Goal: Information Seeking & Learning: Learn about a topic

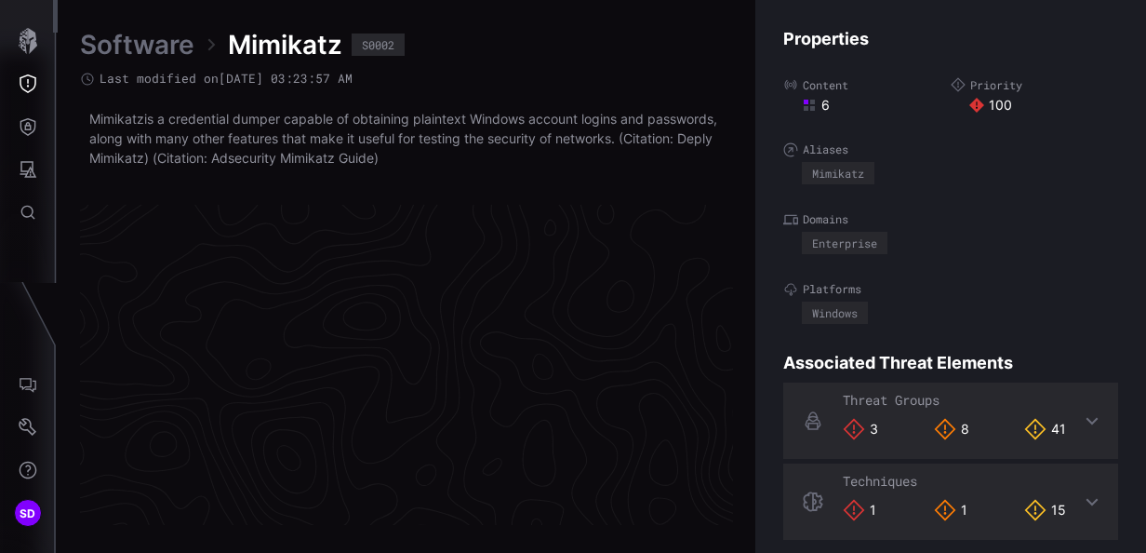
scroll to position [4034, 1076]
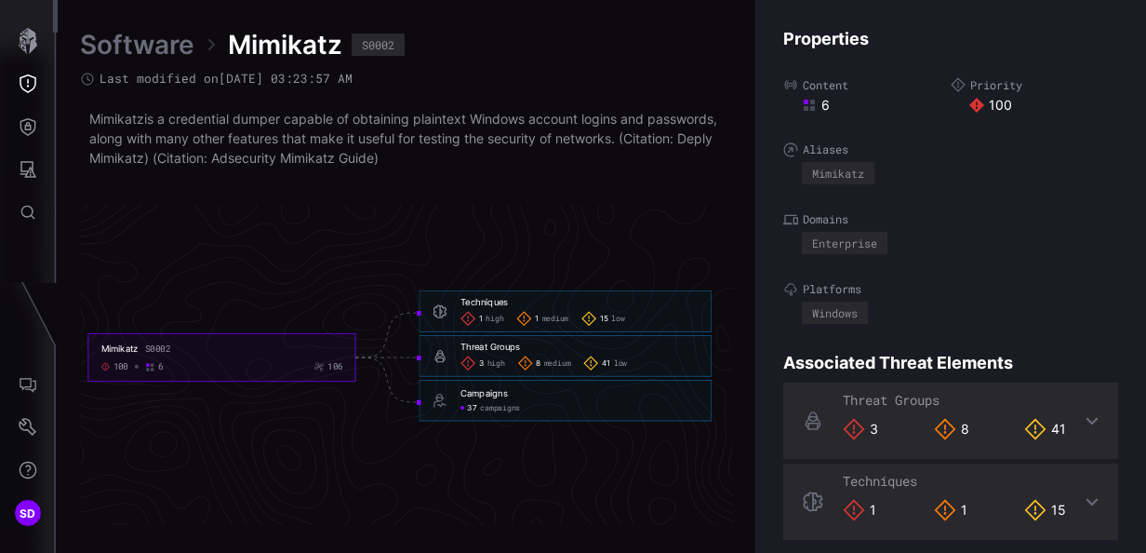
click at [132, 39] on link "Software" at bounding box center [137, 44] width 114 height 33
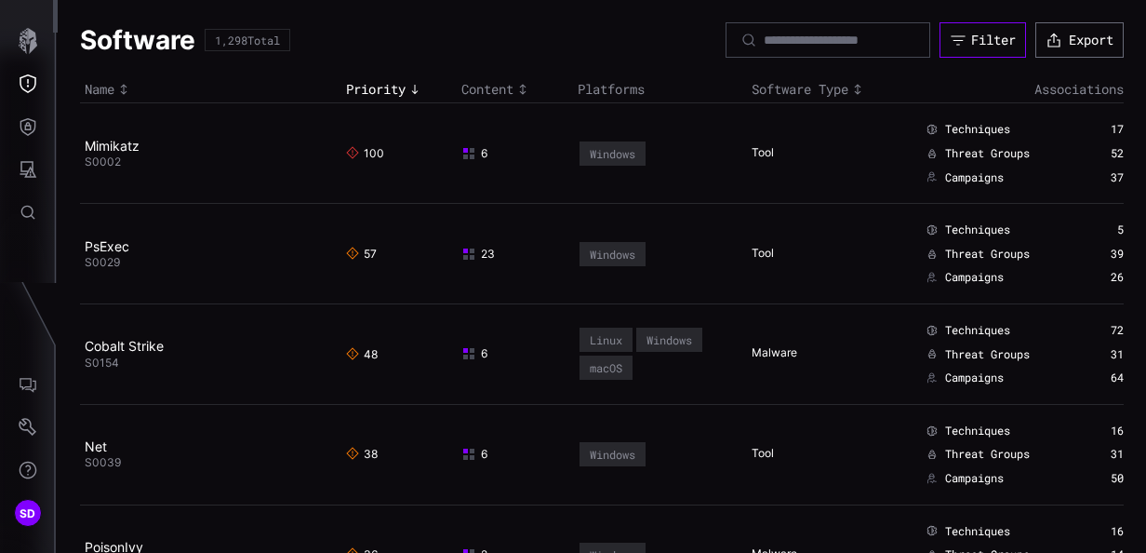
click at [971, 39] on div "Filter" at bounding box center [993, 40] width 45 height 17
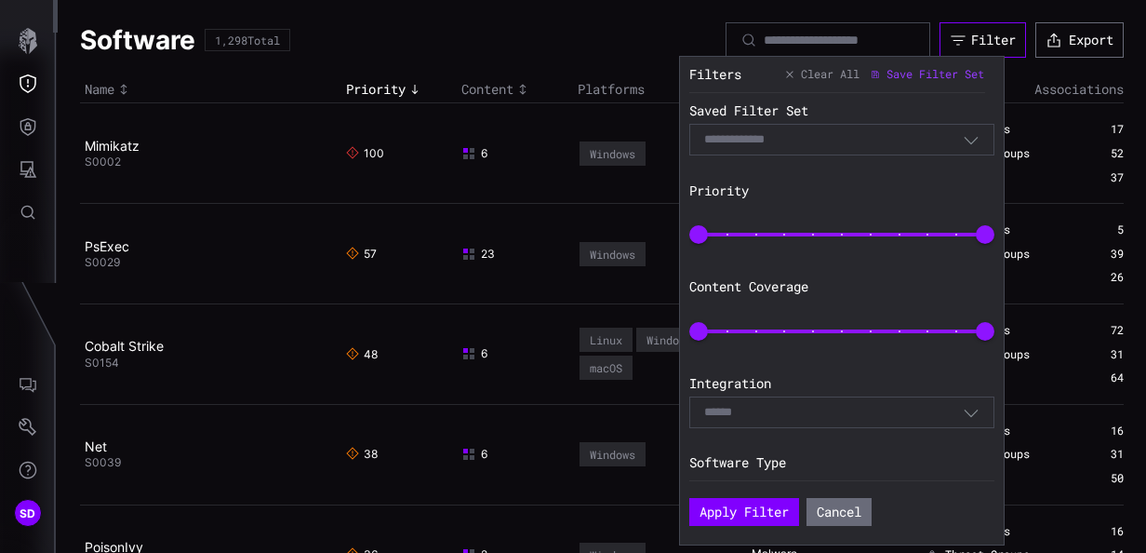
scroll to position [329, 0]
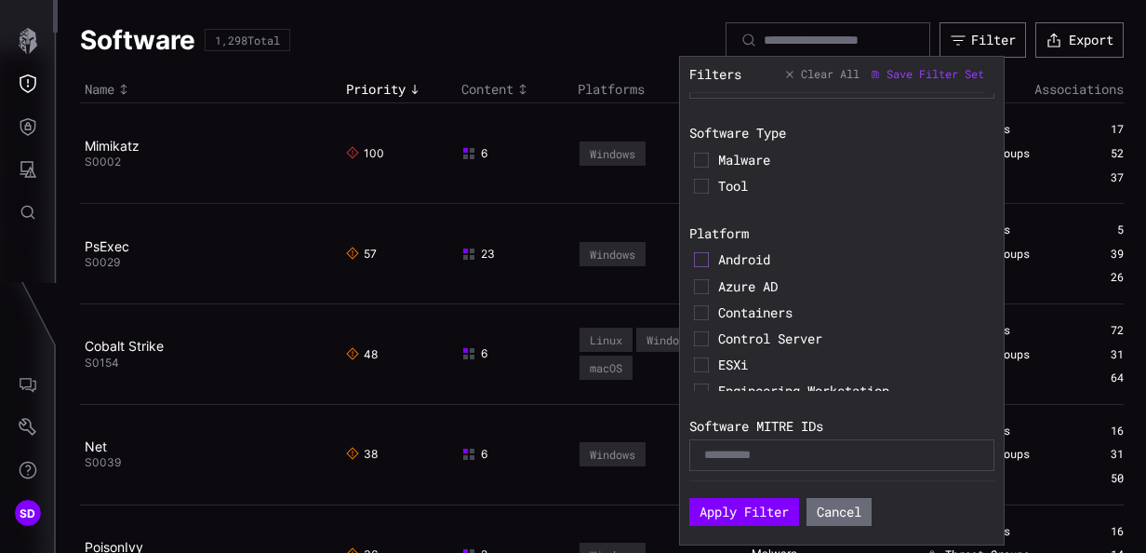
click at [701, 259] on icon at bounding box center [701, 260] width 5 height 4
click at [705, 154] on icon at bounding box center [701, 160] width 15 height 15
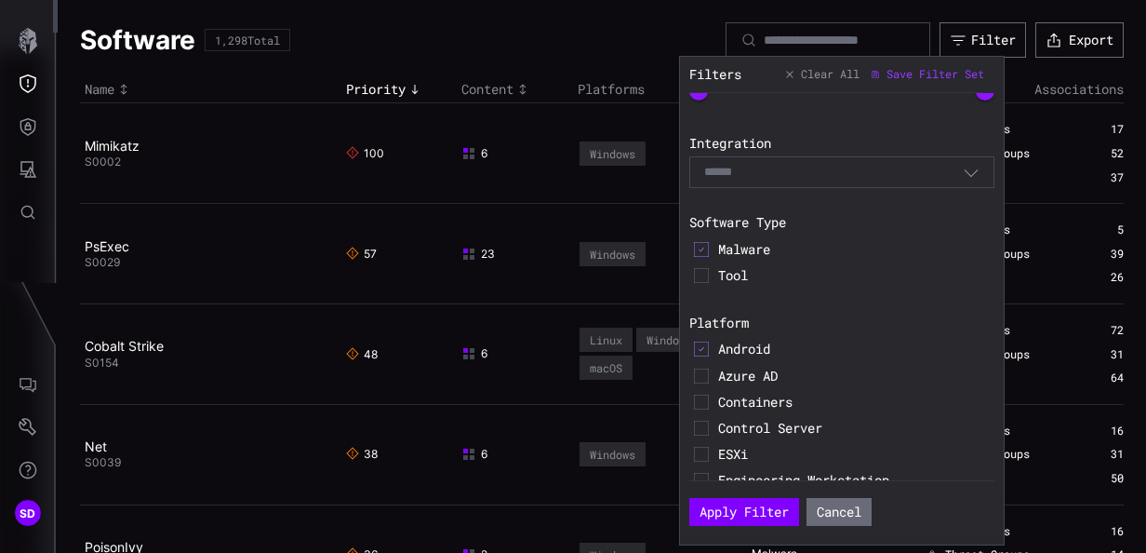
scroll to position [143, 0]
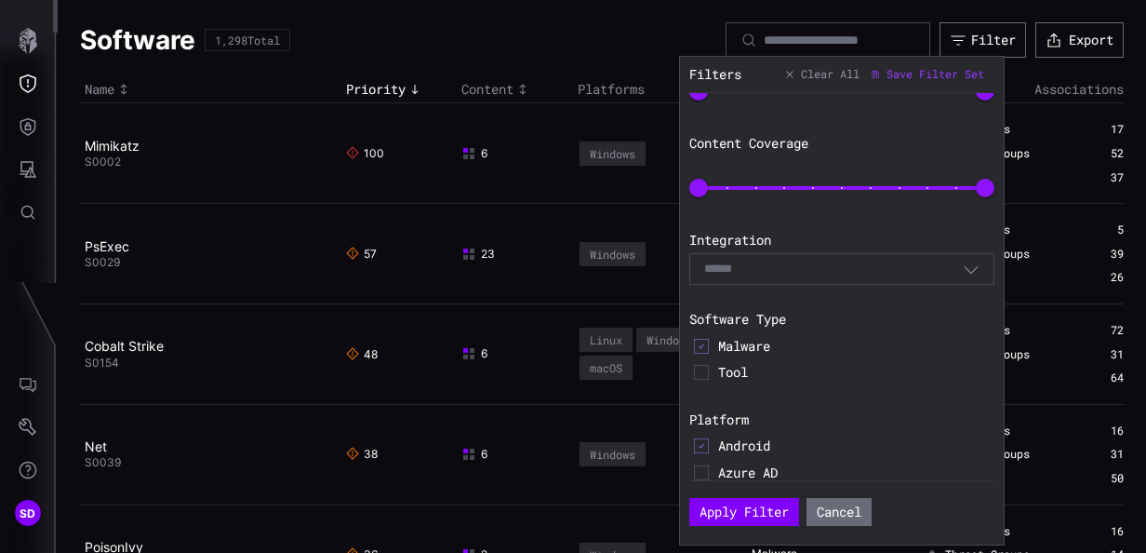
click at [809, 263] on div "Select" at bounding box center [833, 269] width 259 height 17
click at [783, 297] on span "Google SecOps" at bounding box center [851, 303] width 237 height 17
click at [745, 510] on button "Apply Filter" at bounding box center [744, 512] width 110 height 28
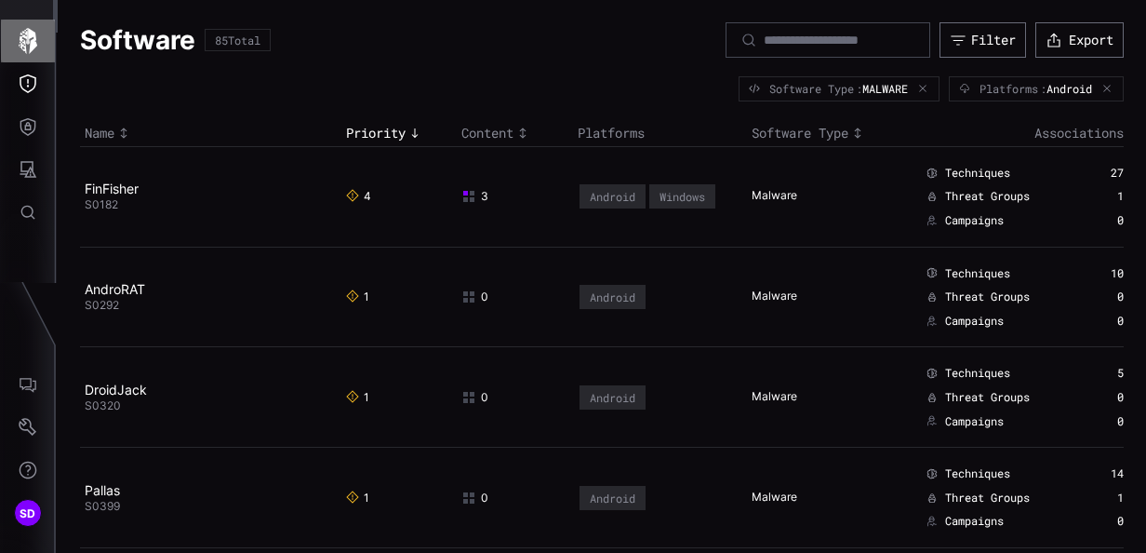
click at [28, 39] on icon "button" at bounding box center [28, 41] width 26 height 26
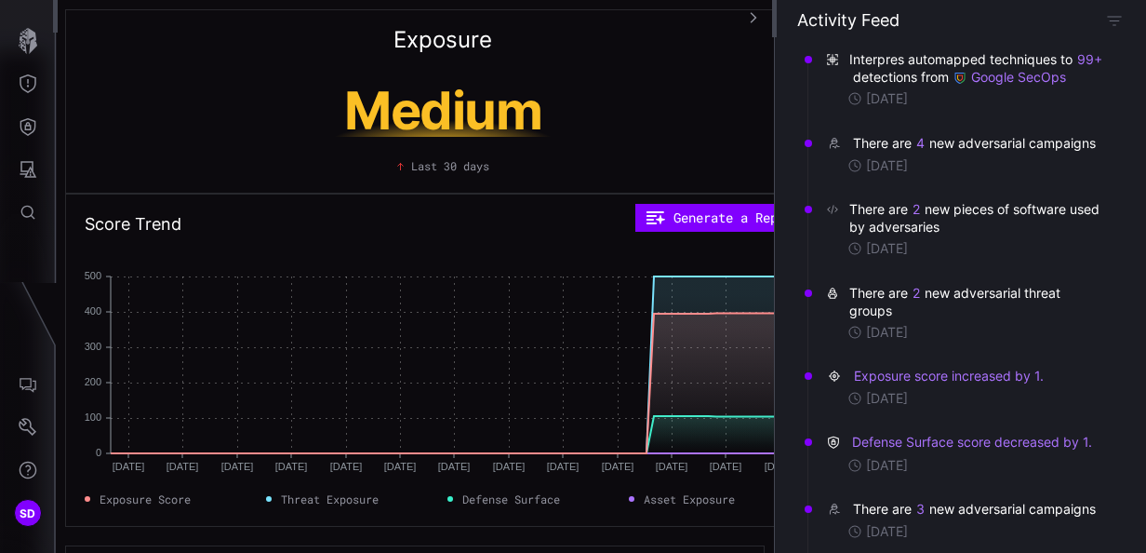
click at [443, 110] on h1 "Medium" at bounding box center [443, 111] width 350 height 52
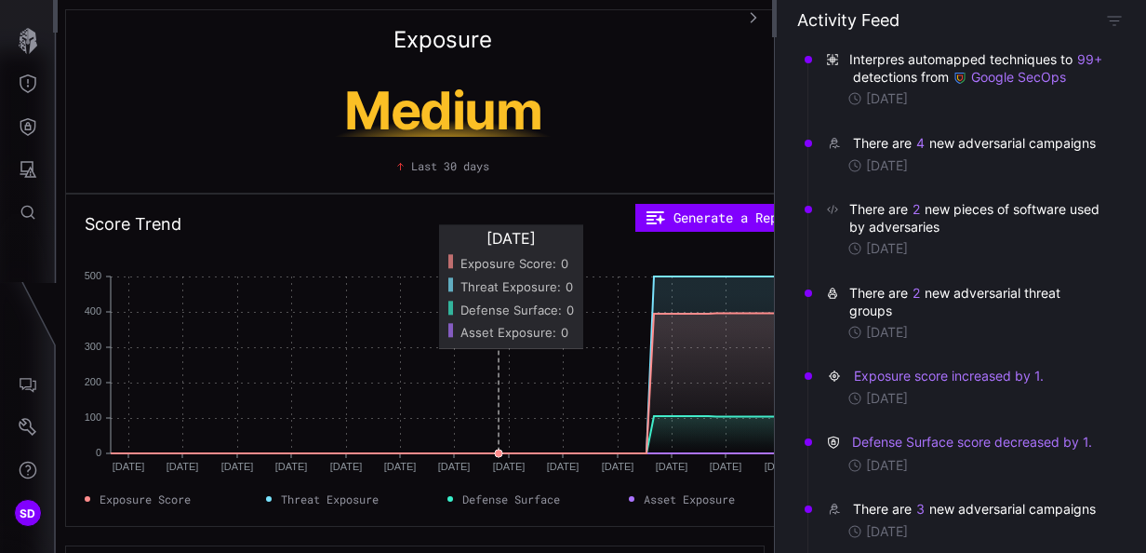
click at [502, 367] on rect at bounding box center [456, 364] width 691 height 177
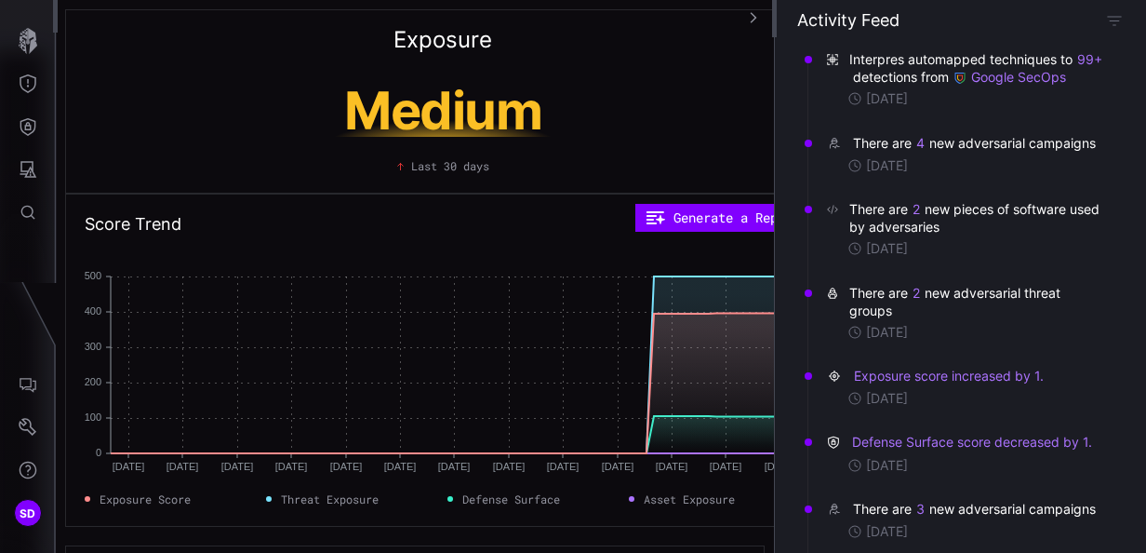
click at [635, 497] on div "Asset Exposure" at bounding box center [715, 498] width 172 height 17
click at [689, 499] on span "Asset Exposure" at bounding box center [689, 498] width 91 height 17
click at [707, 215] on button "Generate a Report" at bounding box center [722, 218] width 174 height 28
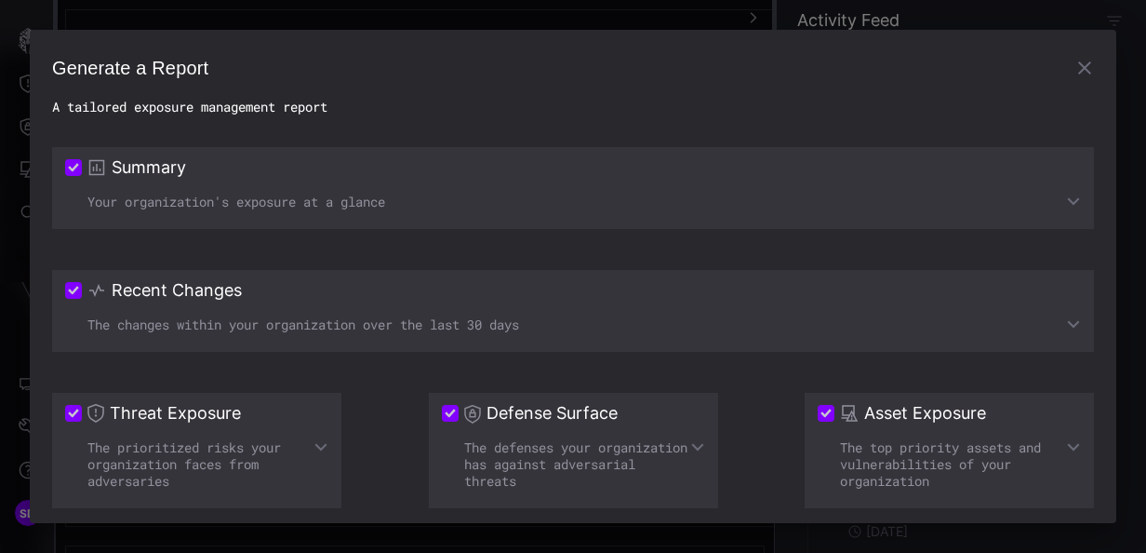
scroll to position [74, 0]
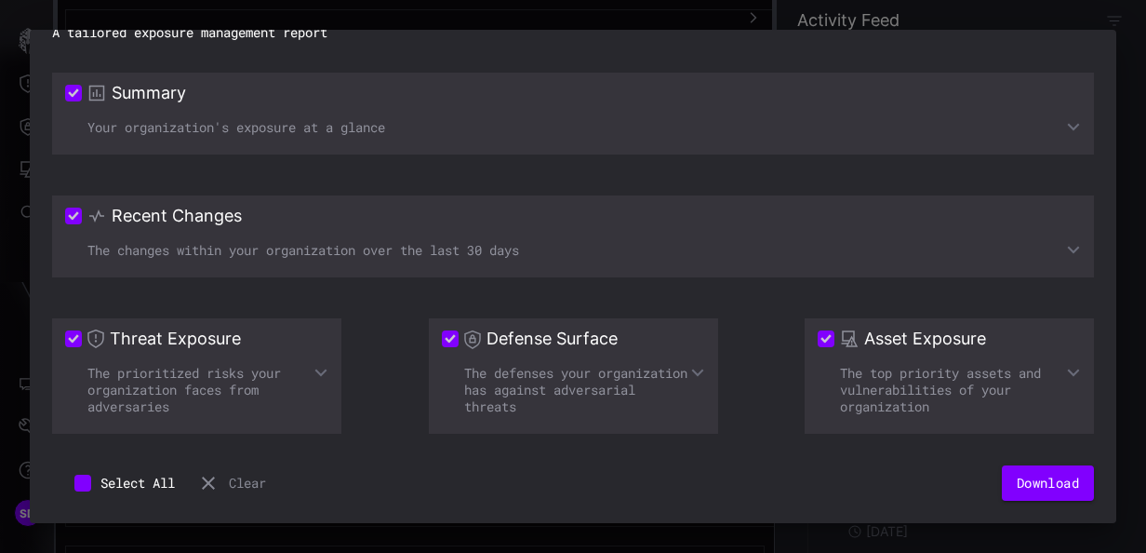
click at [320, 372] on icon at bounding box center [321, 372] width 15 height 15
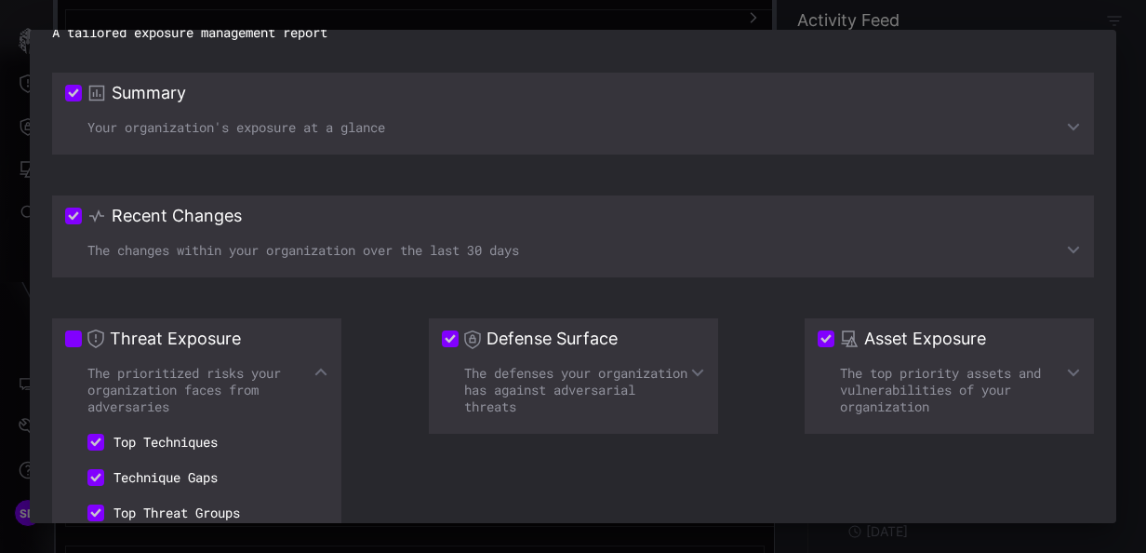
click at [167, 442] on li "Top Techniques" at bounding box center [154, 441] width 179 height 35
click at [190, 437] on li "Top Techniques" at bounding box center [154, 441] width 179 height 35
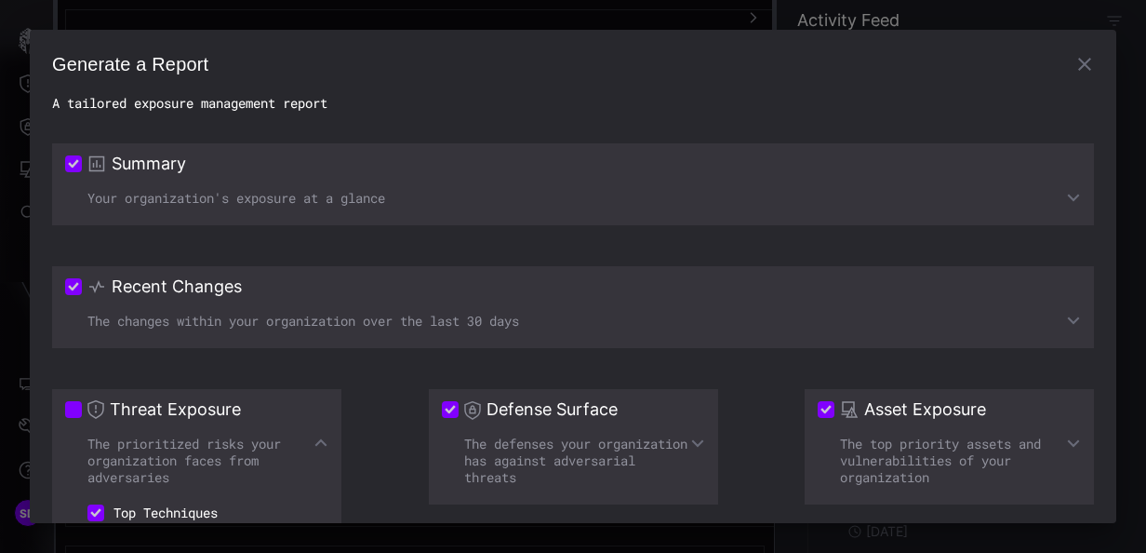
scroll to position [190, 0]
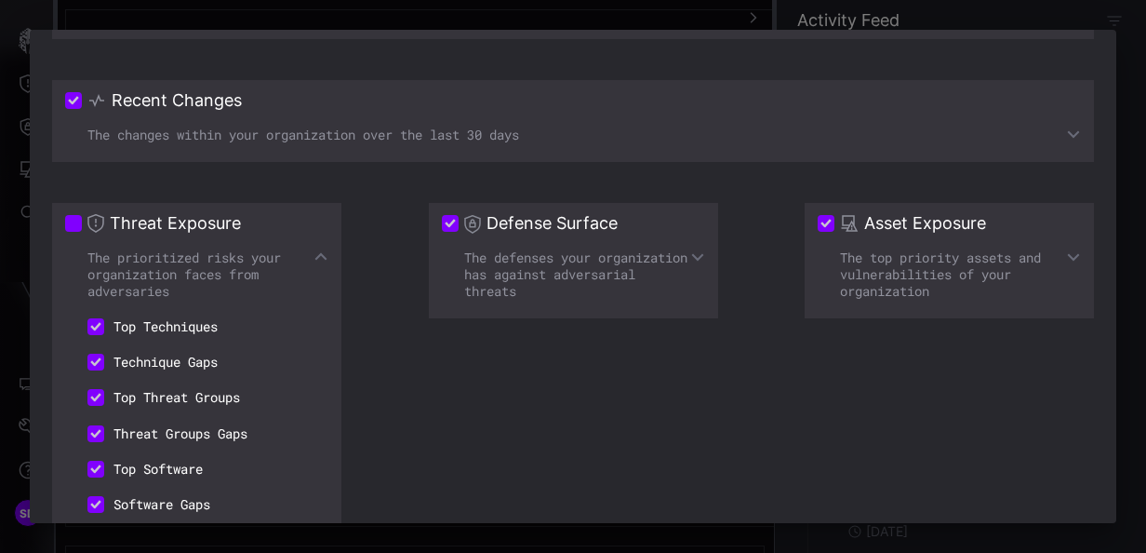
click at [690, 256] on icon at bounding box center [697, 256] width 15 height 15
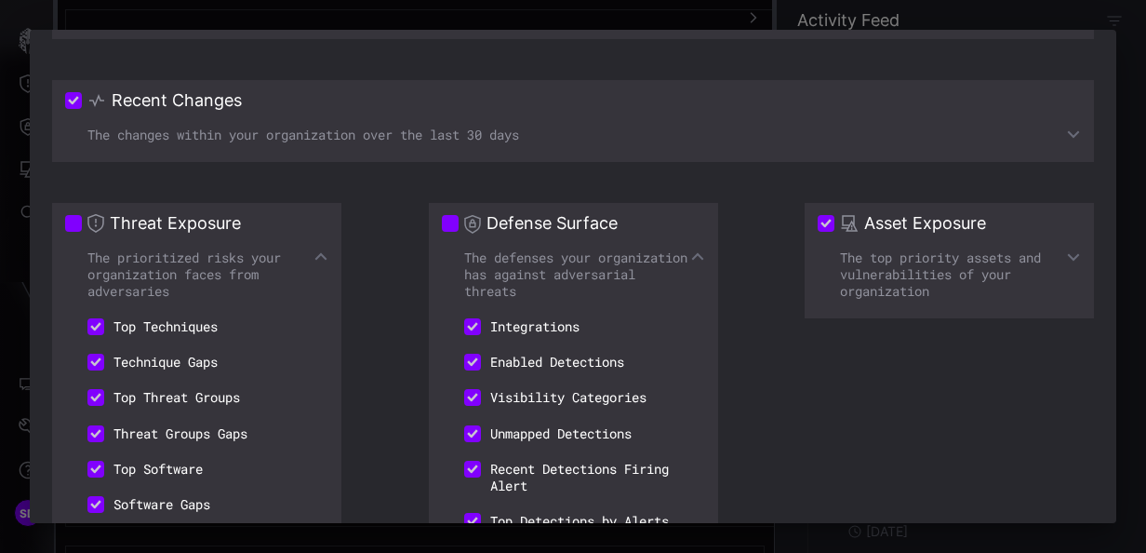
click at [1066, 254] on icon at bounding box center [1073, 256] width 15 height 15
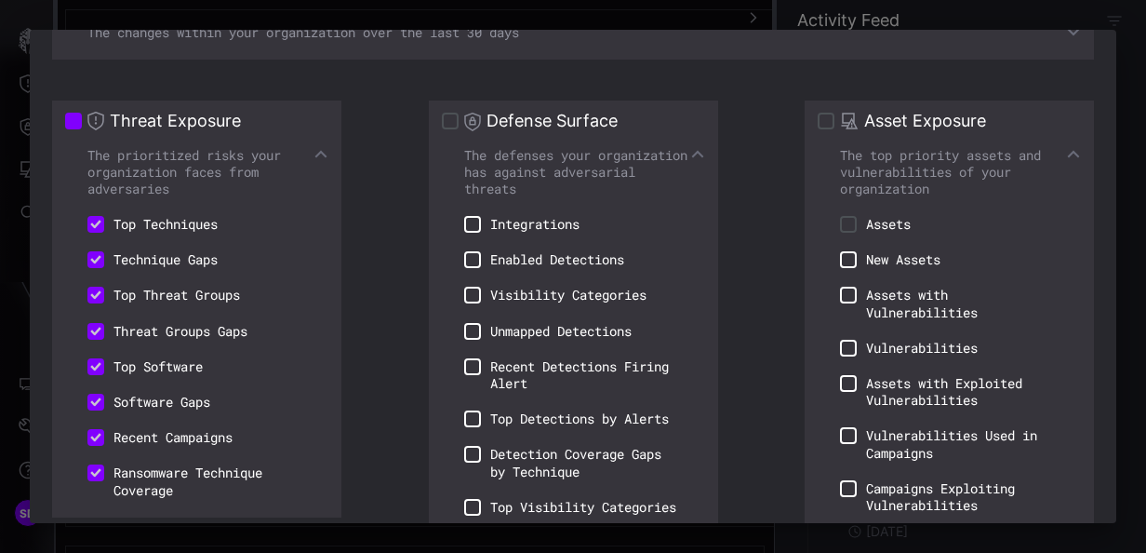
scroll to position [478, 0]
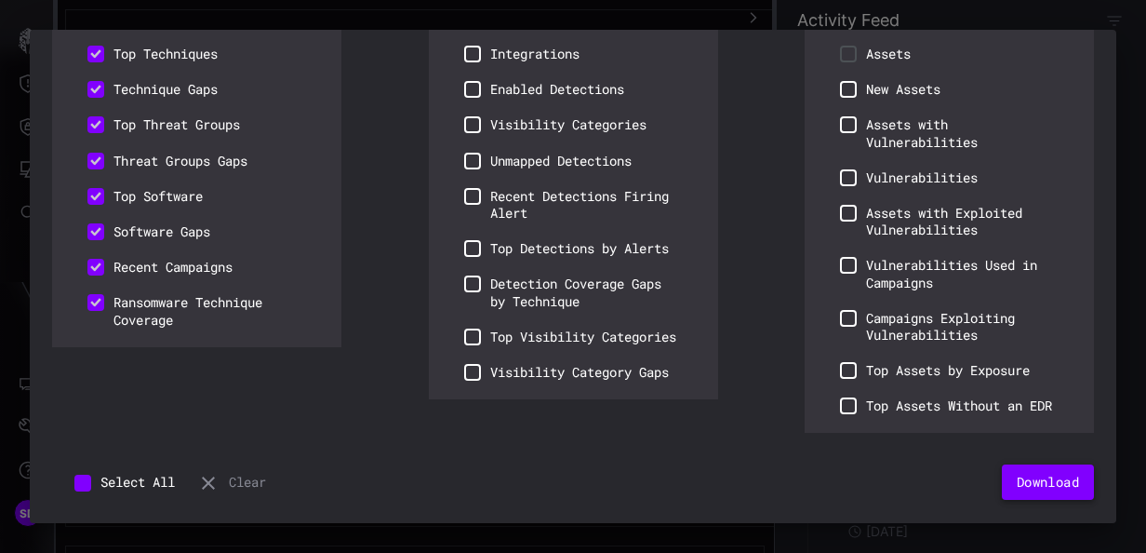
click at [1011, 476] on button "Download" at bounding box center [1048, 481] width 92 height 35
click at [1046, 475] on button "Download" at bounding box center [1048, 481] width 92 height 35
click at [245, 485] on button "Clear" at bounding box center [231, 481] width 69 height 35
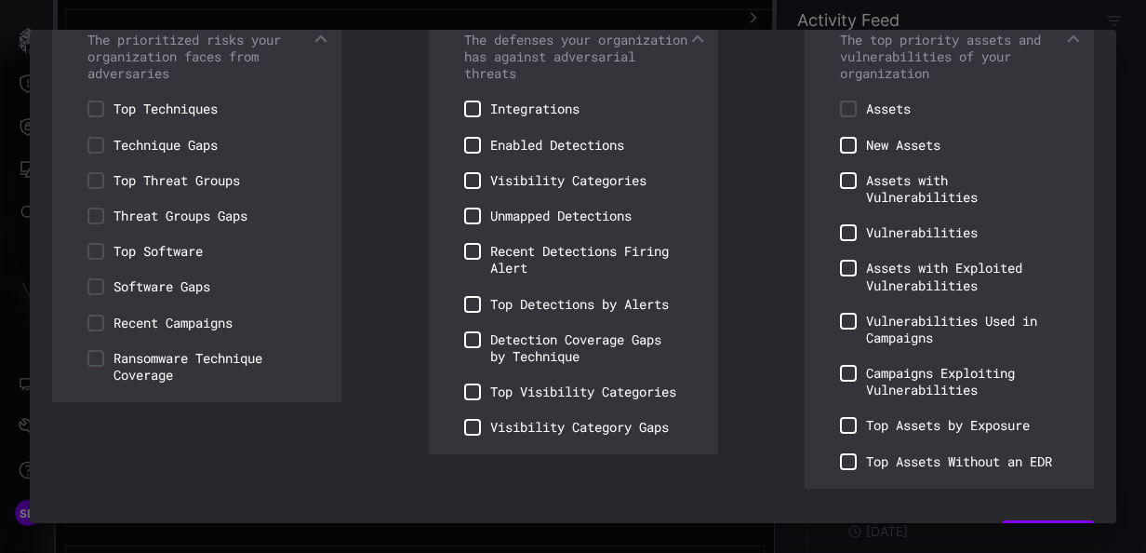
scroll to position [550, 0]
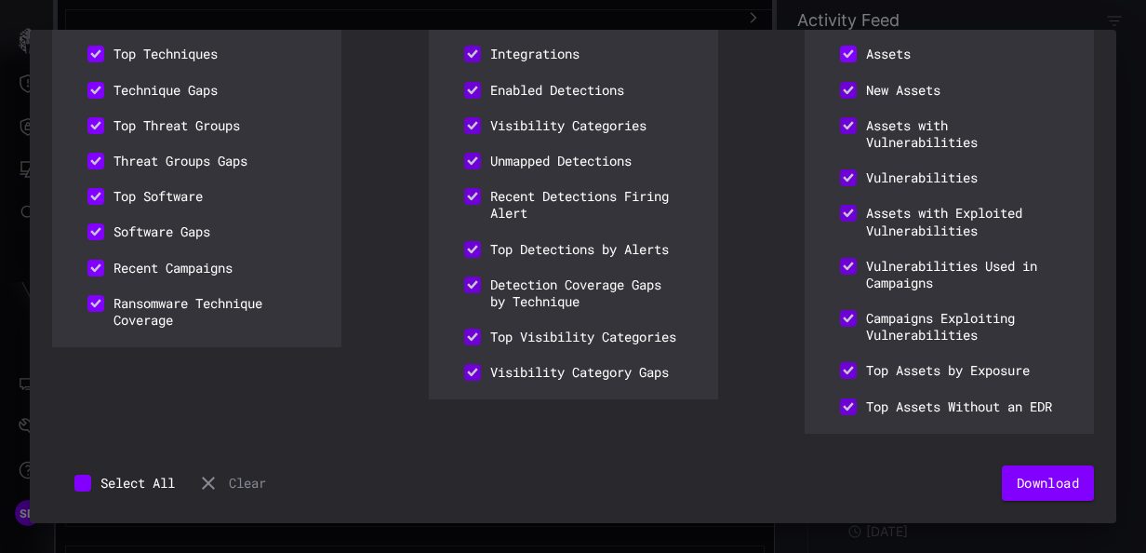
click at [973, 478] on div "Select All Clear Download" at bounding box center [573, 482] width 1042 height 35
click at [1023, 480] on button "Download" at bounding box center [1048, 482] width 92 height 35
click at [262, 488] on button "Clear" at bounding box center [231, 482] width 69 height 35
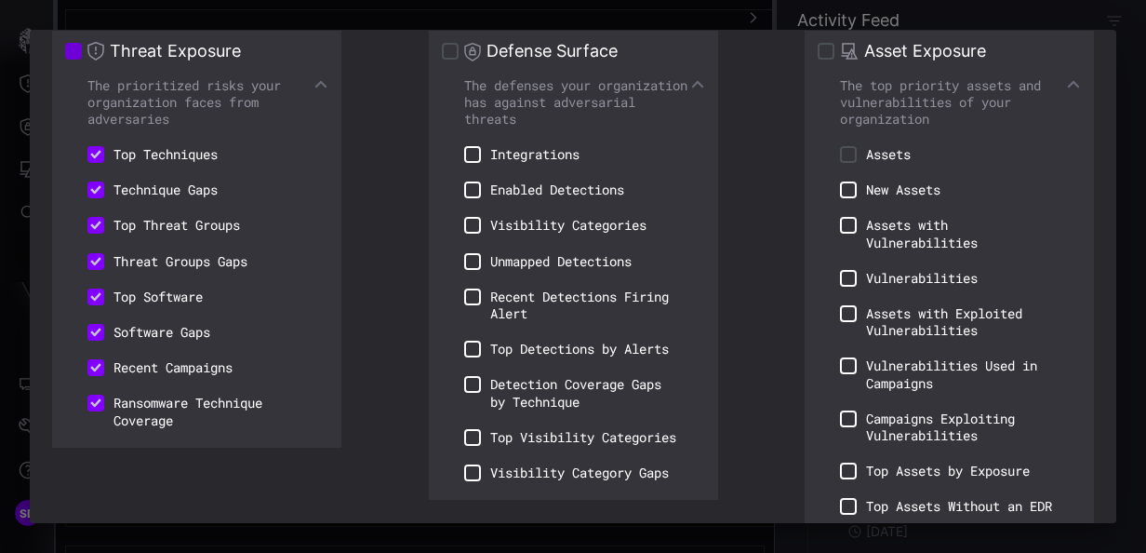
scroll to position [478, 0]
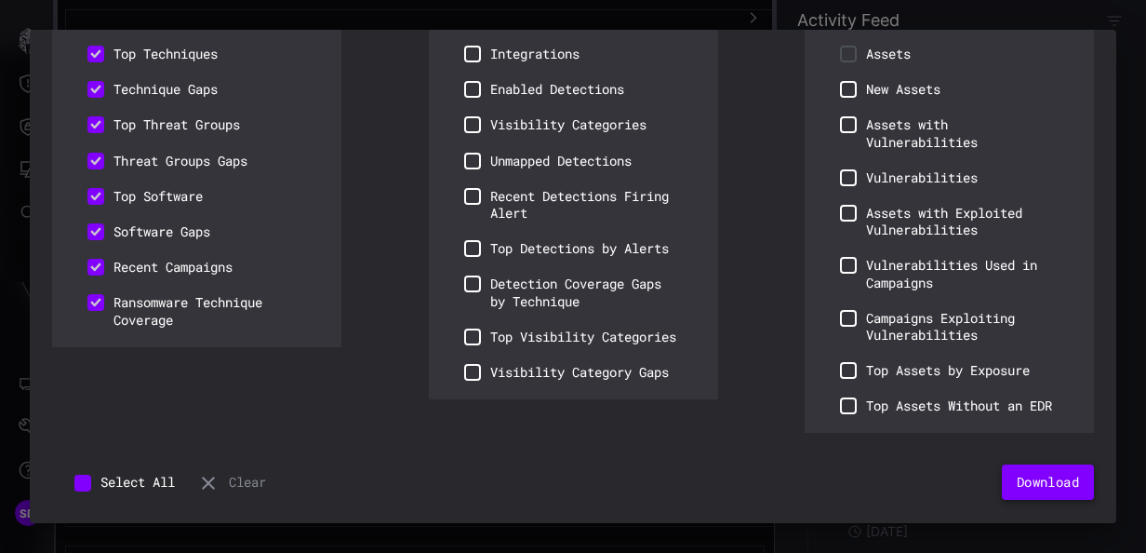
click at [1016, 473] on button "Download" at bounding box center [1048, 481] width 92 height 35
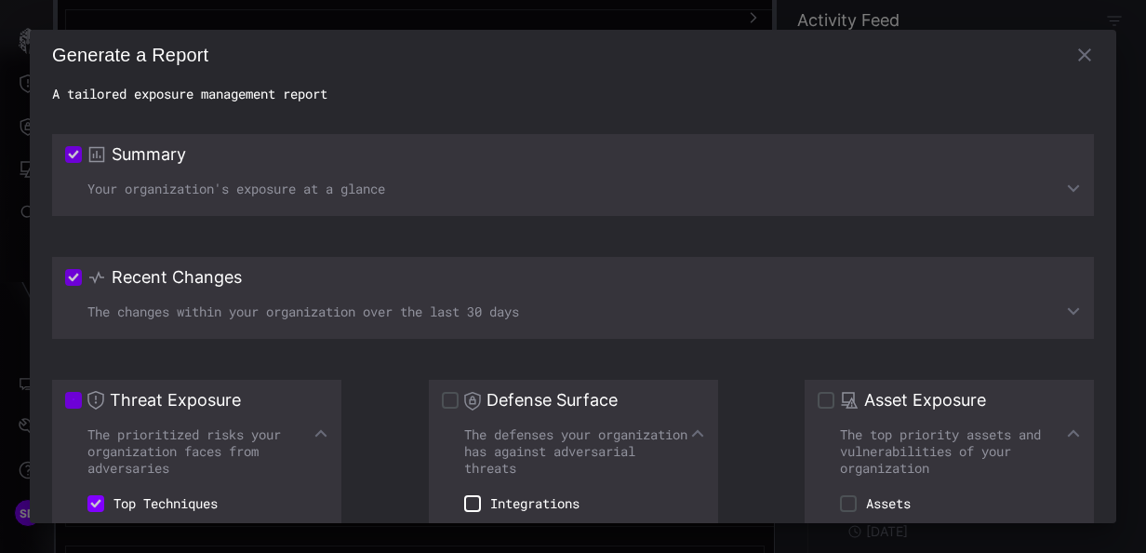
scroll to position [0, 0]
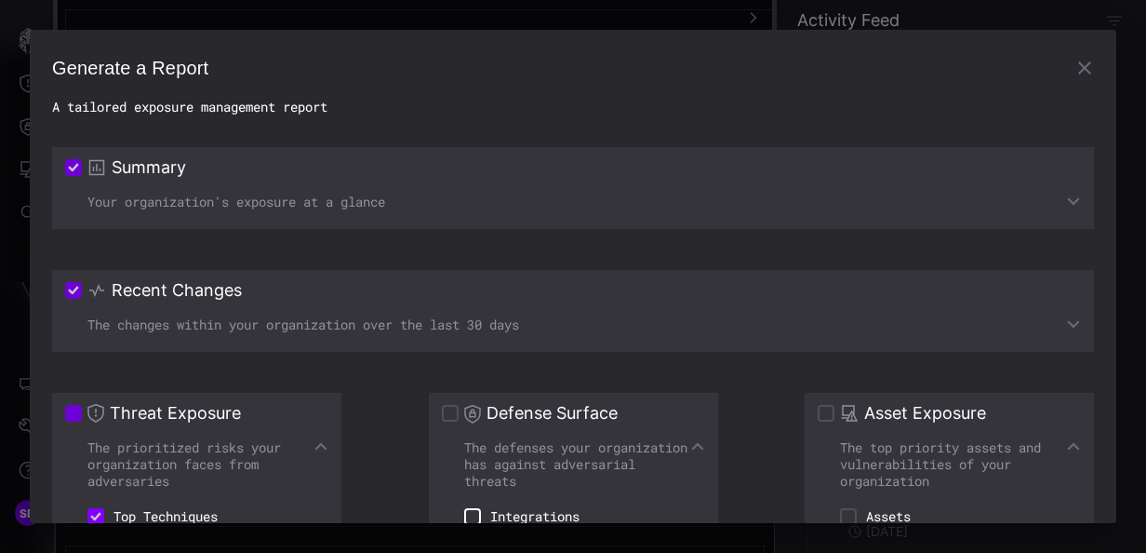
click at [1074, 61] on icon "button" at bounding box center [1085, 68] width 22 height 22
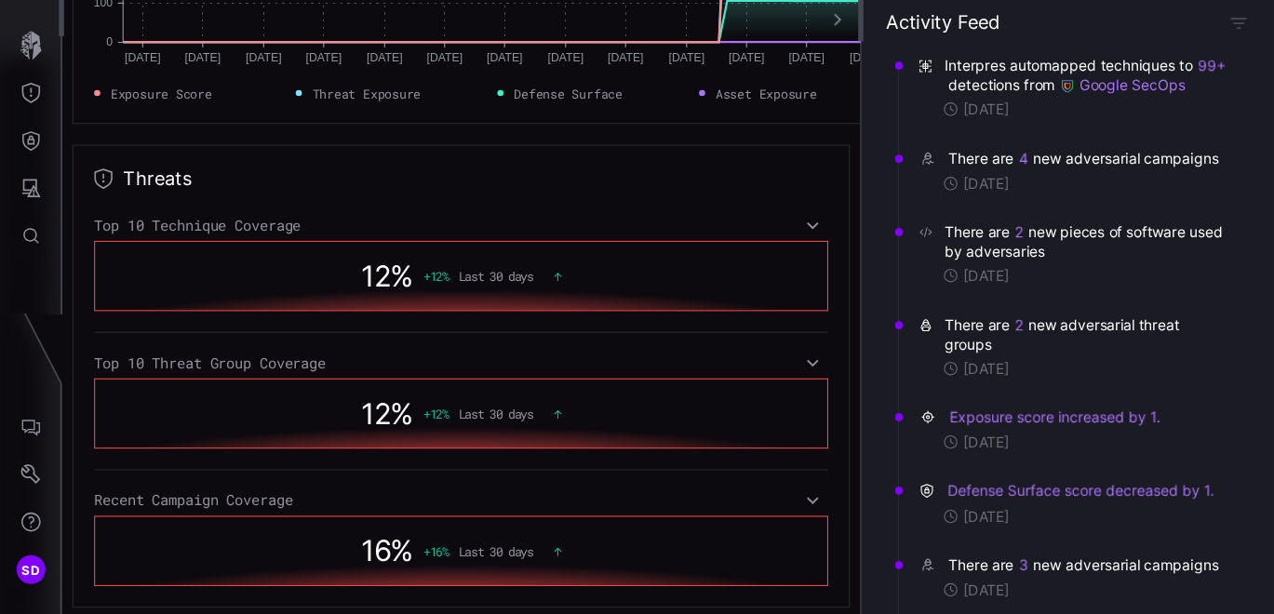
scroll to position [465, 0]
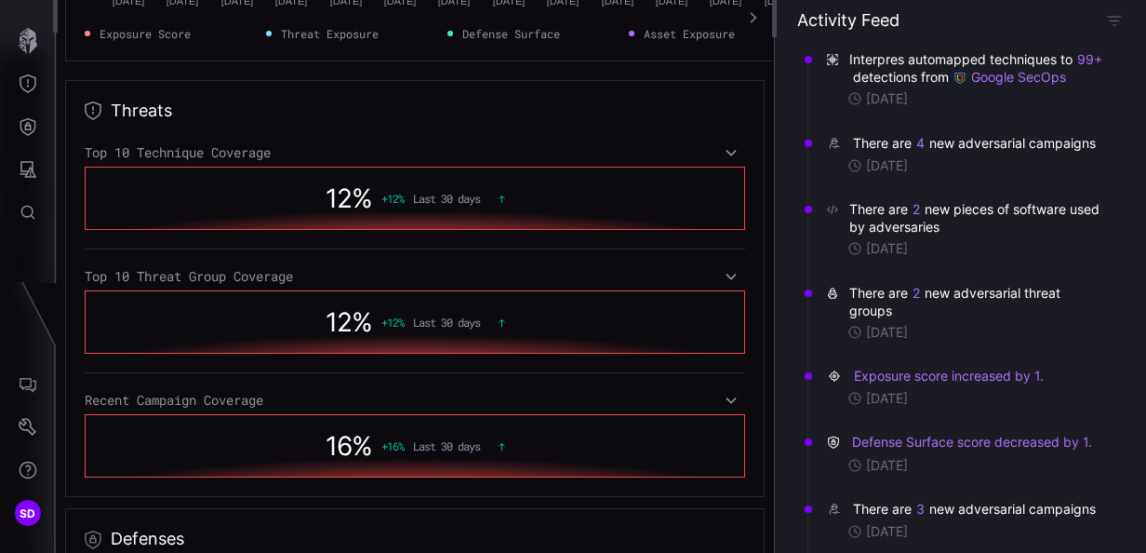
click at [756, 14] on icon "button" at bounding box center [753, 17] width 13 height 13
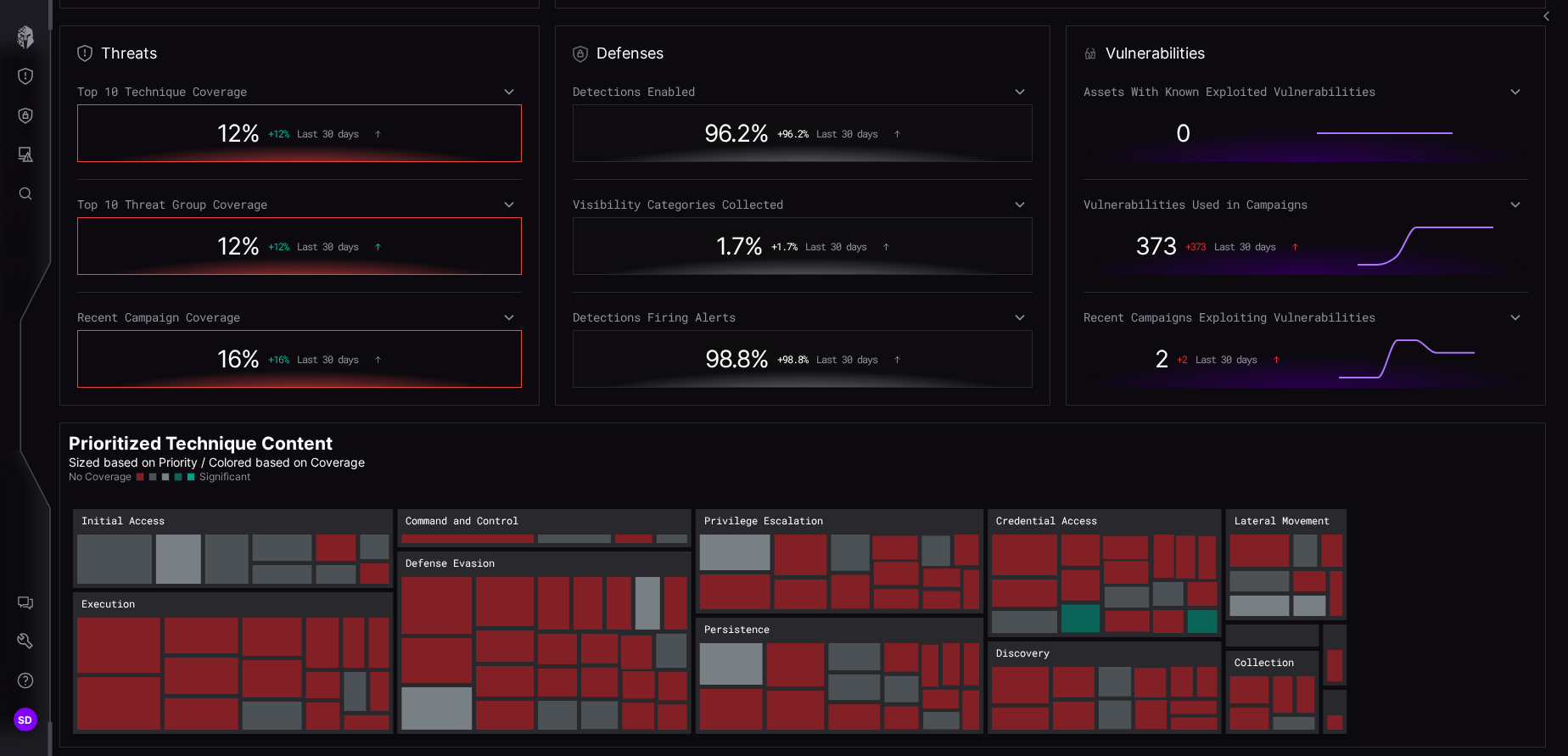
scroll to position [304, 0]
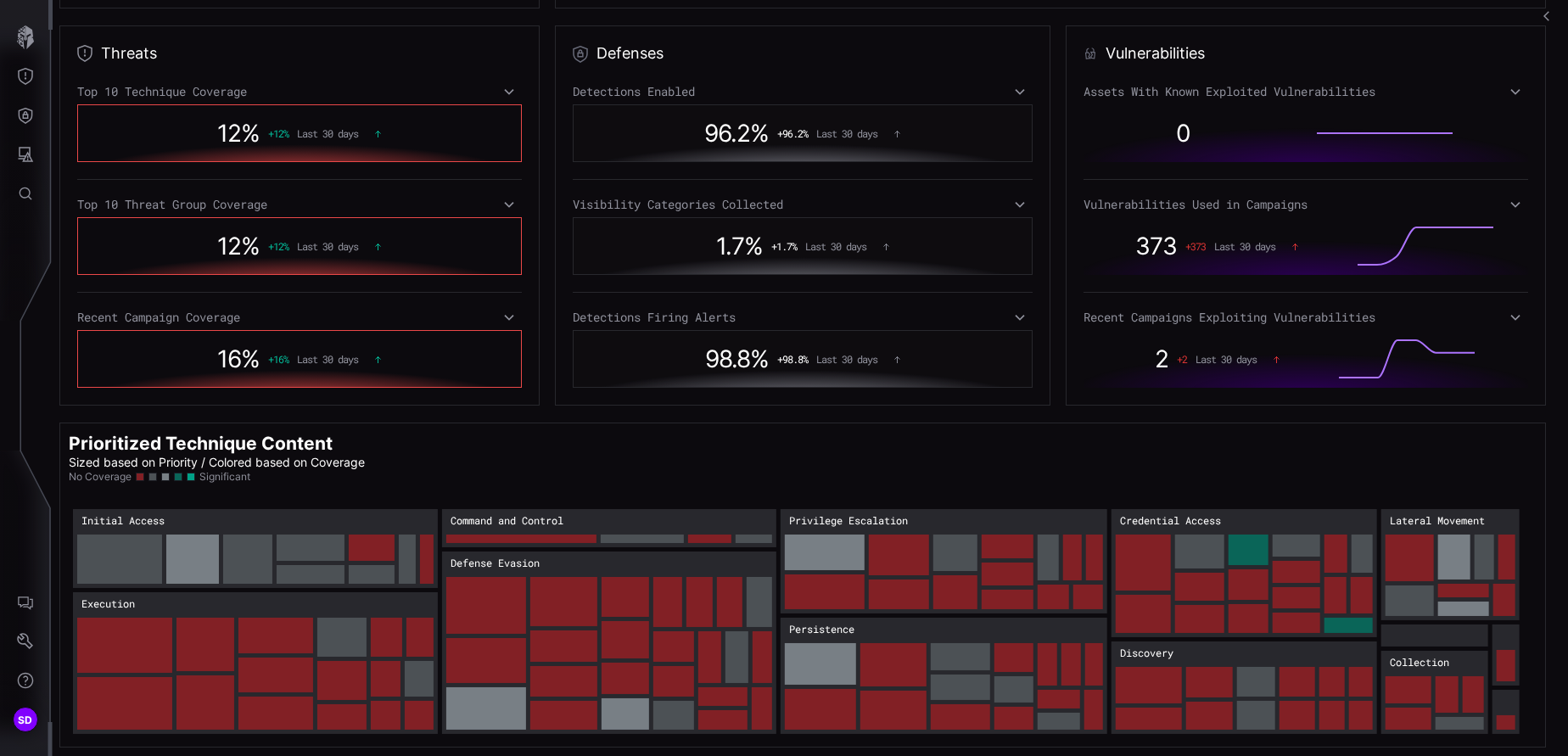
drag, startPoint x: 916, startPoint y: 0, endPoint x: 974, endPoint y: 445, distance: 448.8
click at [974, 445] on h2 "Prioritized Technique Content" at bounding box center [803, 443] width 1469 height 23
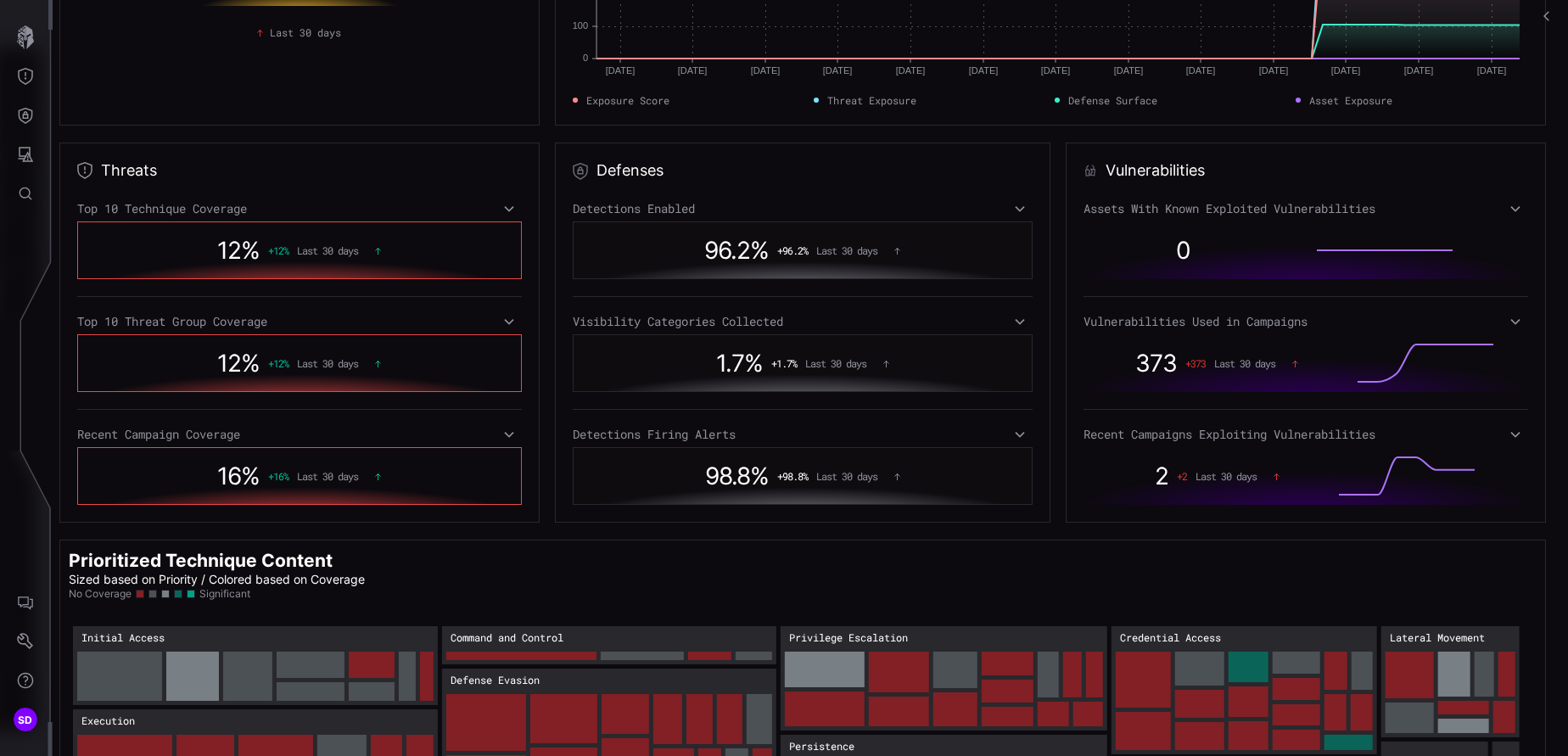
scroll to position [0, 0]
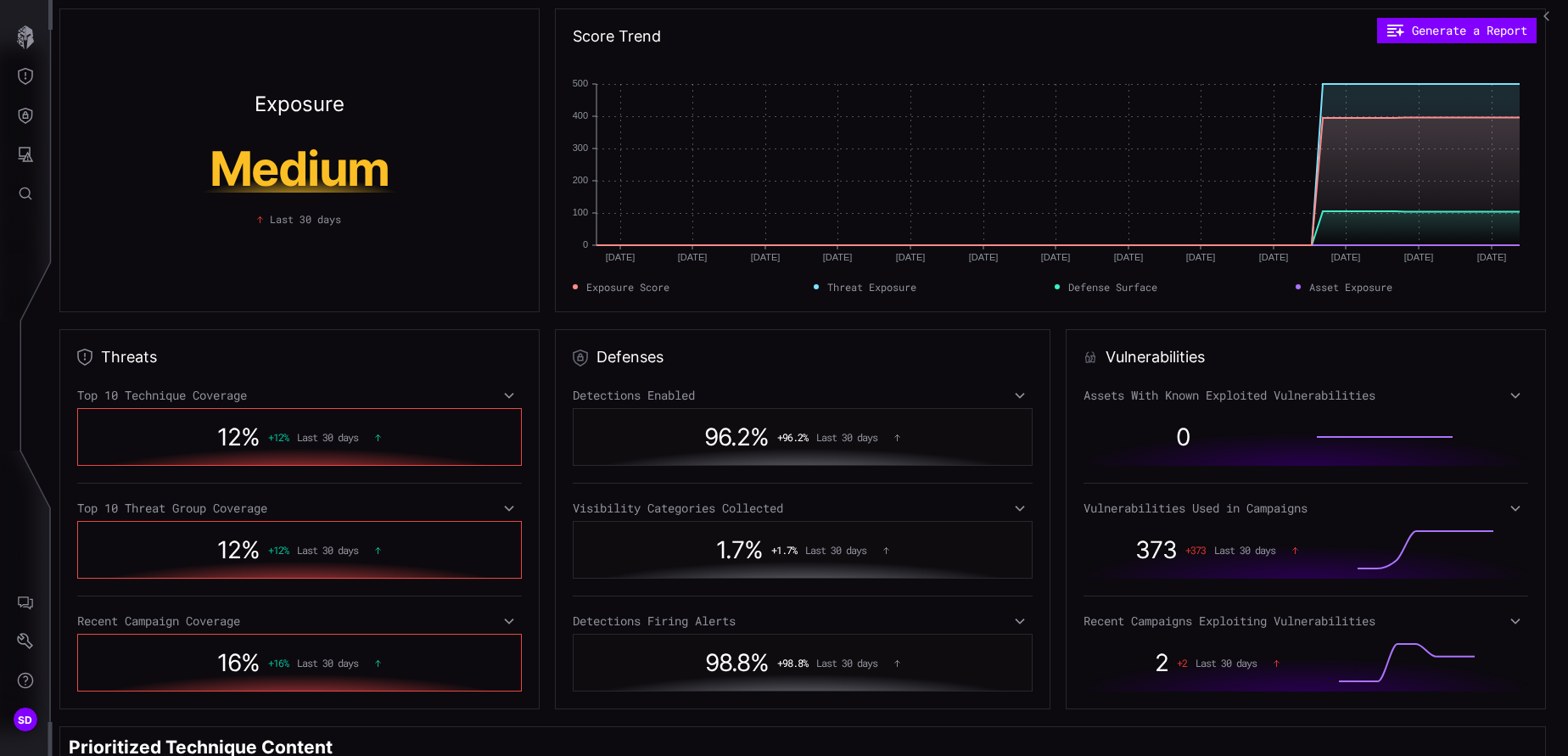
click at [1044, 12] on icon "button" at bounding box center [1549, 16] width 12 height 12
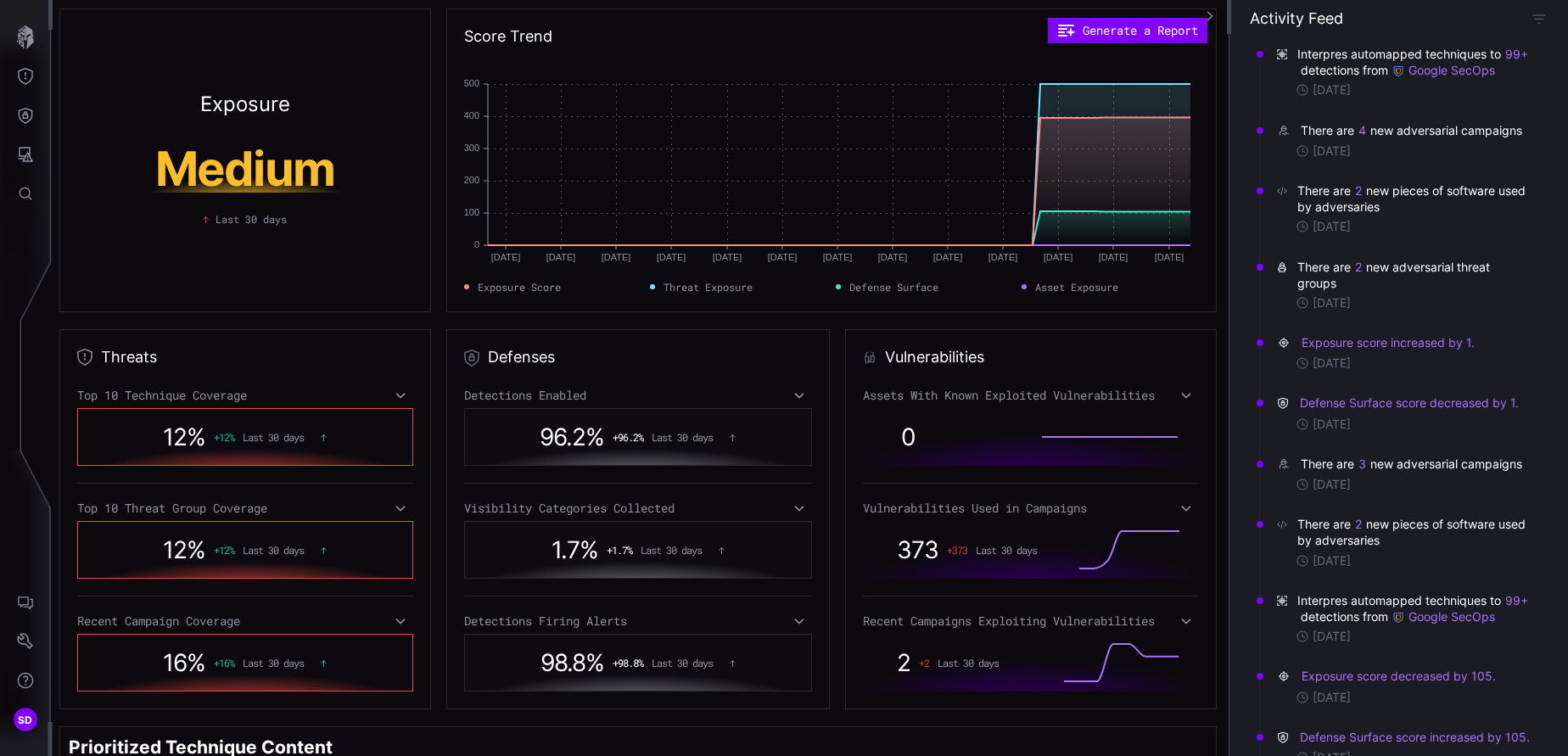
click at [1044, 13] on icon "button" at bounding box center [1210, 16] width 12 height 12
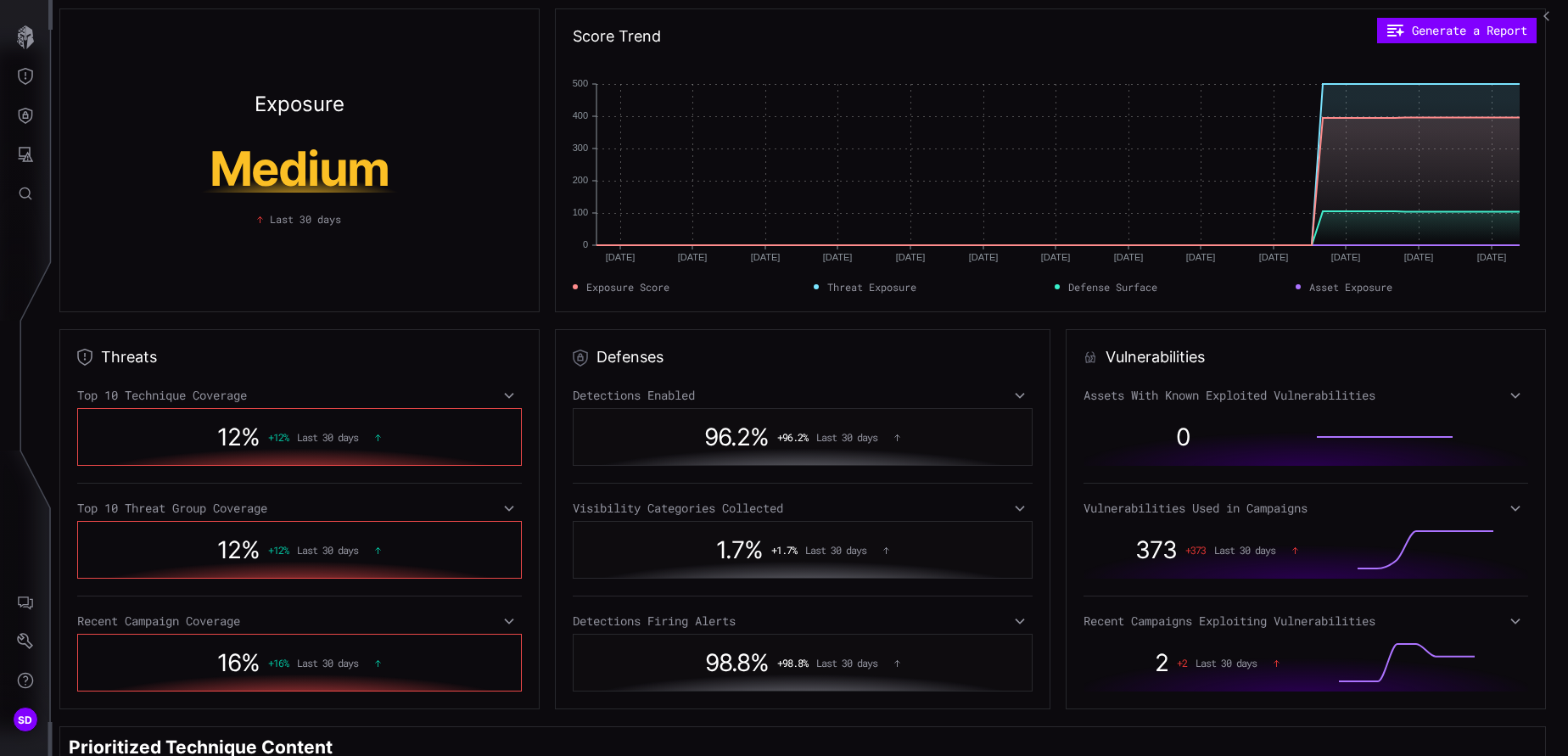
click at [1044, 9] on button "button" at bounding box center [1548, 16] width 27 height 32
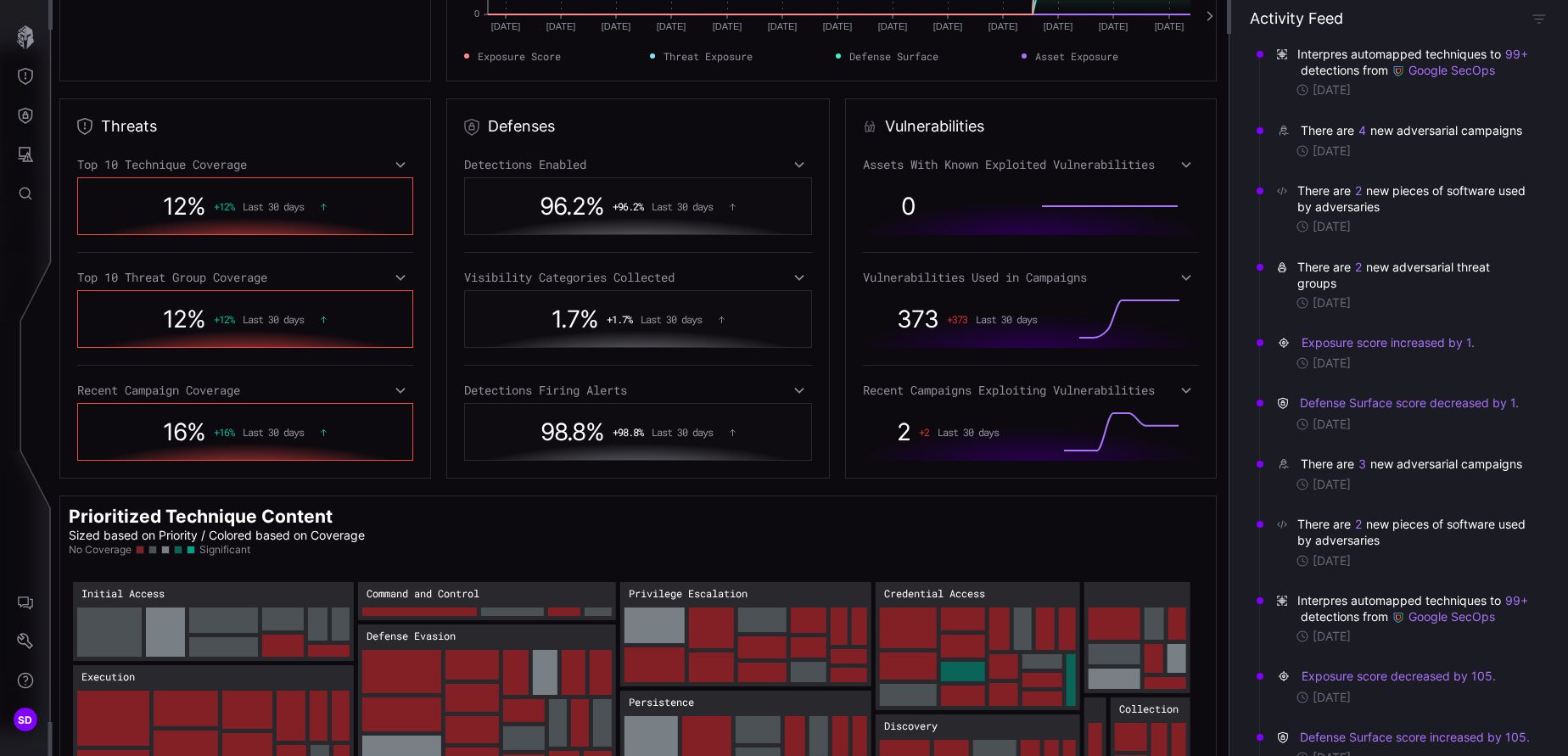
scroll to position [254, 0]
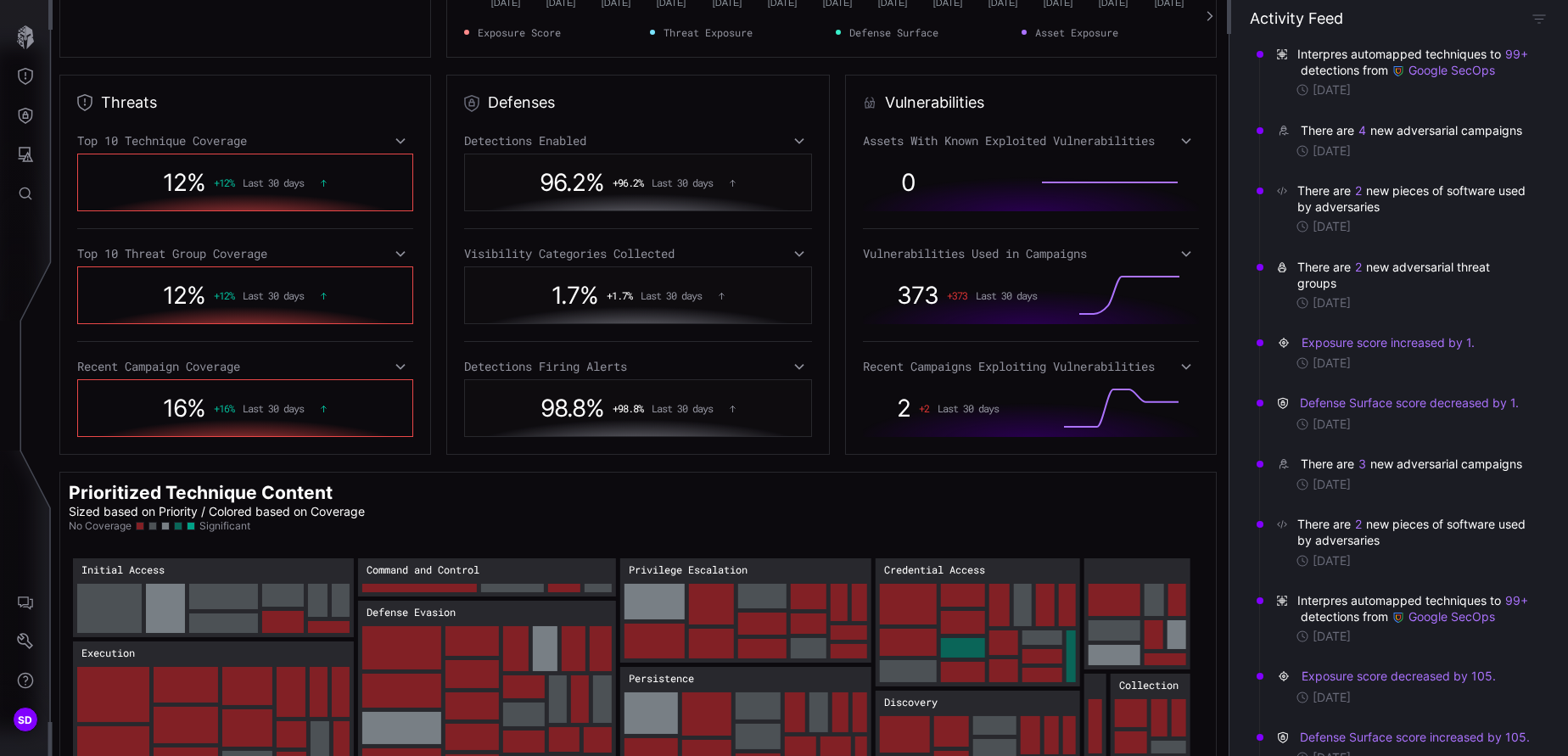
click at [396, 140] on icon at bounding box center [400, 141] width 9 height 6
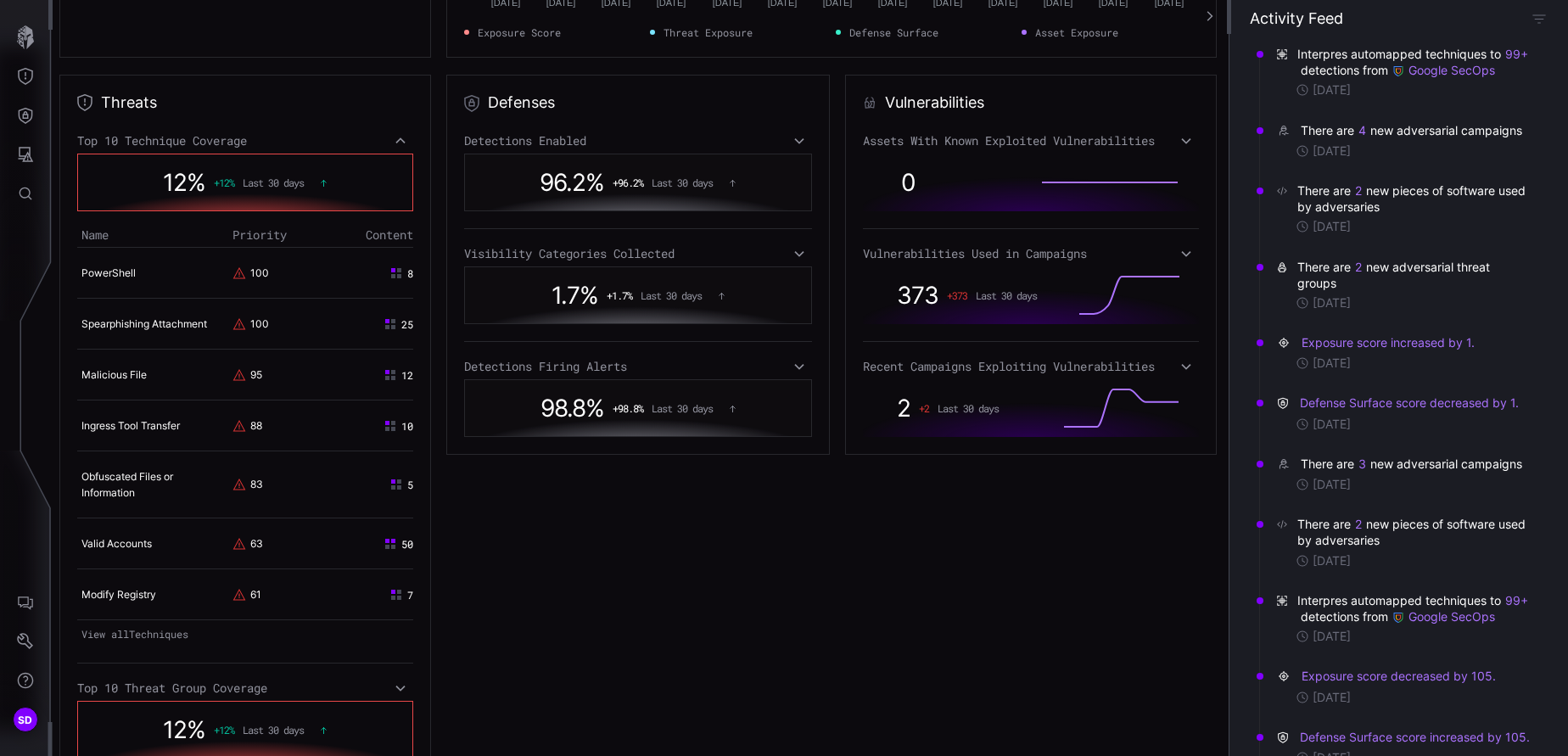
click at [395, 140] on icon at bounding box center [400, 140] width 12 height 14
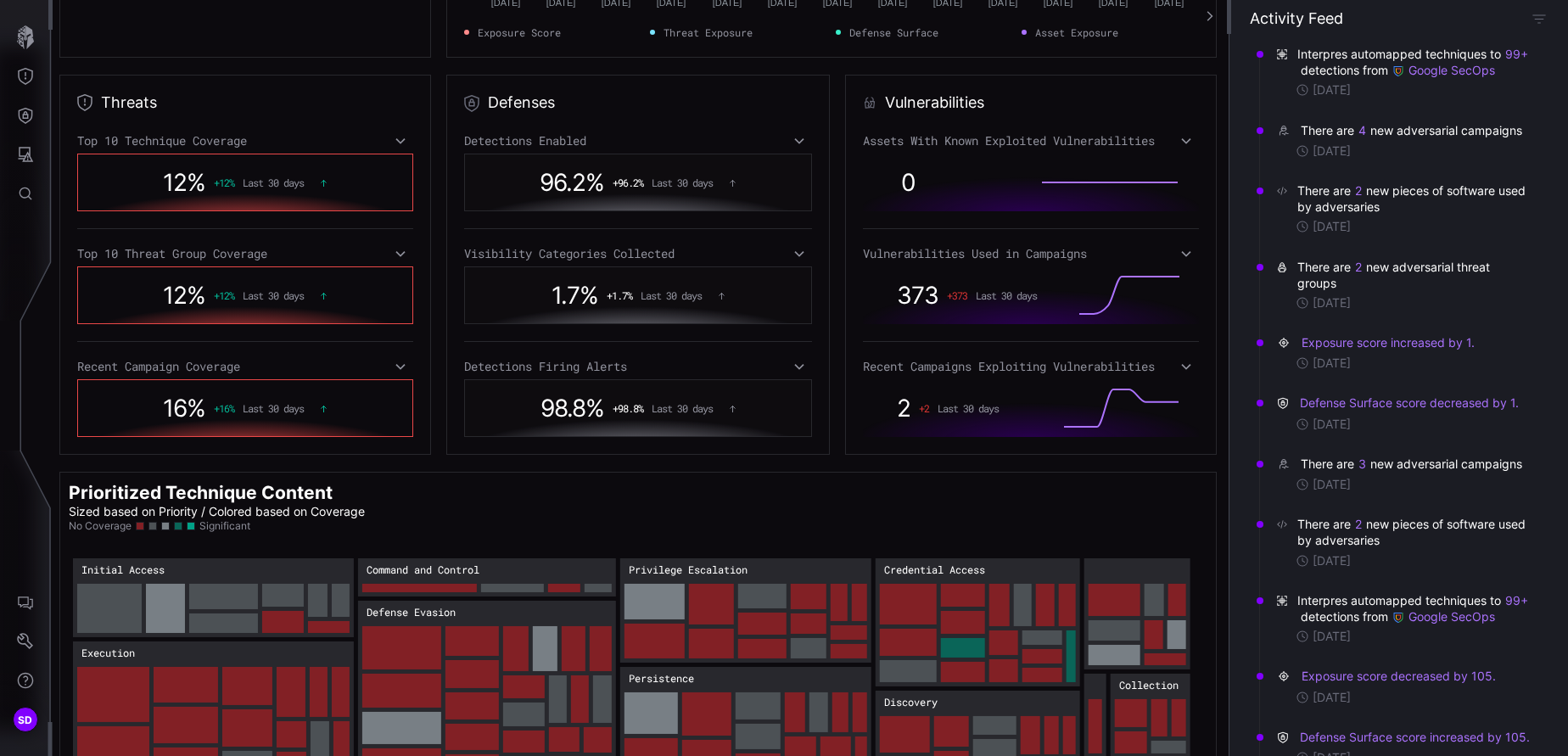
click at [400, 260] on icon at bounding box center [400, 254] width 12 height 14
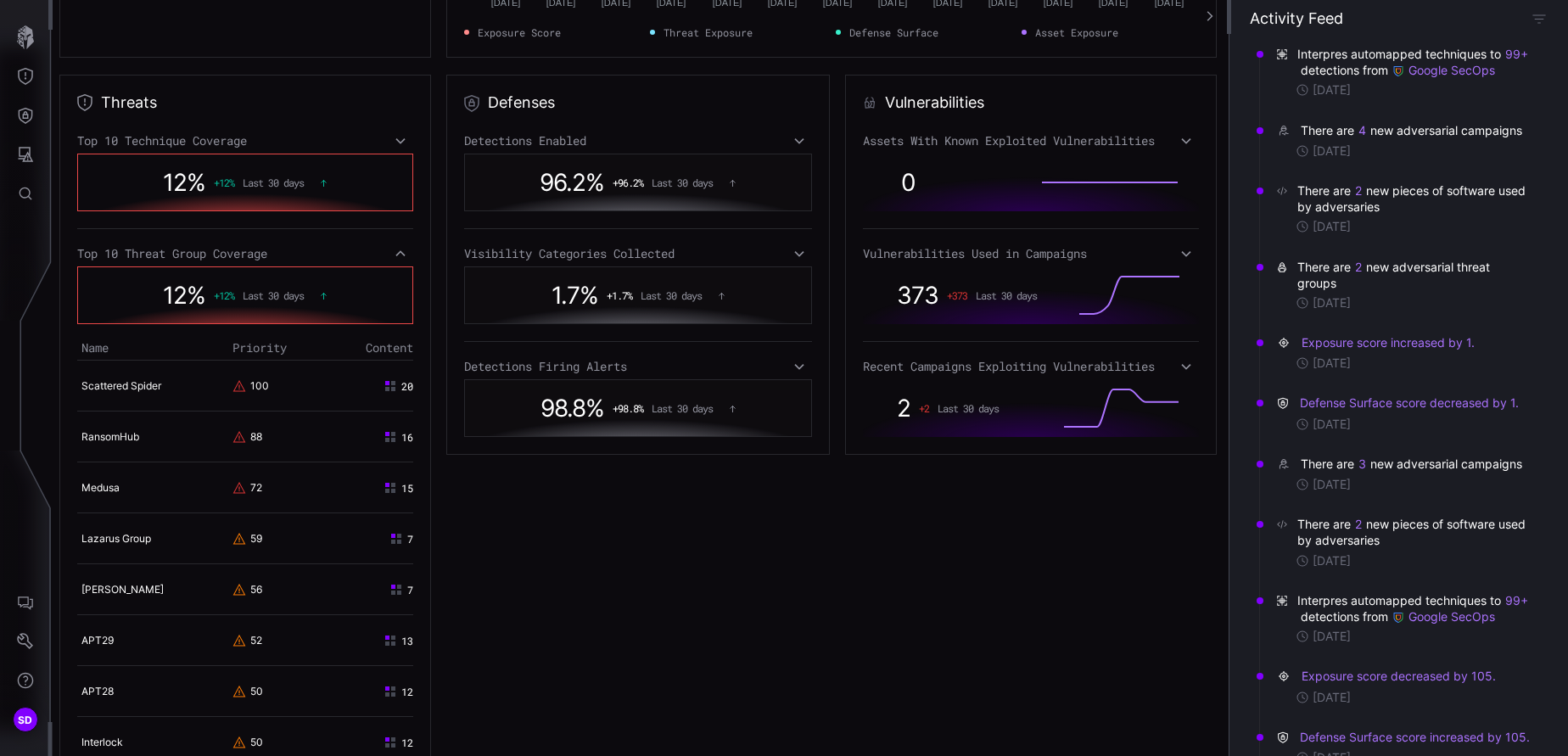
click at [400, 260] on icon at bounding box center [400, 254] width 12 height 14
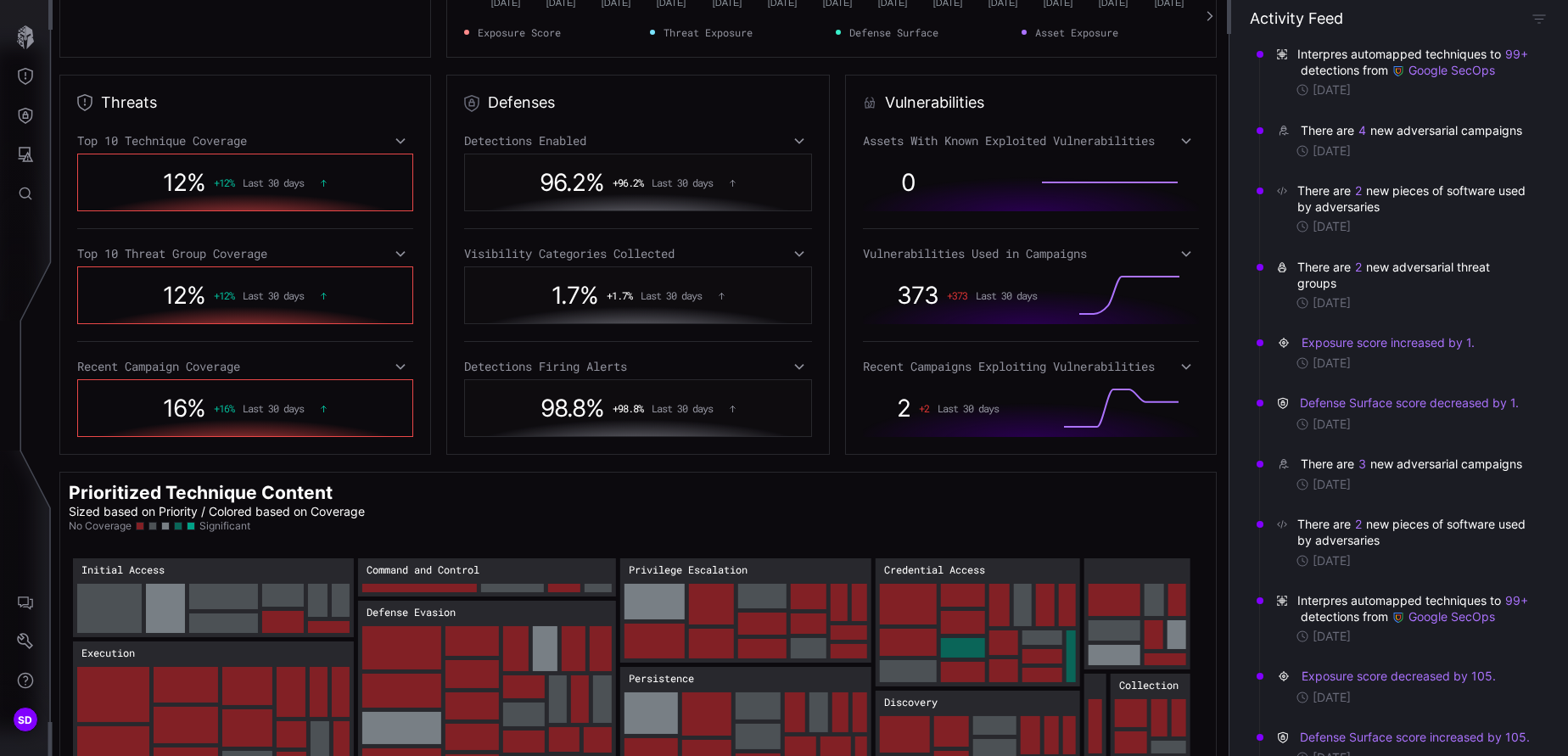
click at [401, 366] on icon at bounding box center [400, 367] width 12 height 14
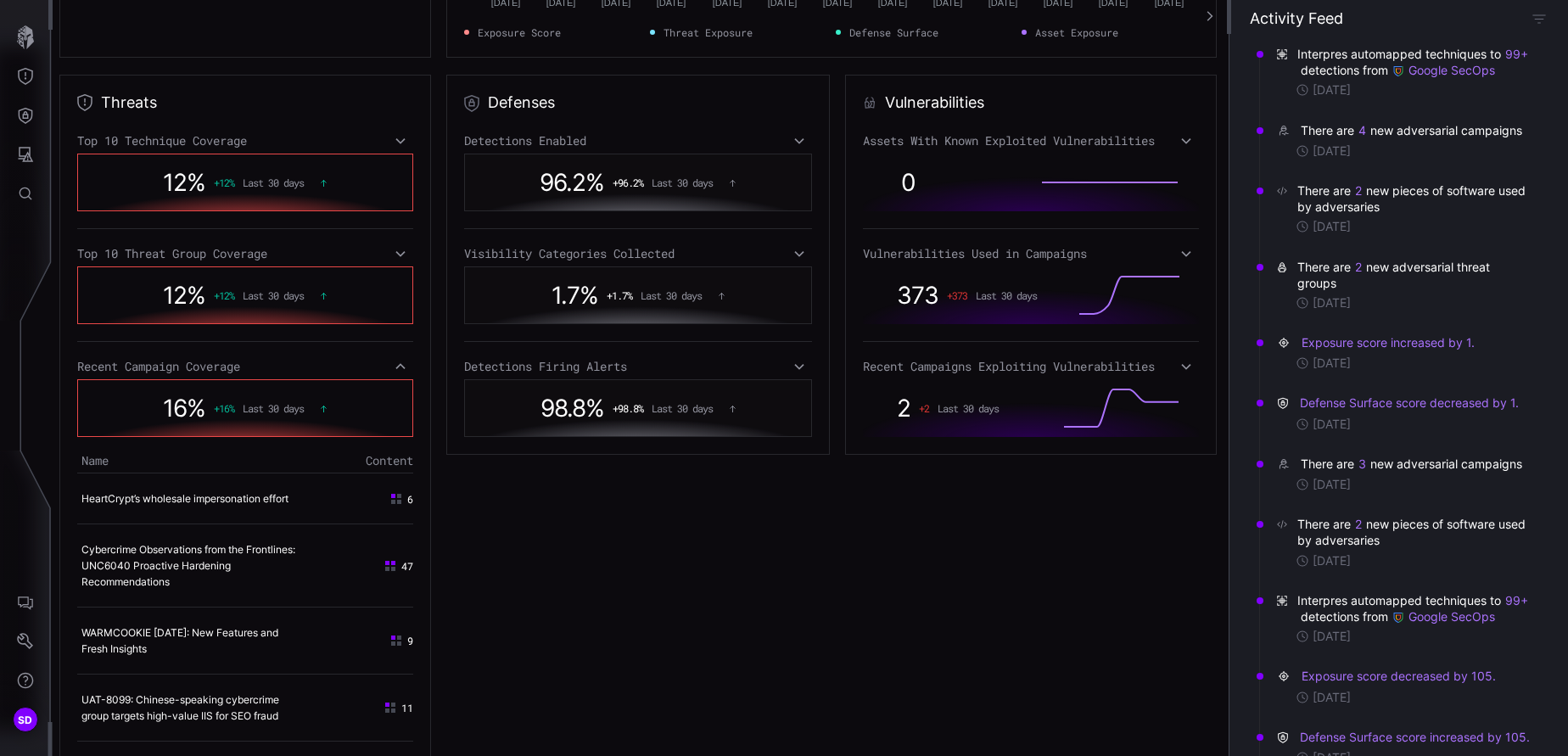
click at [401, 366] on icon at bounding box center [400, 367] width 12 height 14
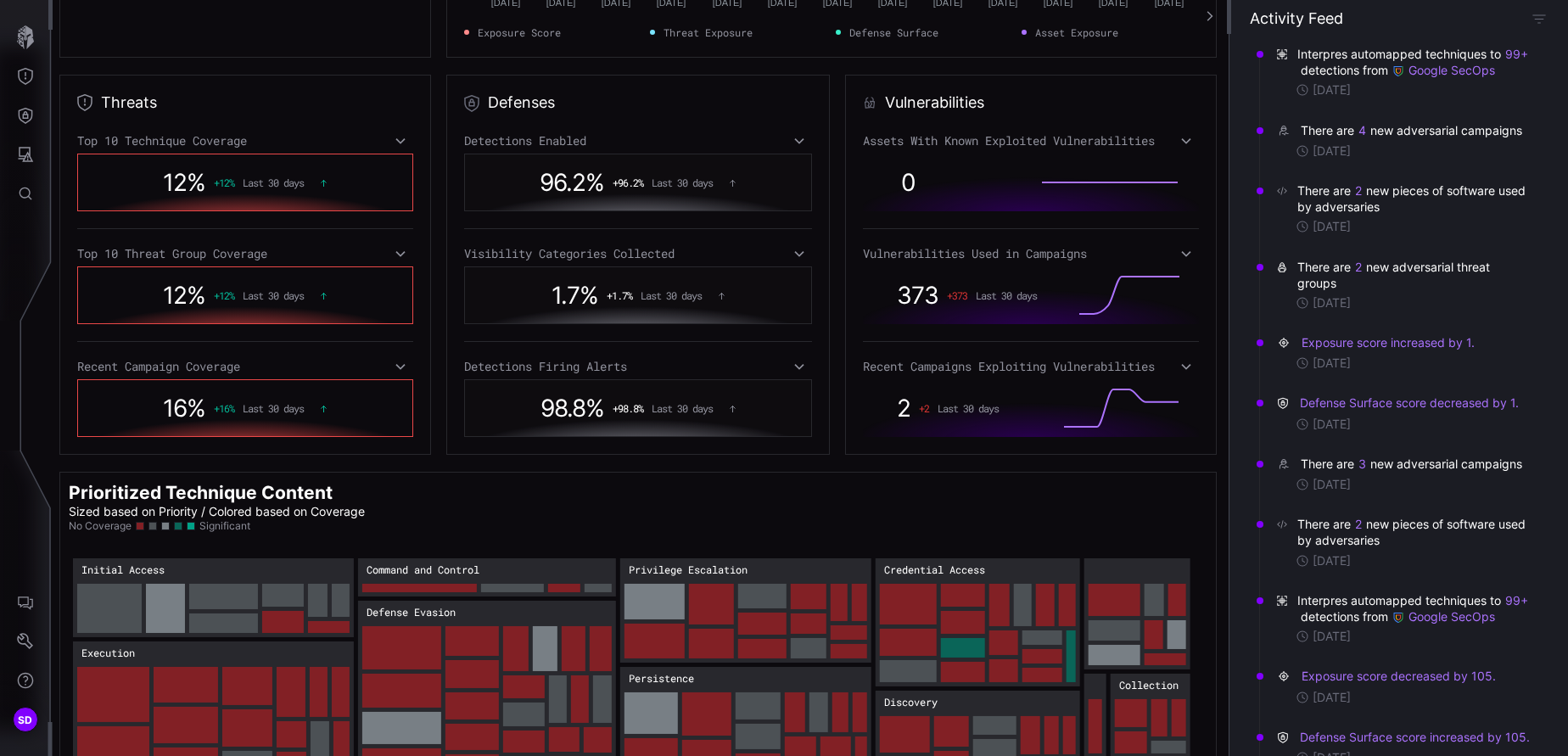
click at [794, 369] on icon at bounding box center [799, 367] width 12 height 14
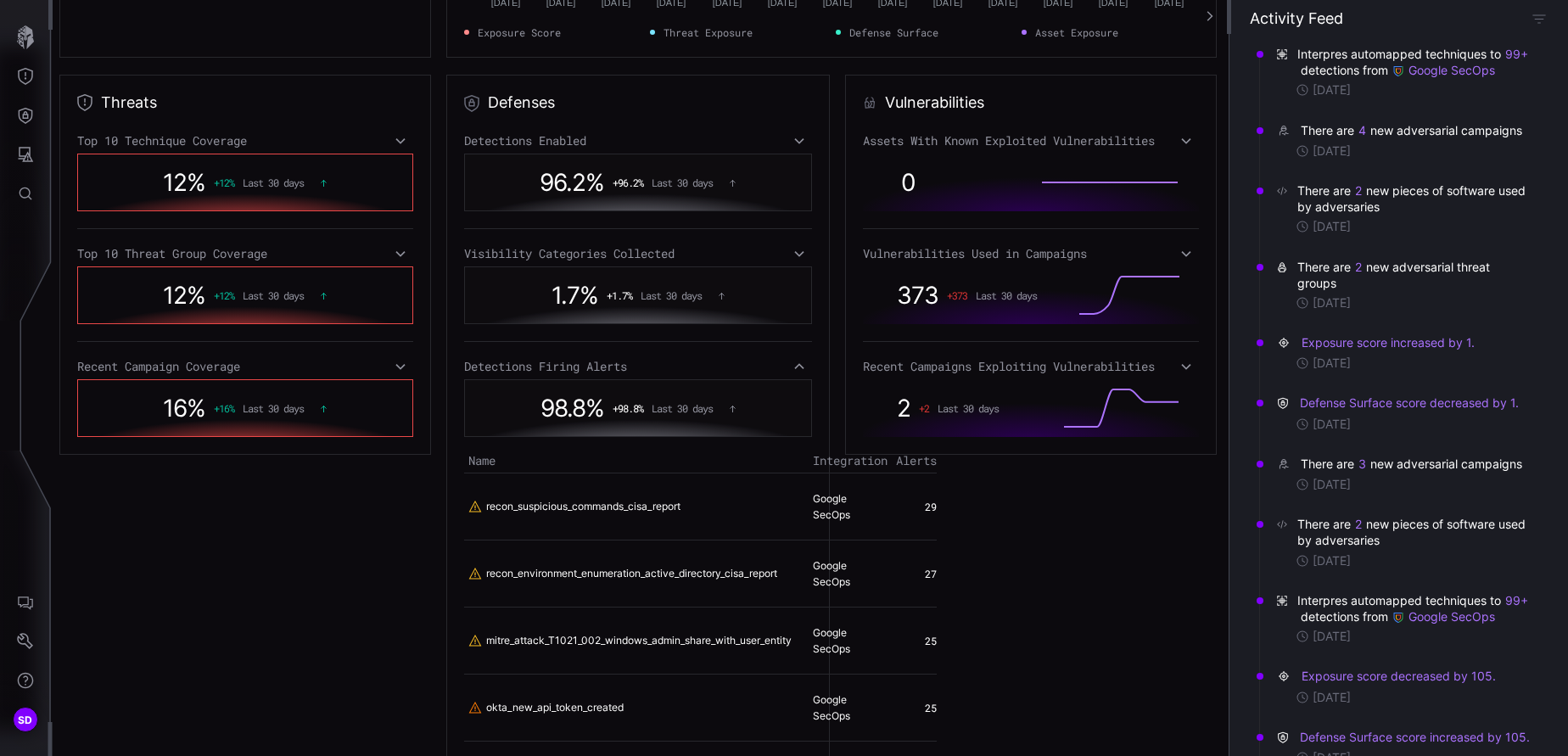
click at [794, 369] on icon at bounding box center [799, 367] width 12 height 14
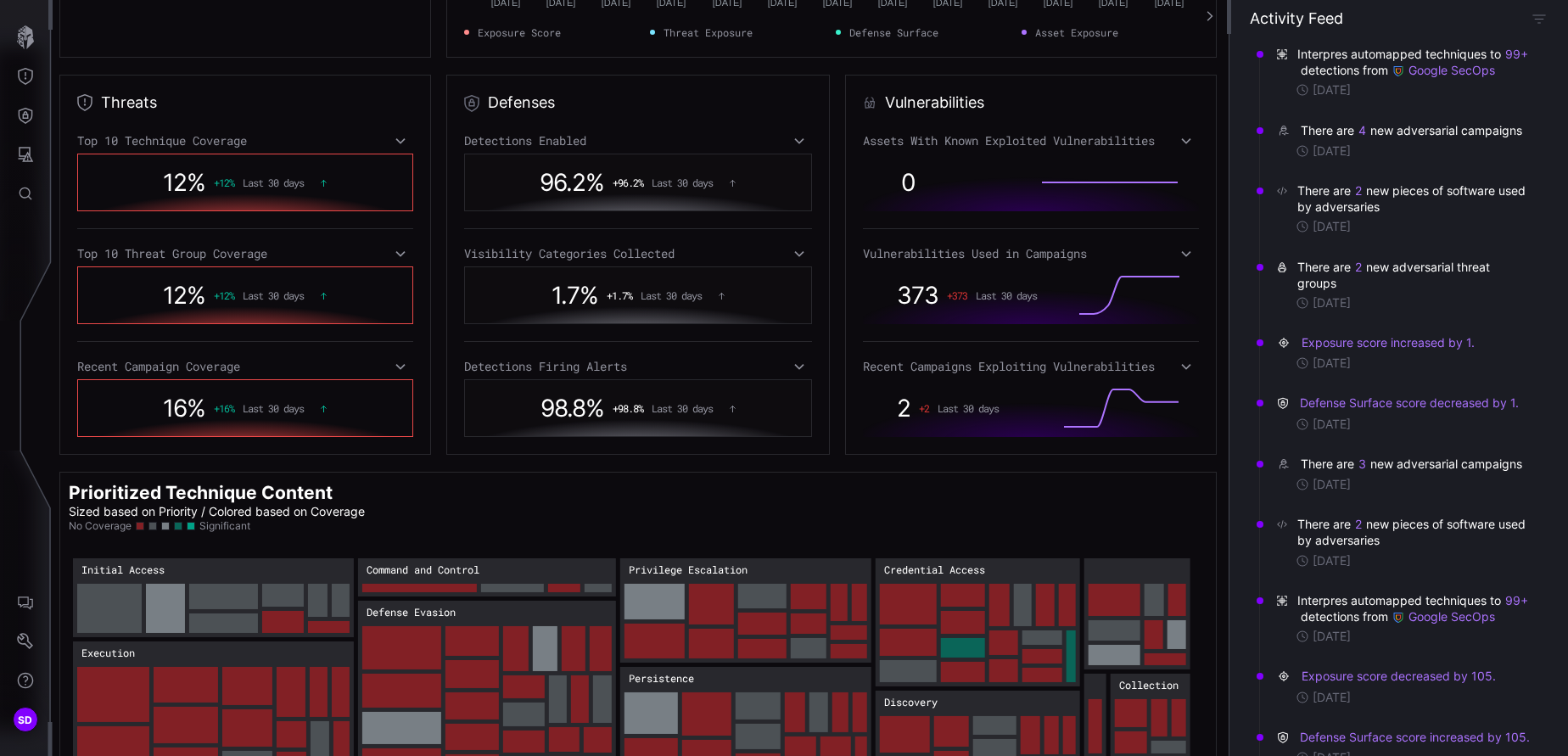
click at [794, 253] on icon at bounding box center [799, 254] width 12 height 14
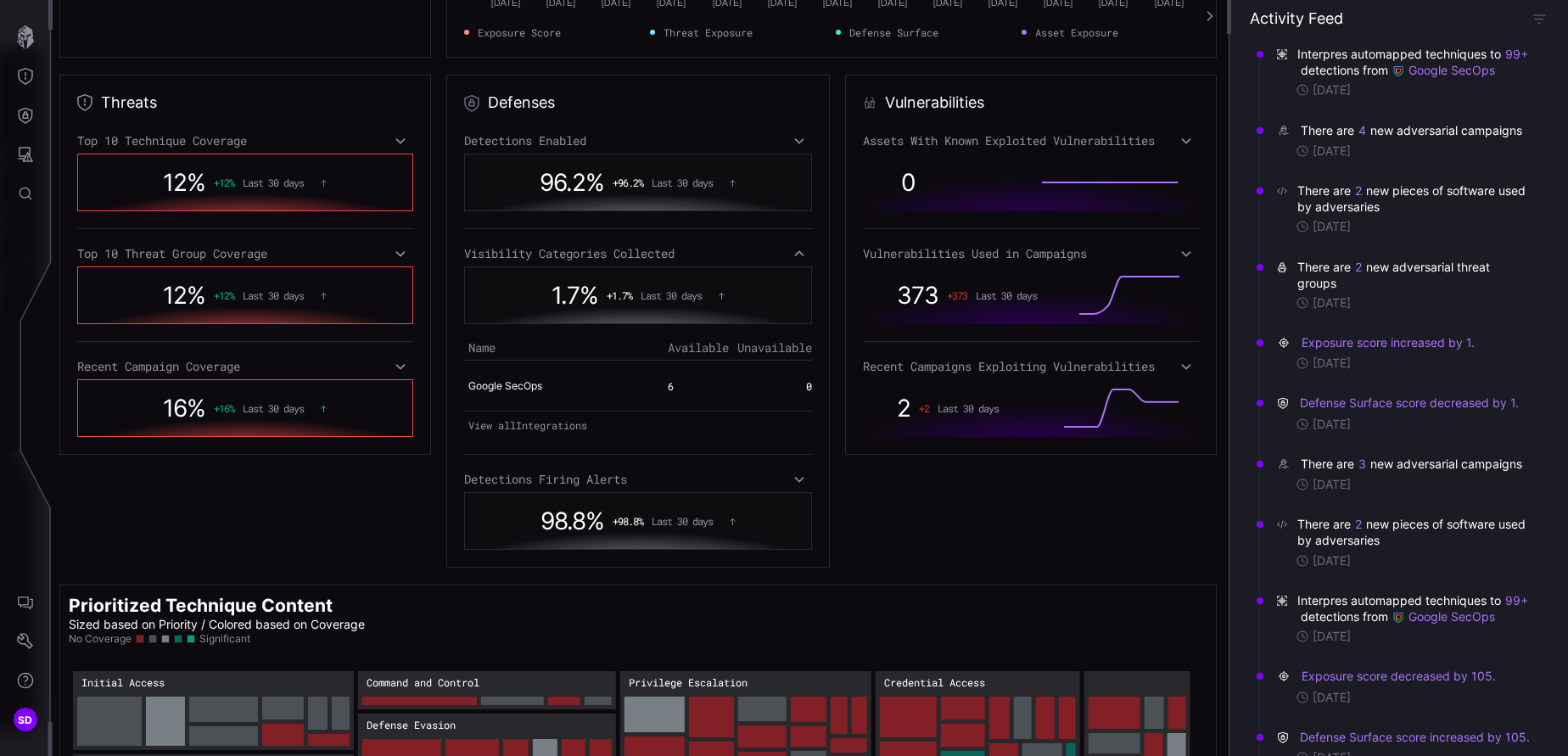
click at [783, 142] on div "Detections Enabled" at bounding box center [638, 140] width 348 height 16
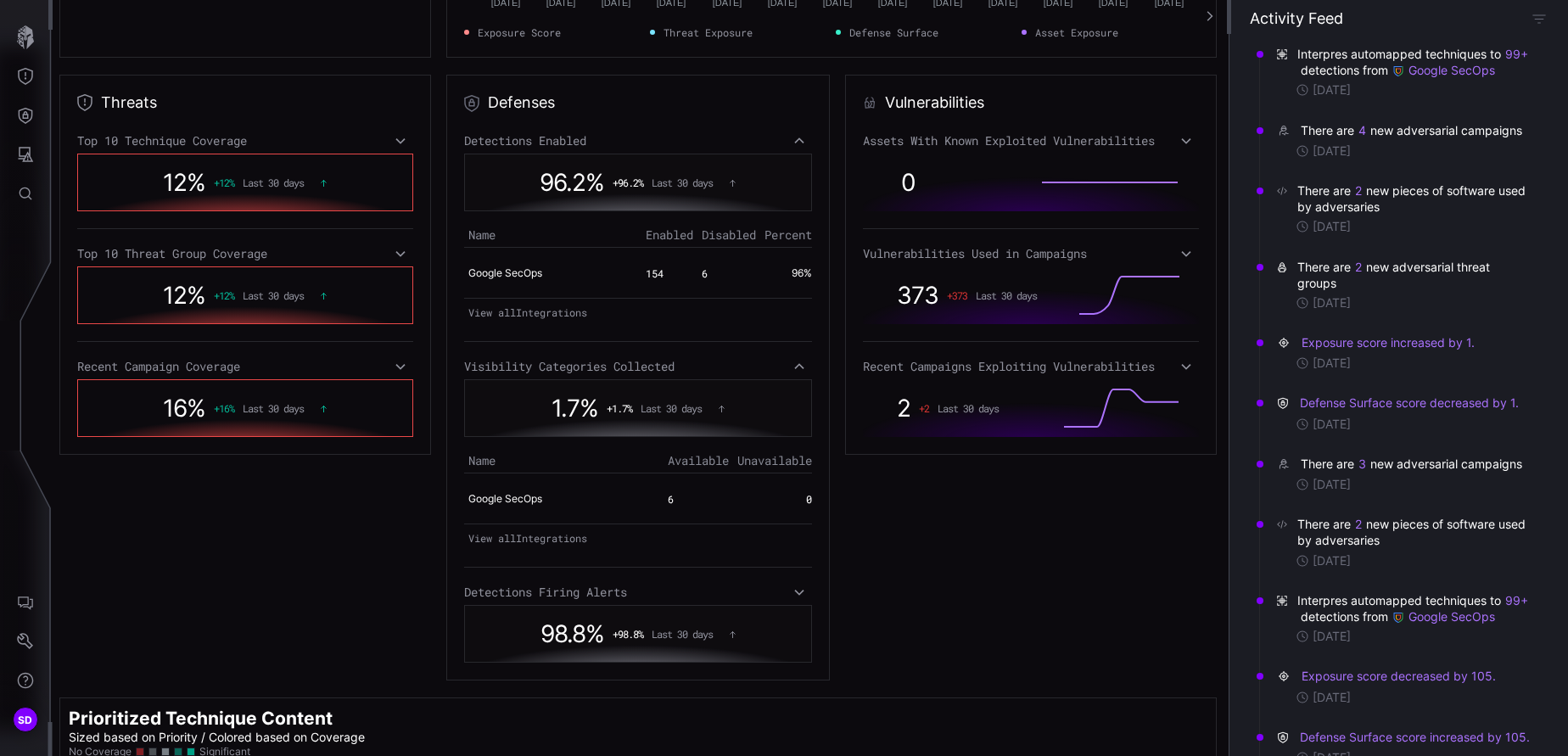
click at [1044, 142] on icon at bounding box center [1186, 140] width 12 height 14
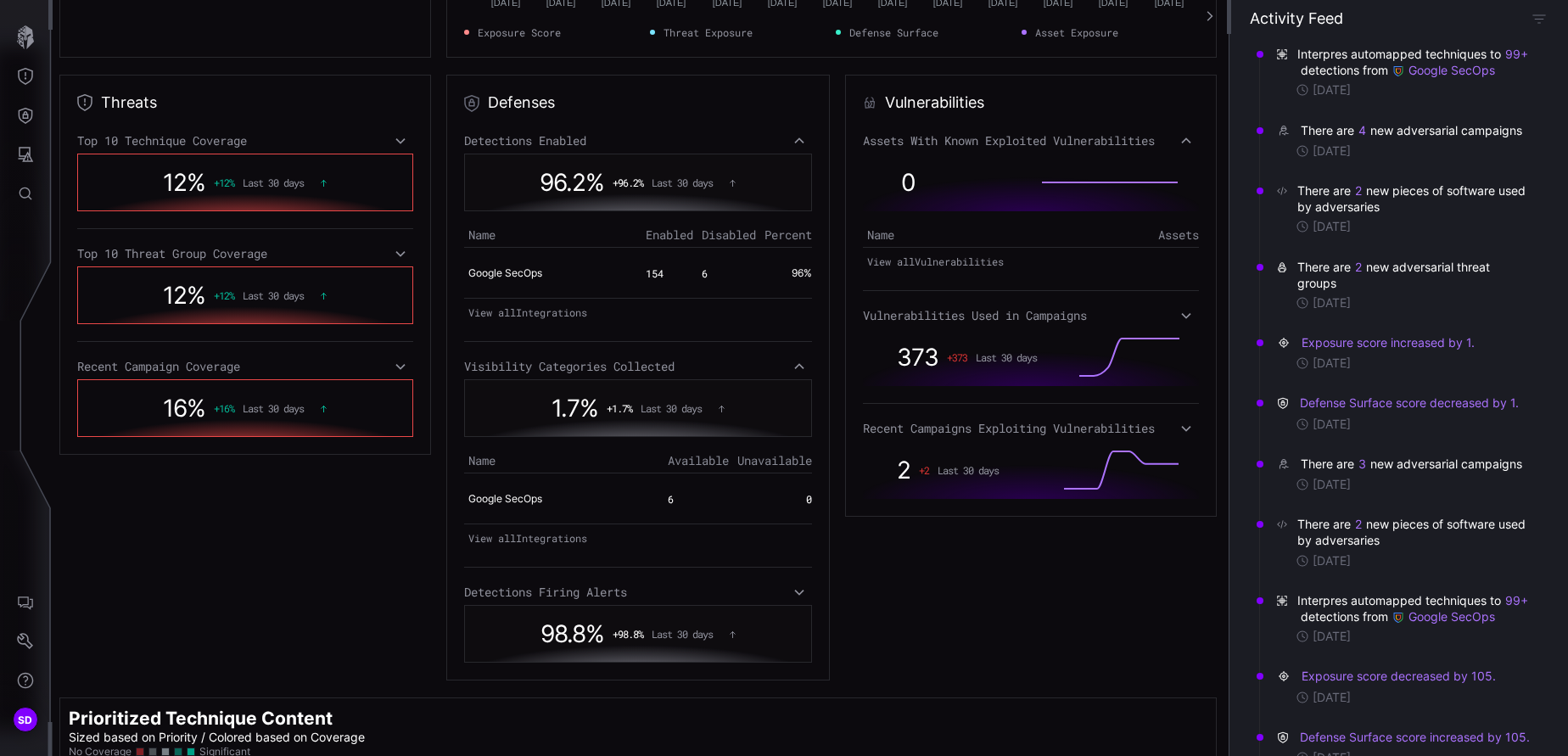
click at [1044, 311] on icon at bounding box center [1186, 316] width 12 height 14
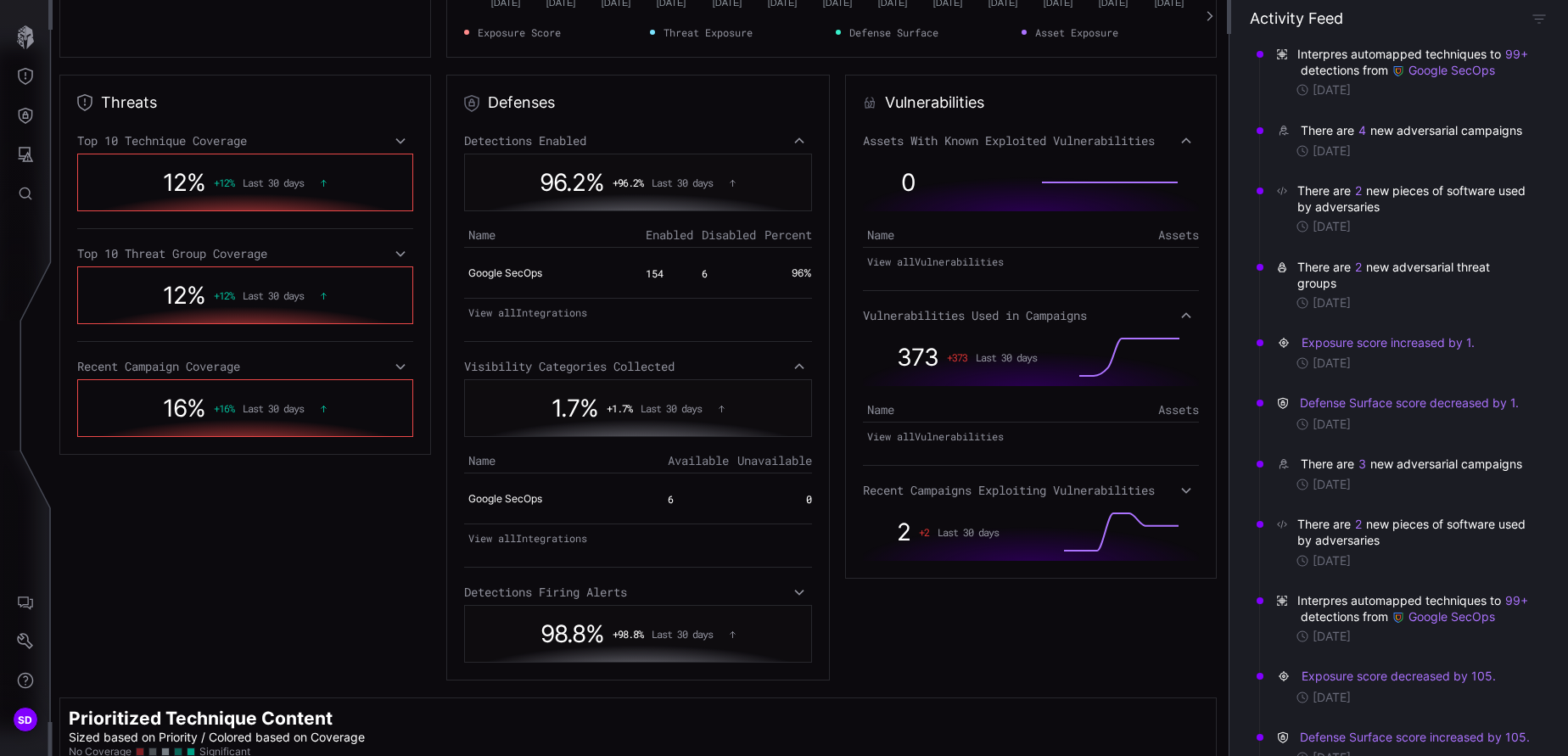
click at [1044, 475] on div "Assets With Known Exploited Vulnerabilities 0 Name Assets View all Vulnerabilit…" at bounding box center [1031, 347] width 336 height 428
click at [1044, 485] on icon at bounding box center [1186, 490] width 12 height 14
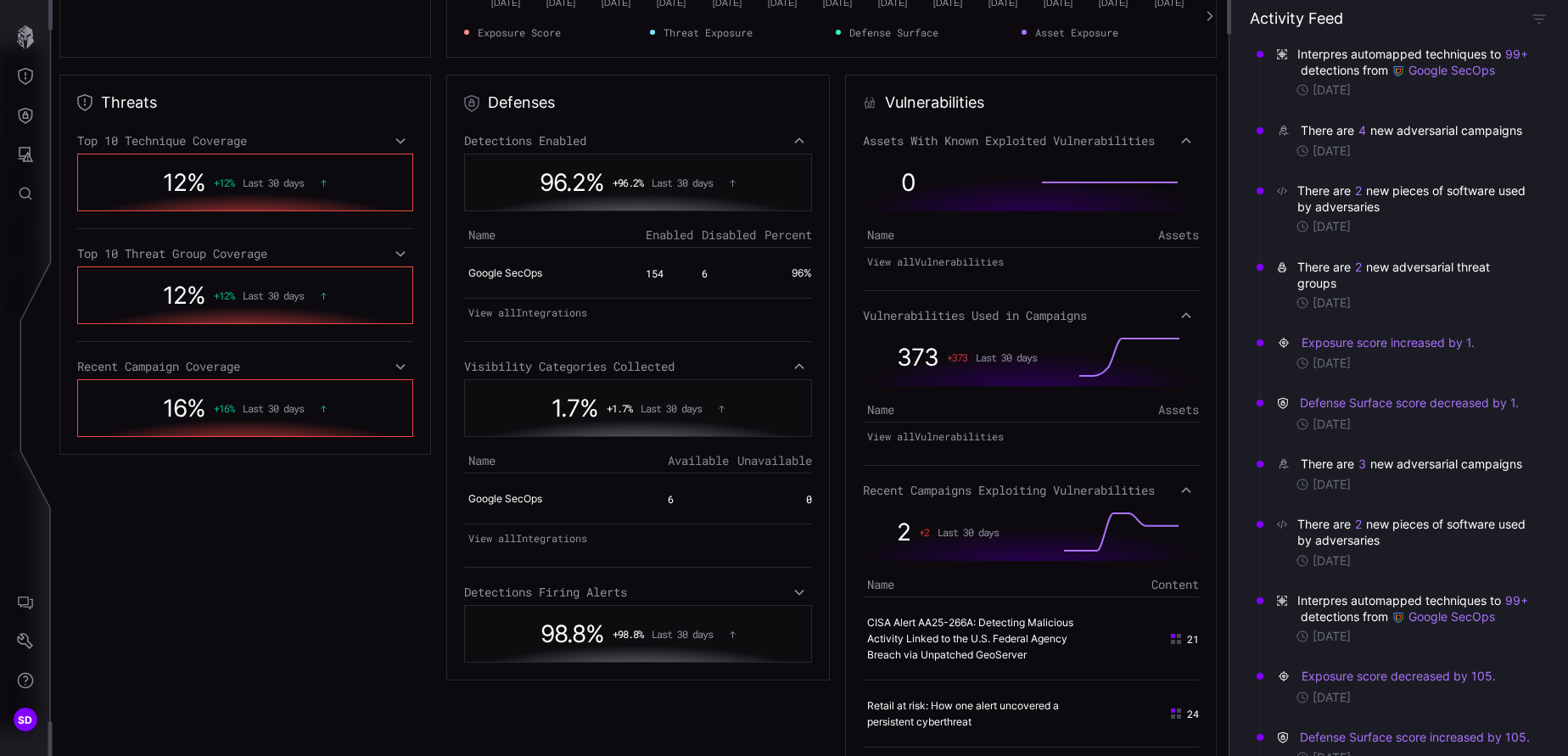
click at [395, 141] on icon at bounding box center [400, 140] width 12 height 14
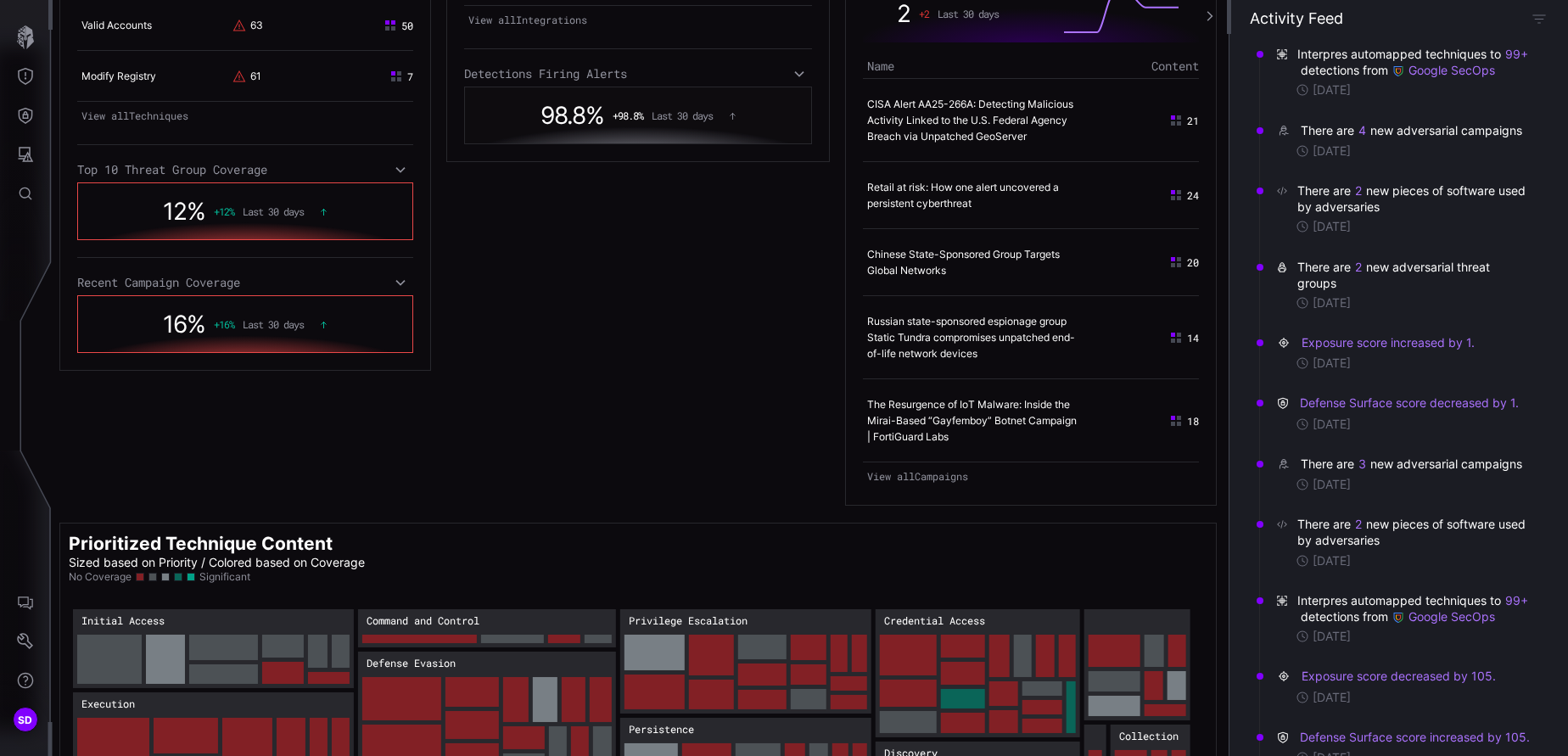
scroll to position [873, 0]
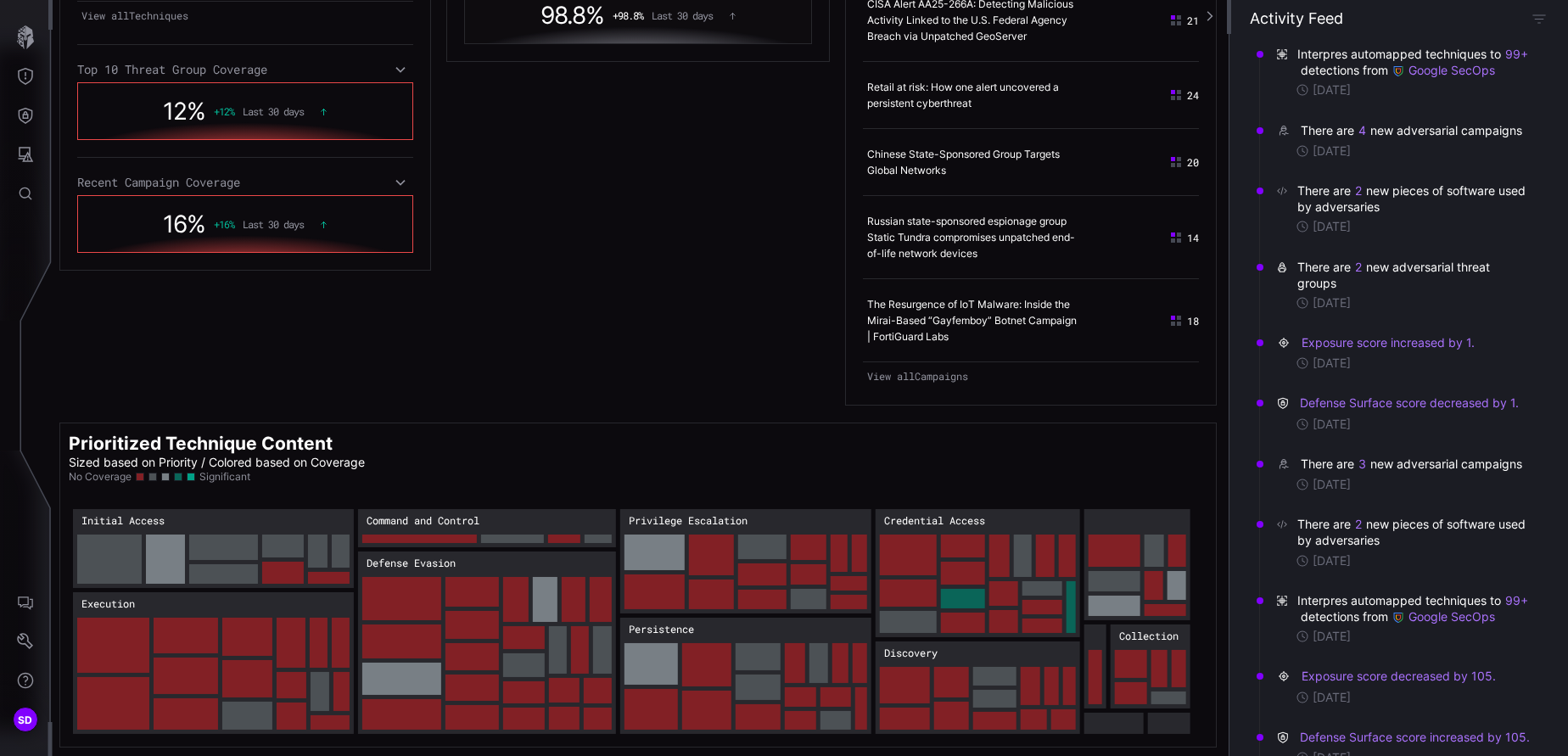
click at [387, 181] on div "Recent Campaign Coverage" at bounding box center [245, 182] width 336 height 16
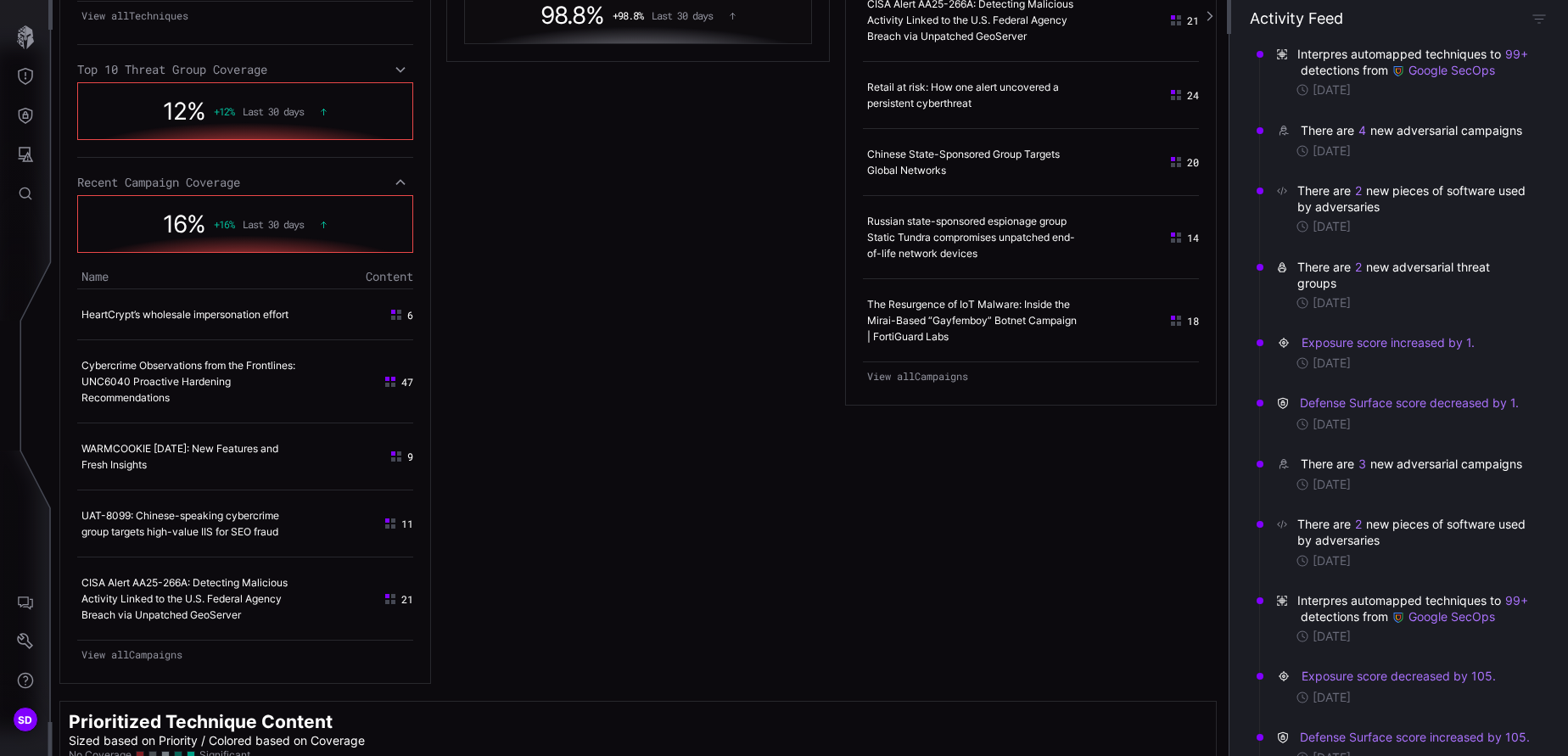
click at [396, 67] on icon at bounding box center [400, 70] width 9 height 6
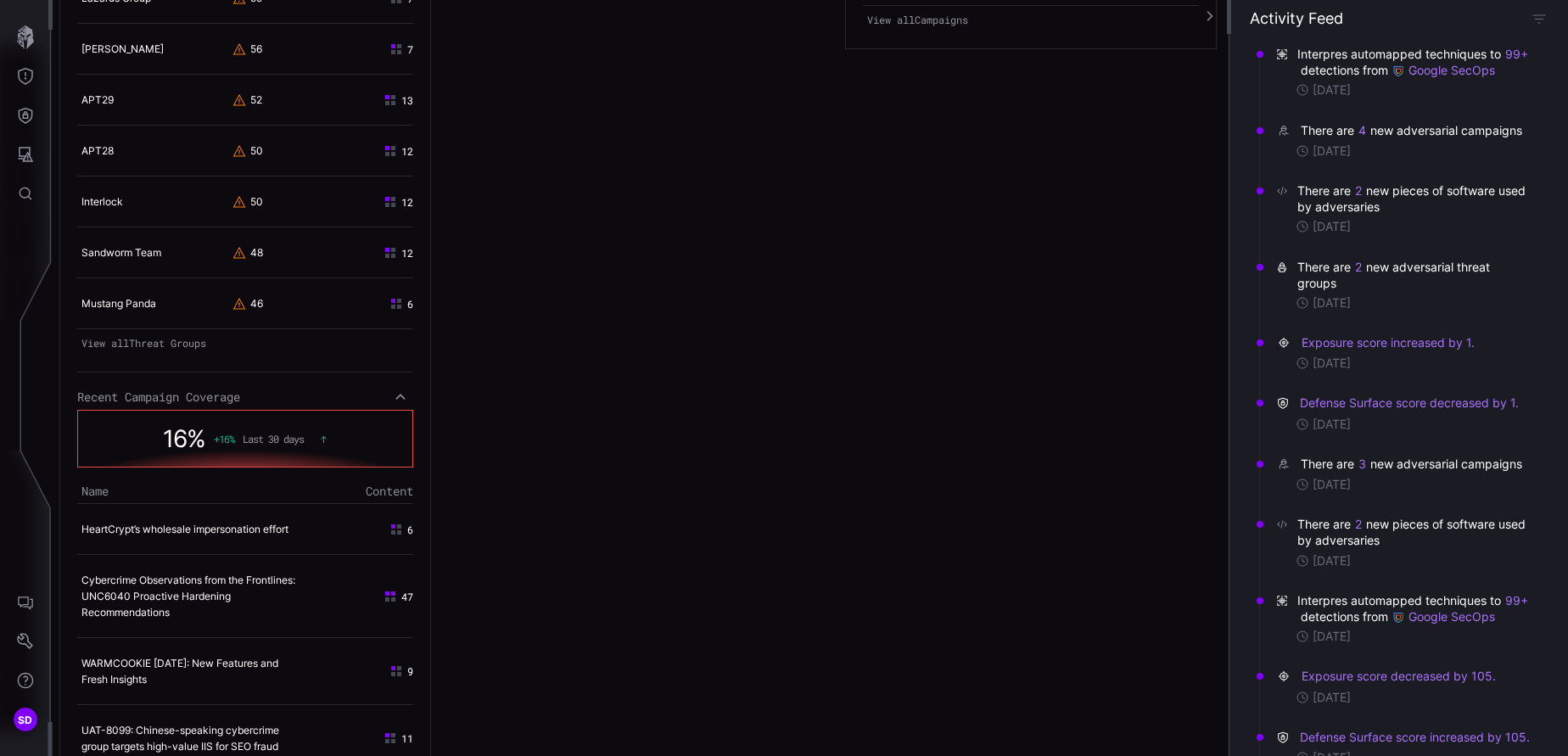
scroll to position [1738, 0]
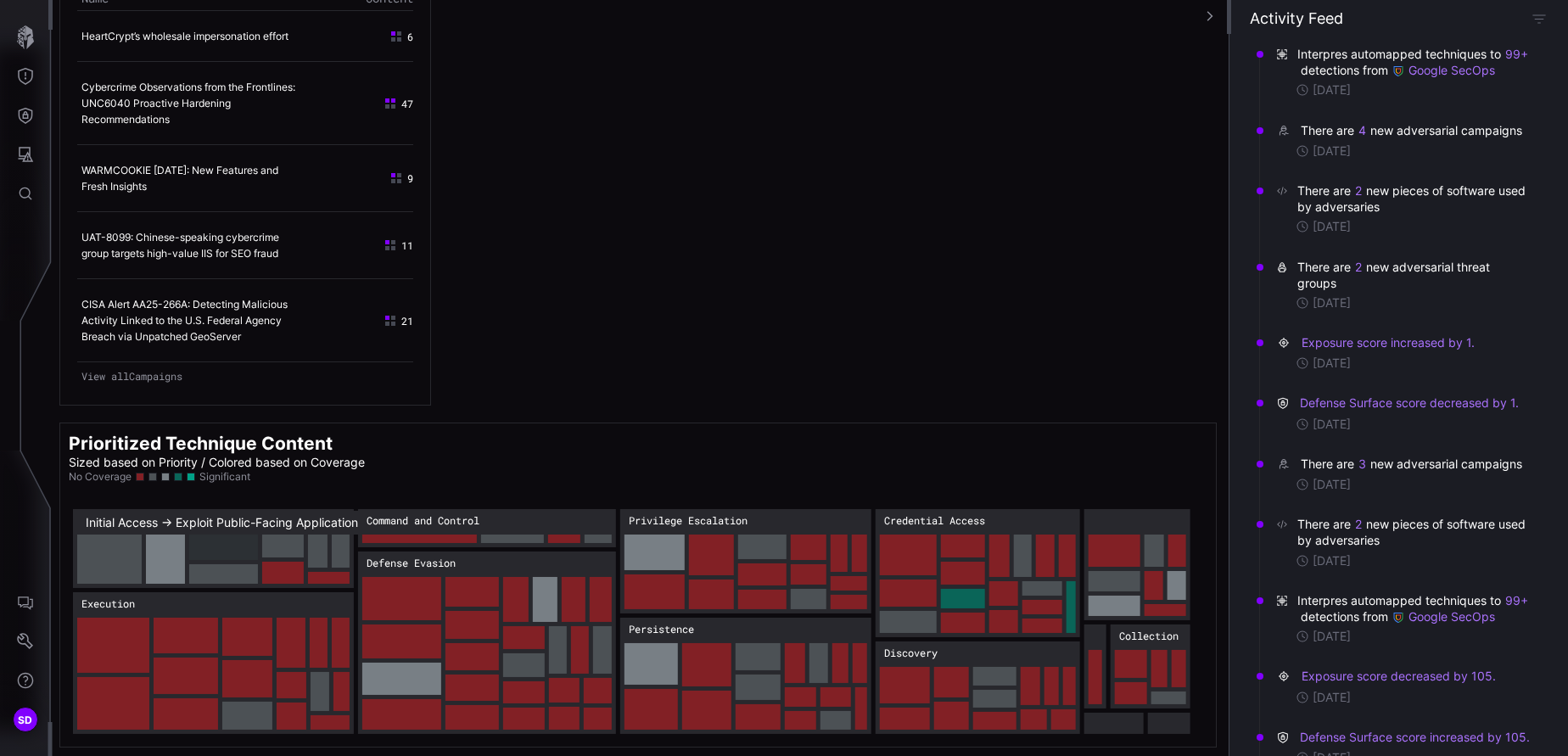
click at [206, 503] on rect "Initial Access → Initial Access:Exploit Public-Facing Application: 60" at bounding box center [223, 547] width 68 height 26
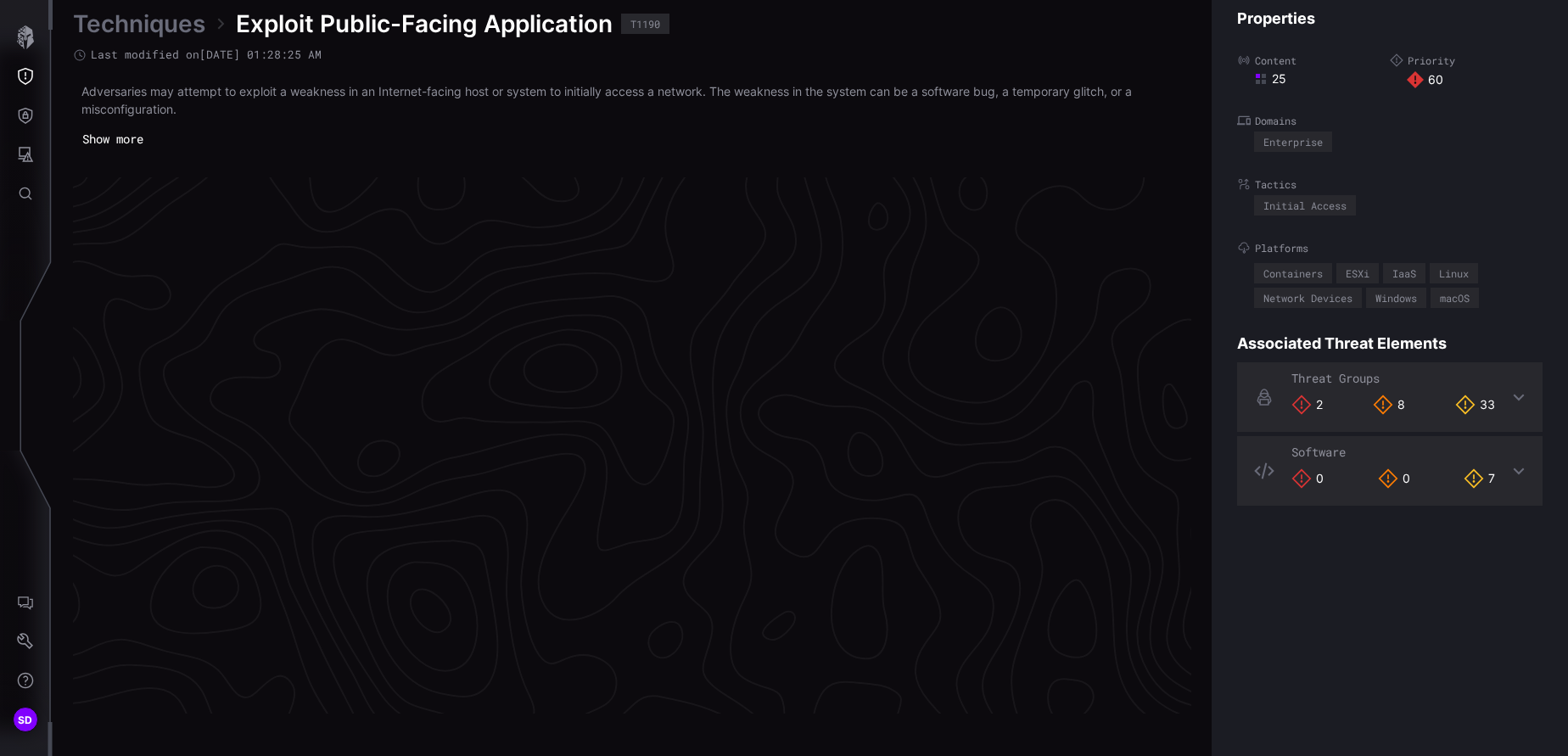
scroll to position [3560, 724]
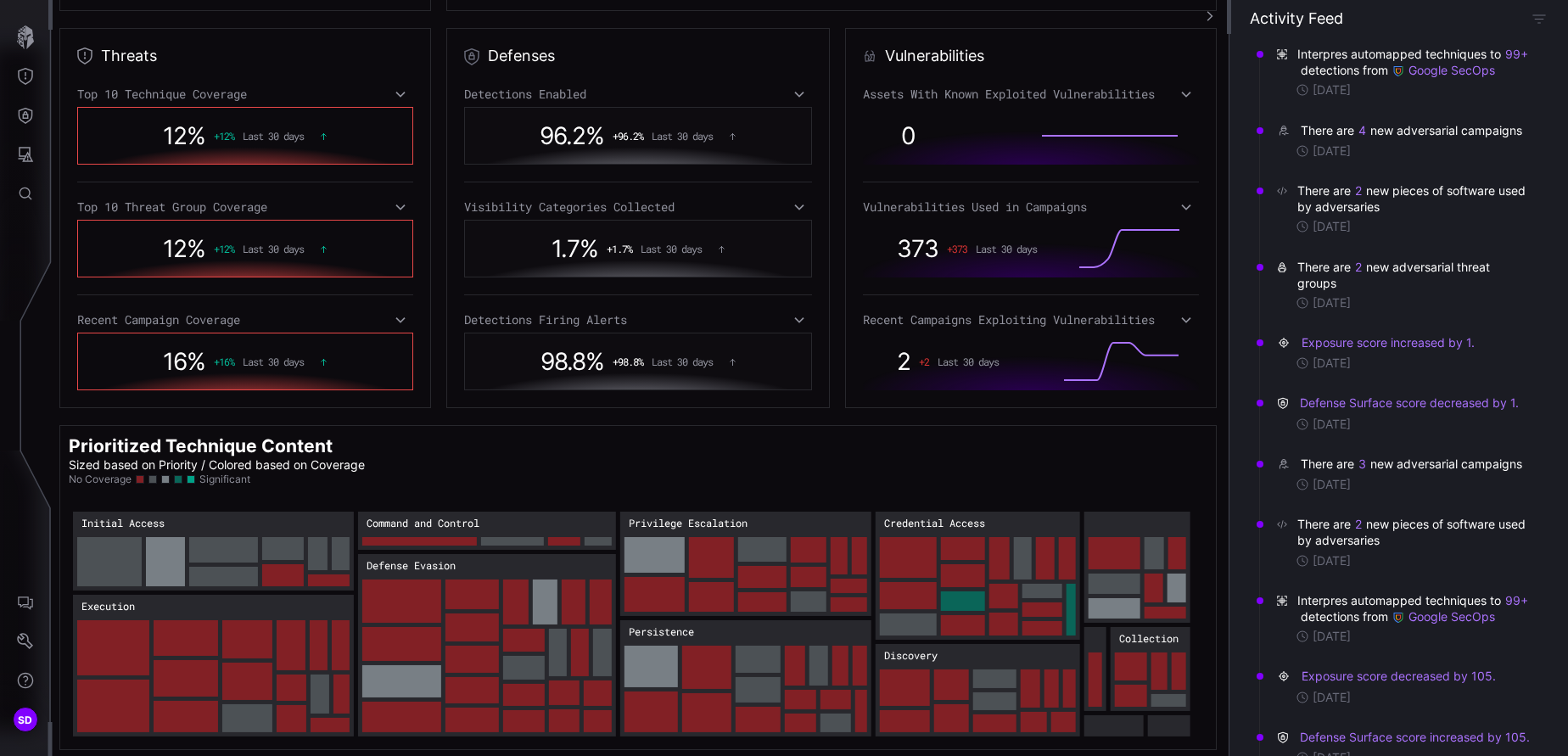
scroll to position [304, 0]
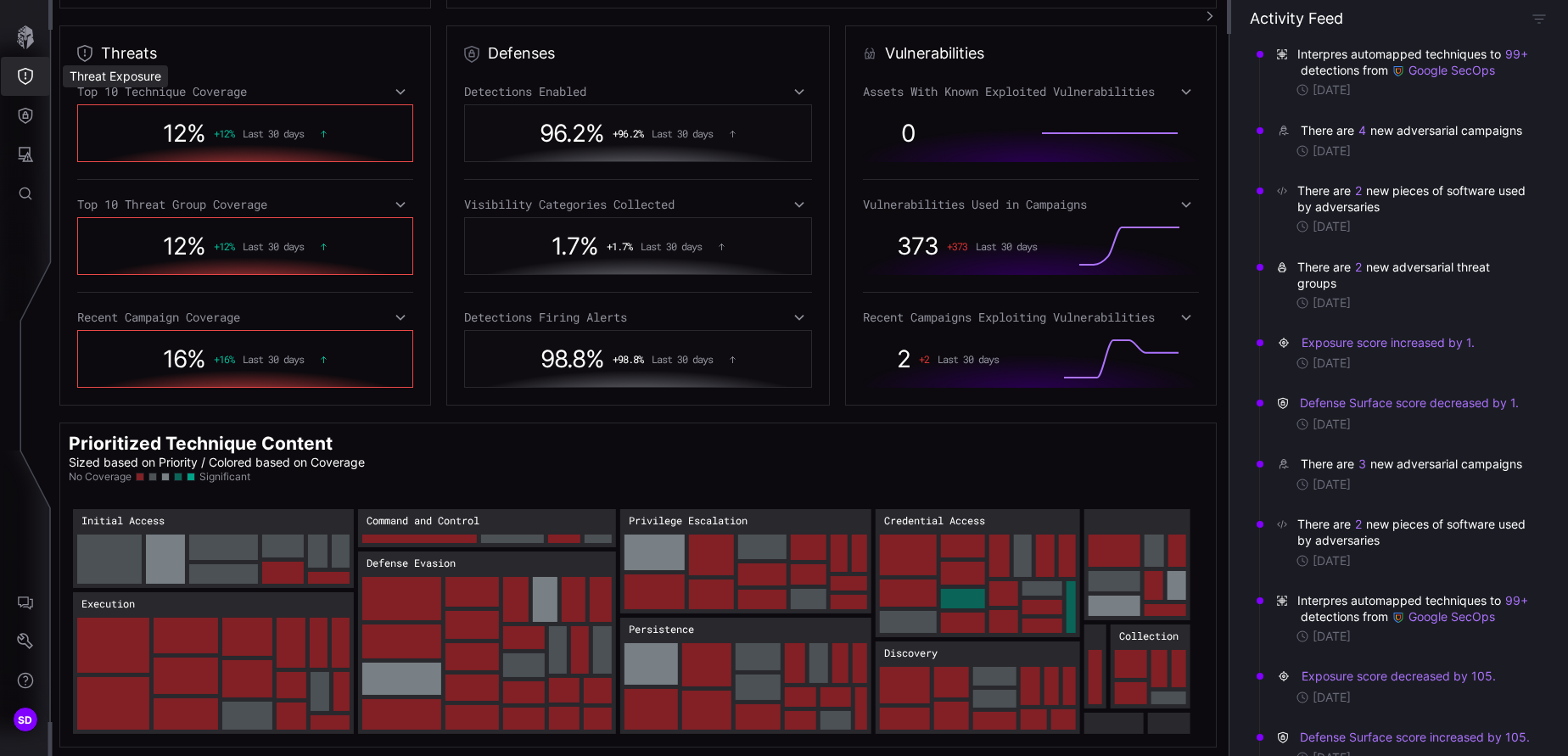
click at [33, 71] on icon "Threat Exposure" at bounding box center [26, 76] width 17 height 17
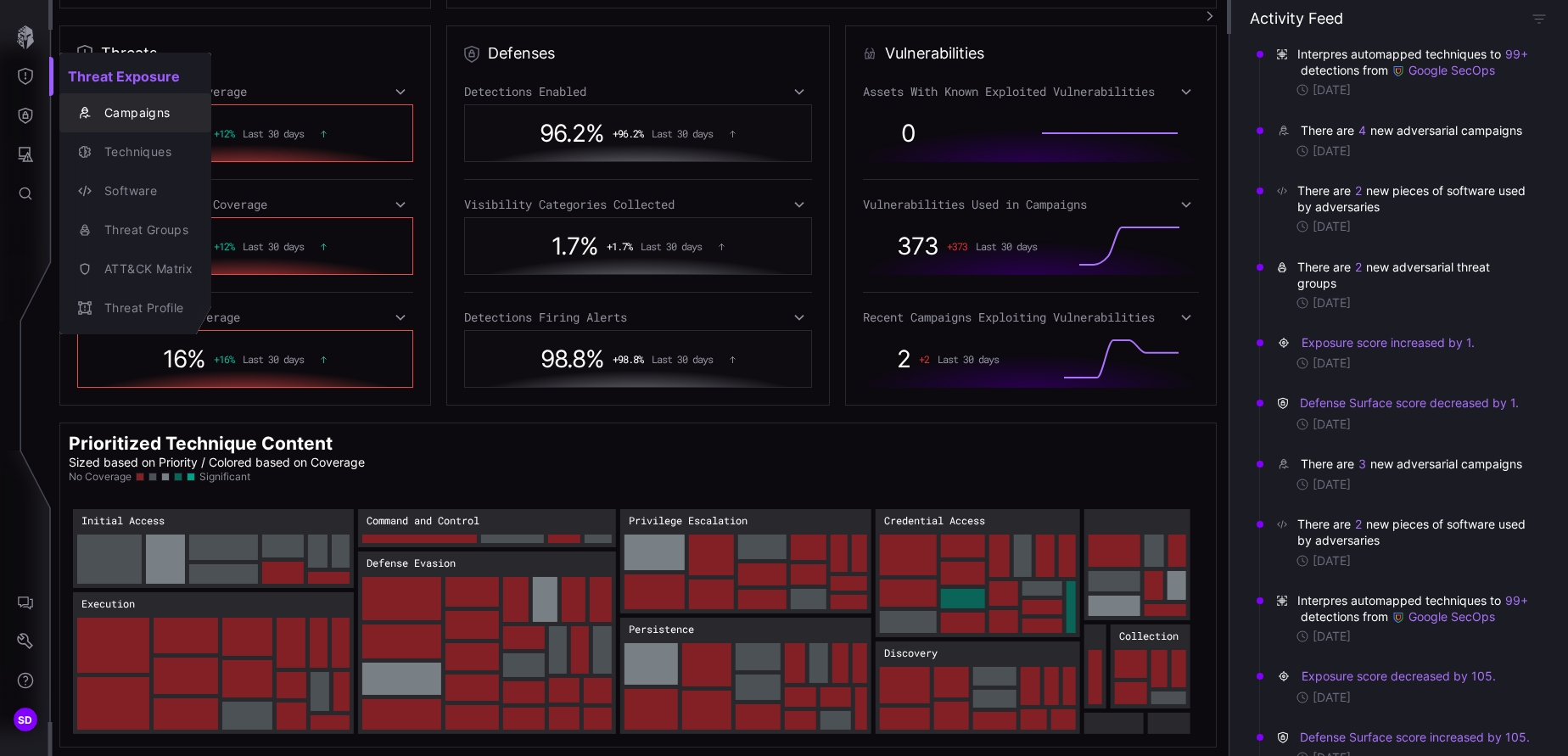
click at [141, 112] on div "Campaigns" at bounding box center [144, 113] width 97 height 21
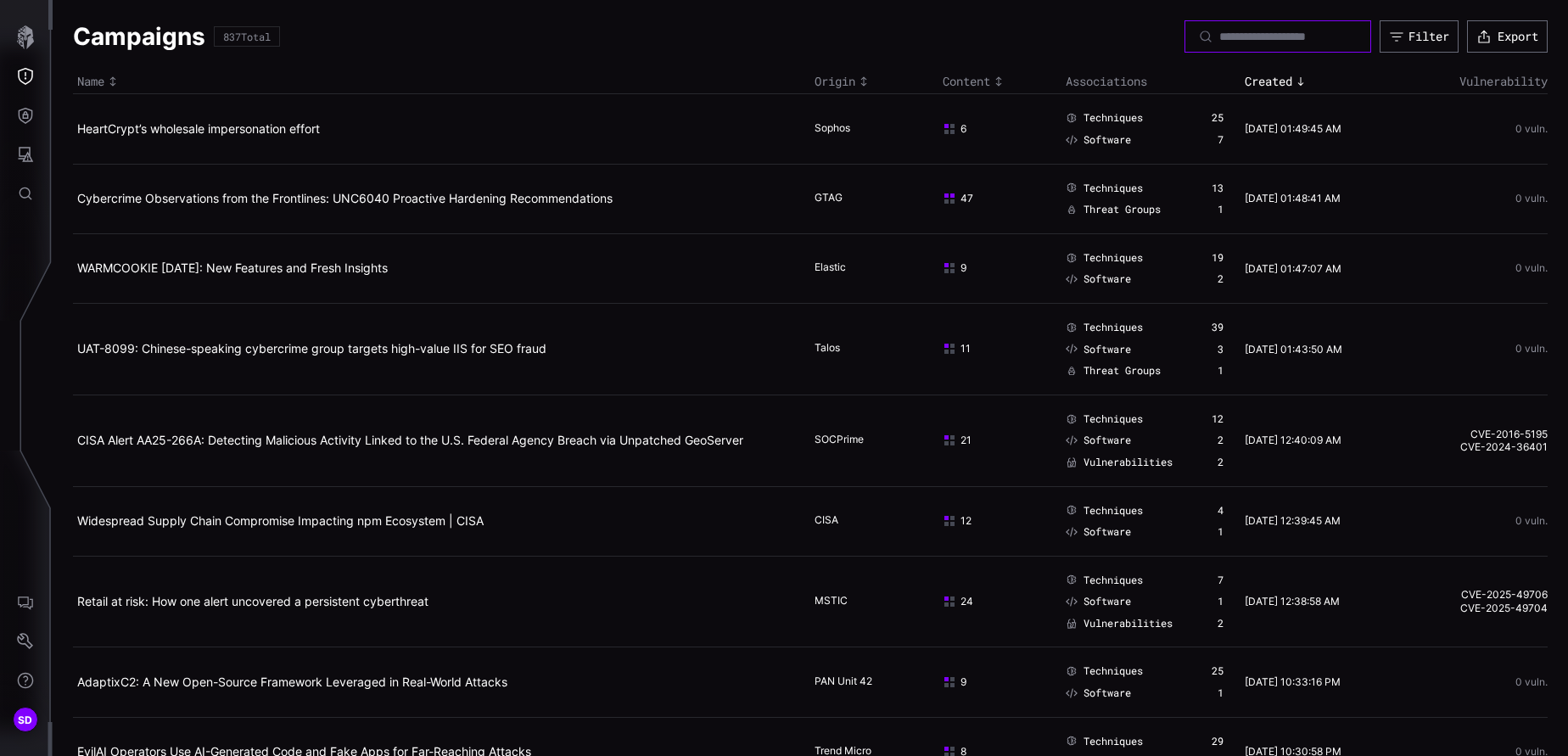
click at [1044, 36] on input at bounding box center [1279, 36] width 119 height 16
type input "******"
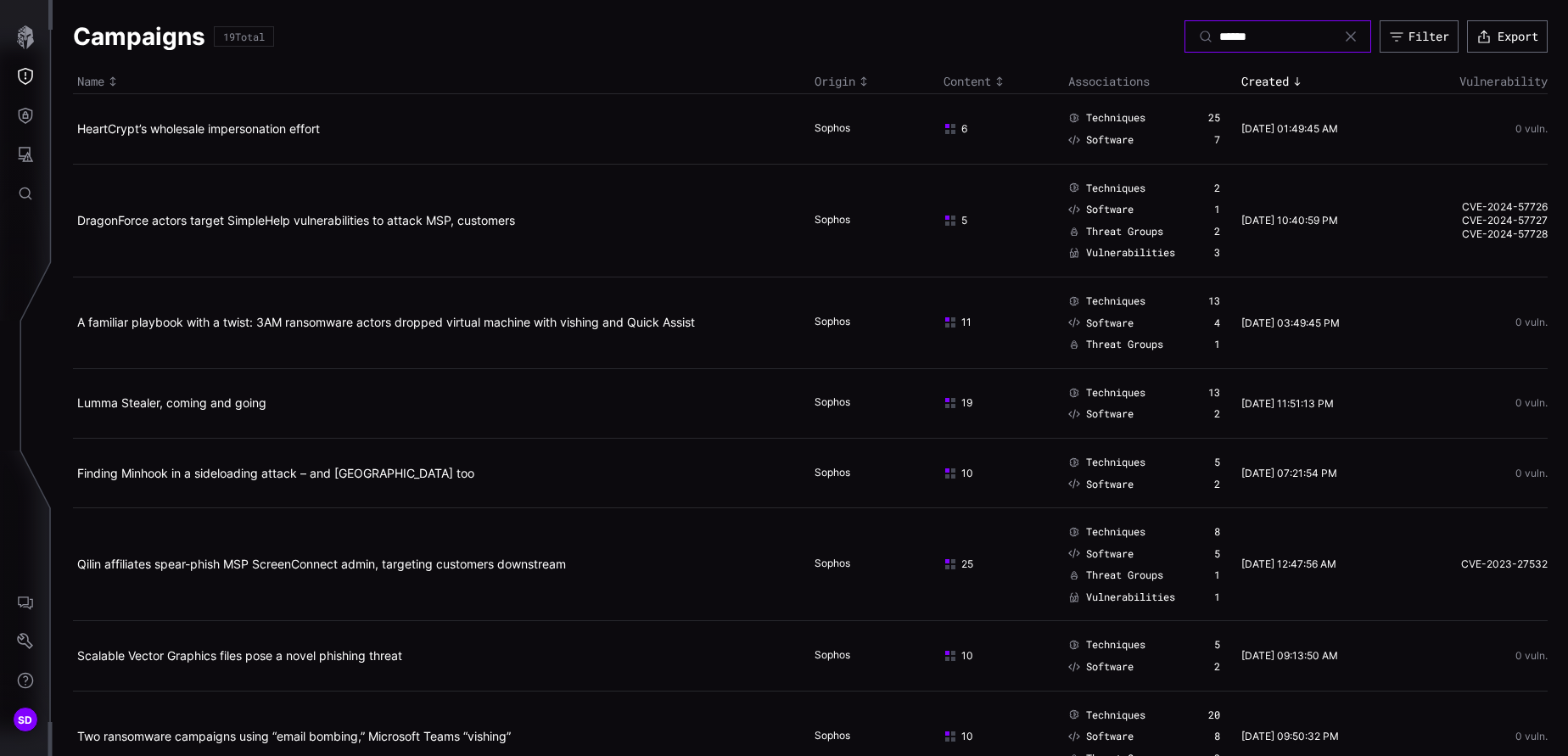
click at [1044, 36] on input "******" at bounding box center [1279, 36] width 119 height 16
type input "**"
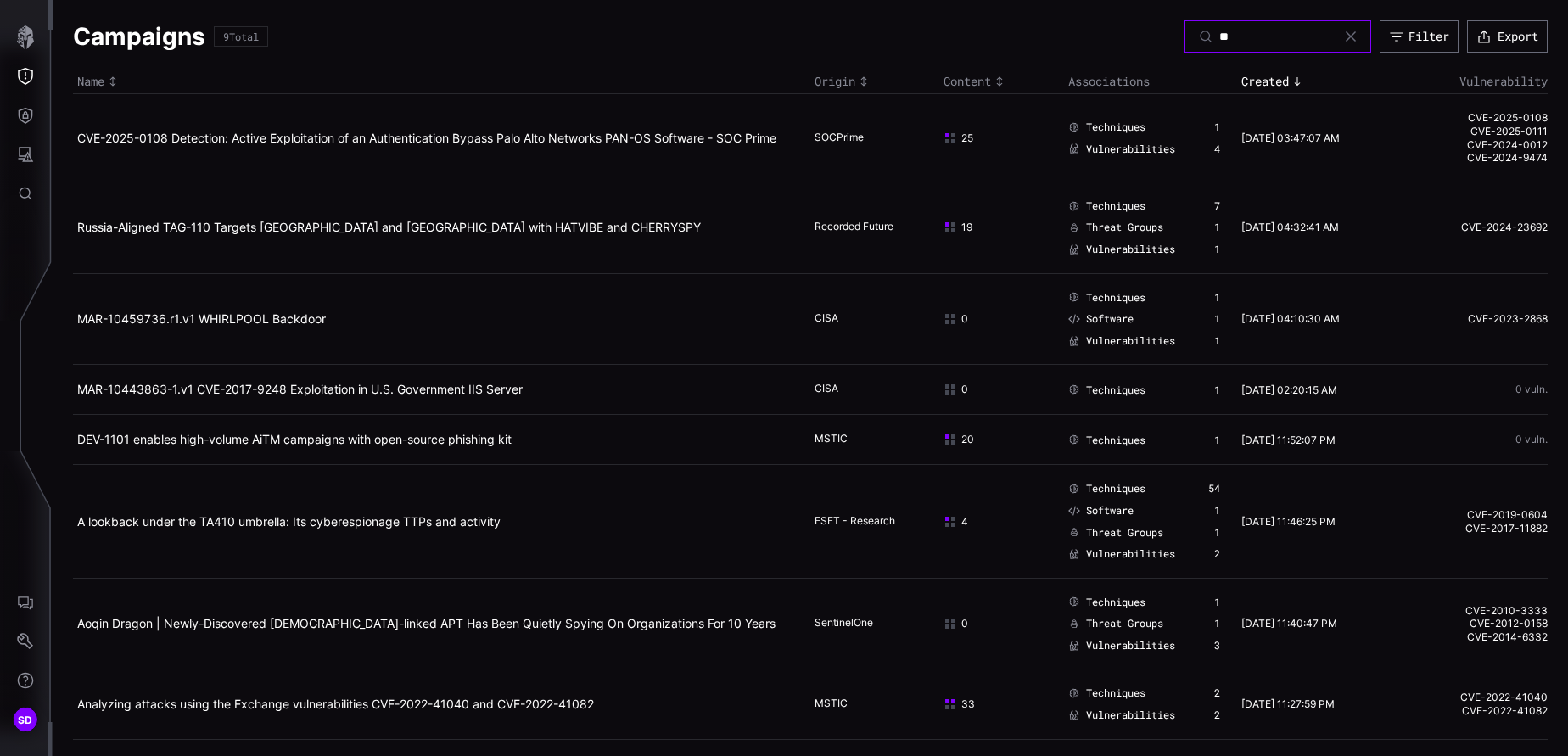
click at [1044, 36] on input "**" at bounding box center [1279, 36] width 119 height 16
type input "***"
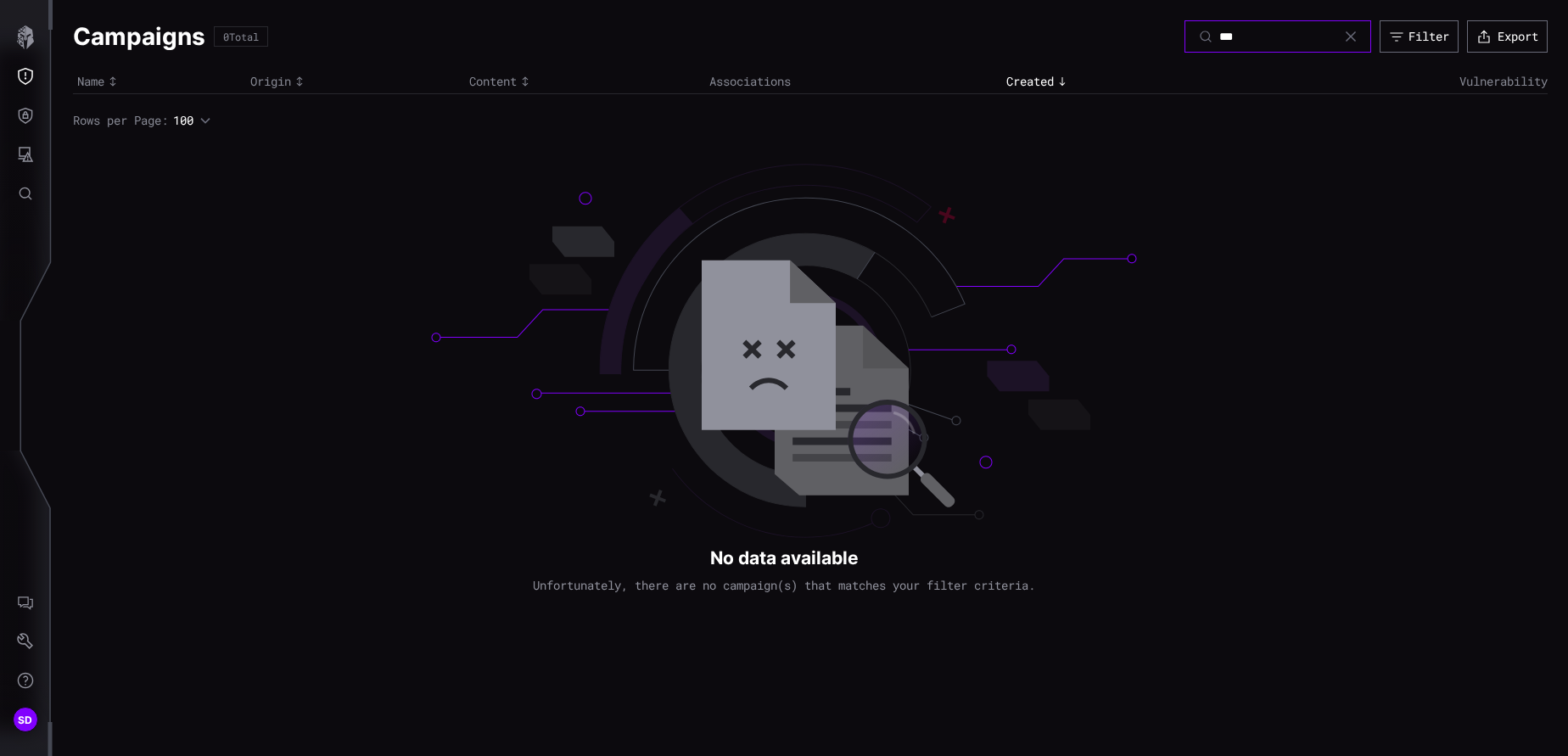
click at [1044, 36] on input "***" at bounding box center [1279, 36] width 119 height 16
type input "***"
click at [1044, 36] on input "***" at bounding box center [1279, 36] width 119 height 16
type input "**"
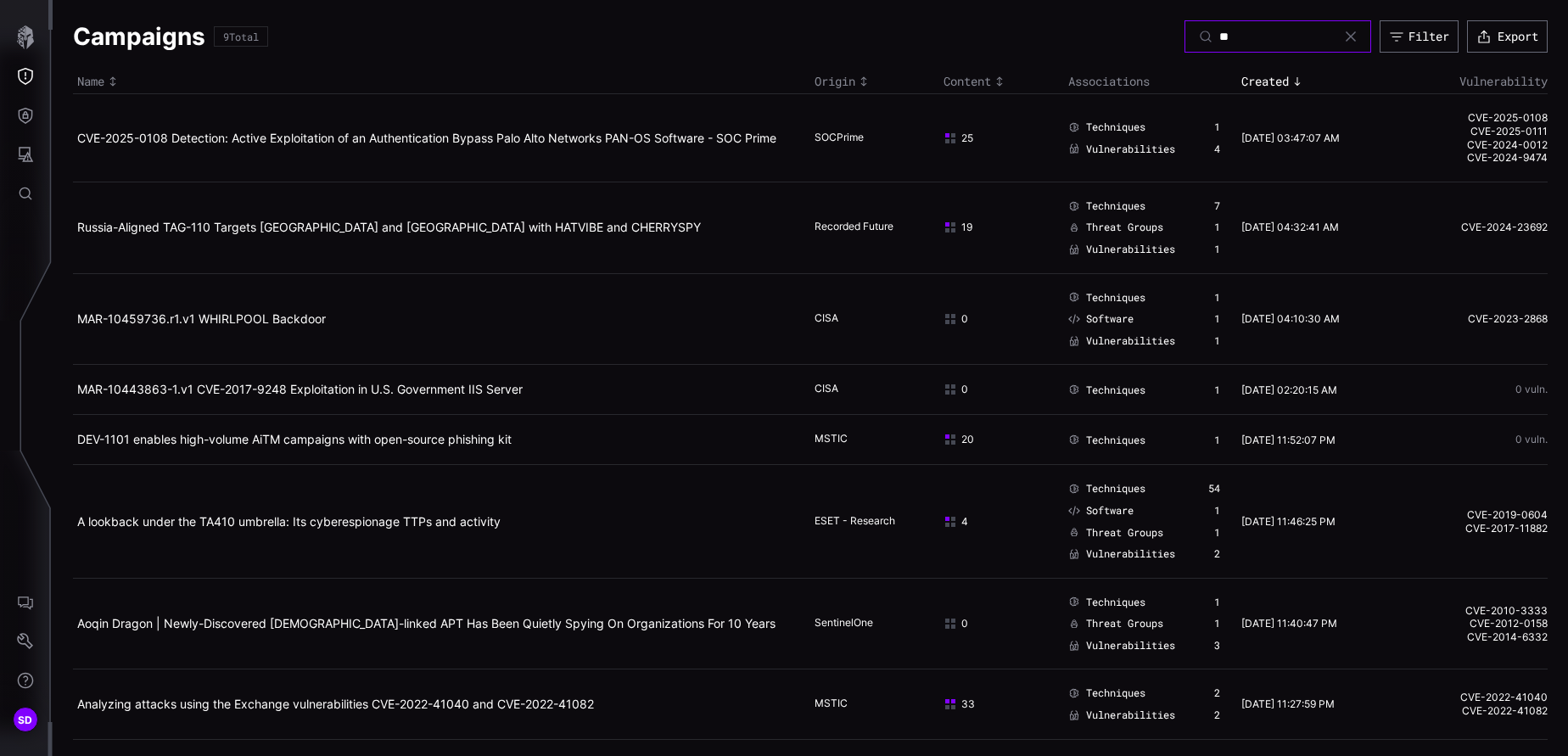
click at [1044, 36] on input "**" at bounding box center [1279, 36] width 119 height 16
type input "*"
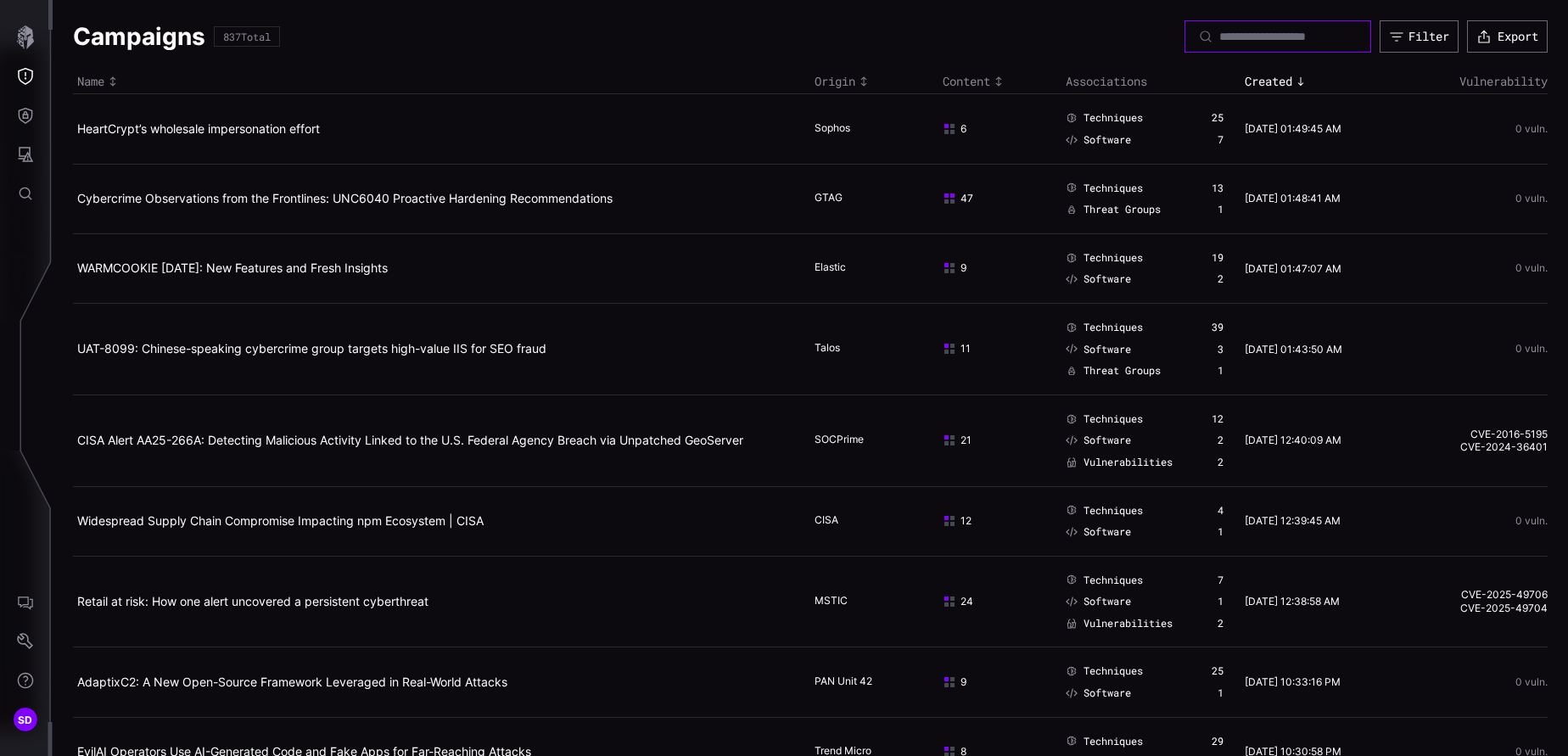
click at [1044, 36] on input at bounding box center [1279, 36] width 119 height 16
type input "****"
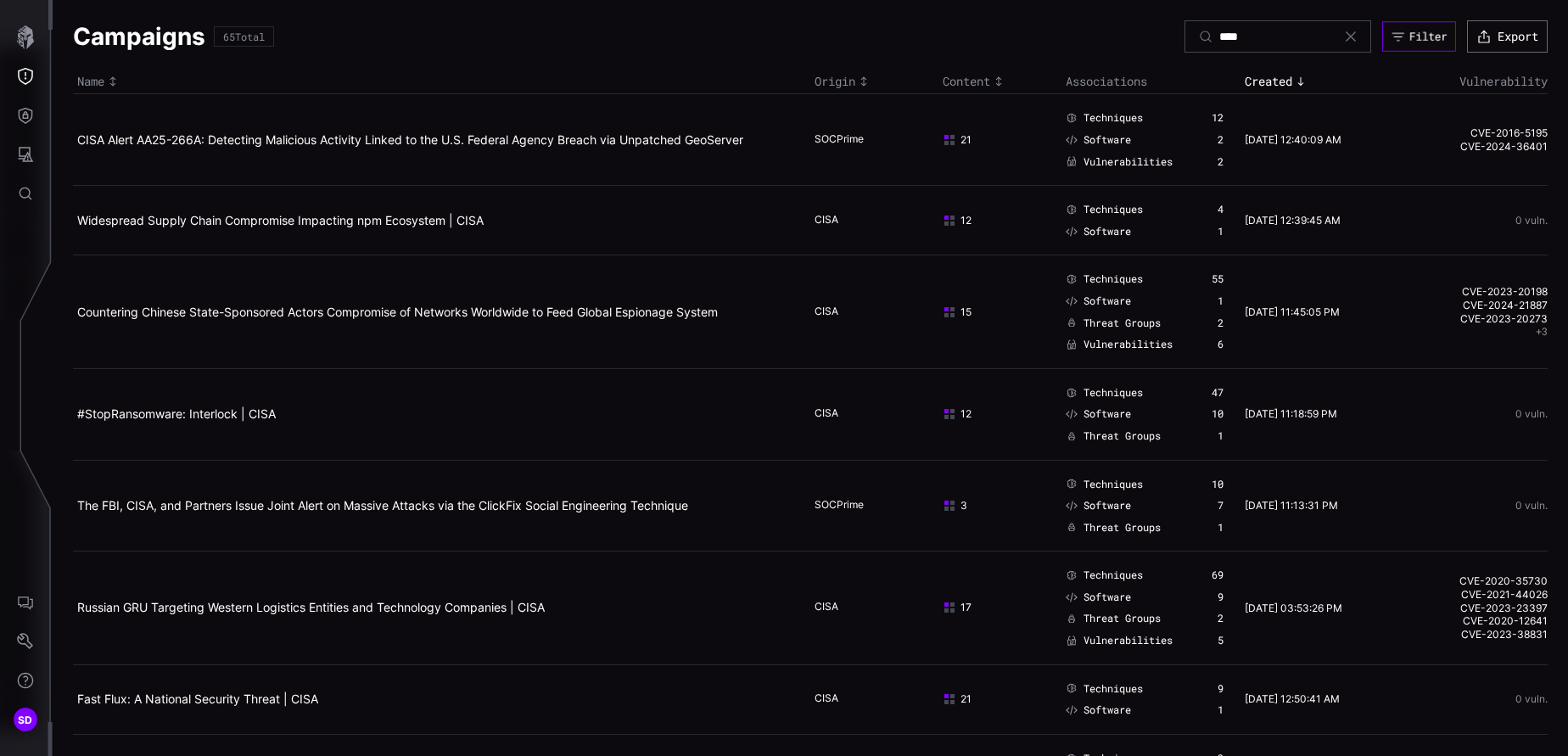
click at [1044, 41] on div "Filter" at bounding box center [1428, 37] width 38 height 15
click at [1044, 29] on button "Export" at bounding box center [1508, 36] width 79 height 32
click at [820, 39] on div "Campaigns 65 Total **** Filter Export" at bounding box center [810, 36] width 1475 height 32
click at [1044, 43] on div "Filter" at bounding box center [1429, 36] width 41 height 16
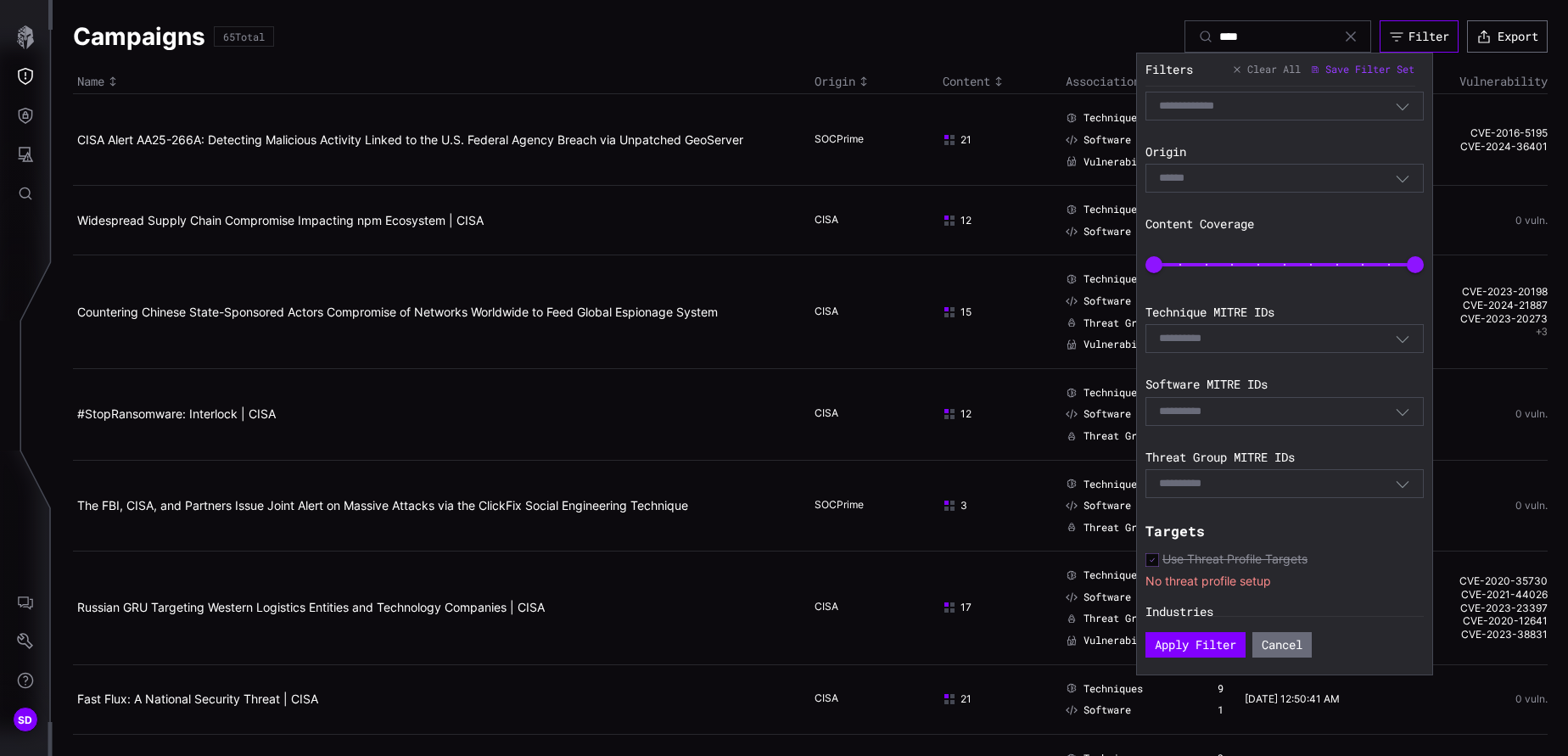
scroll to position [234, 0]
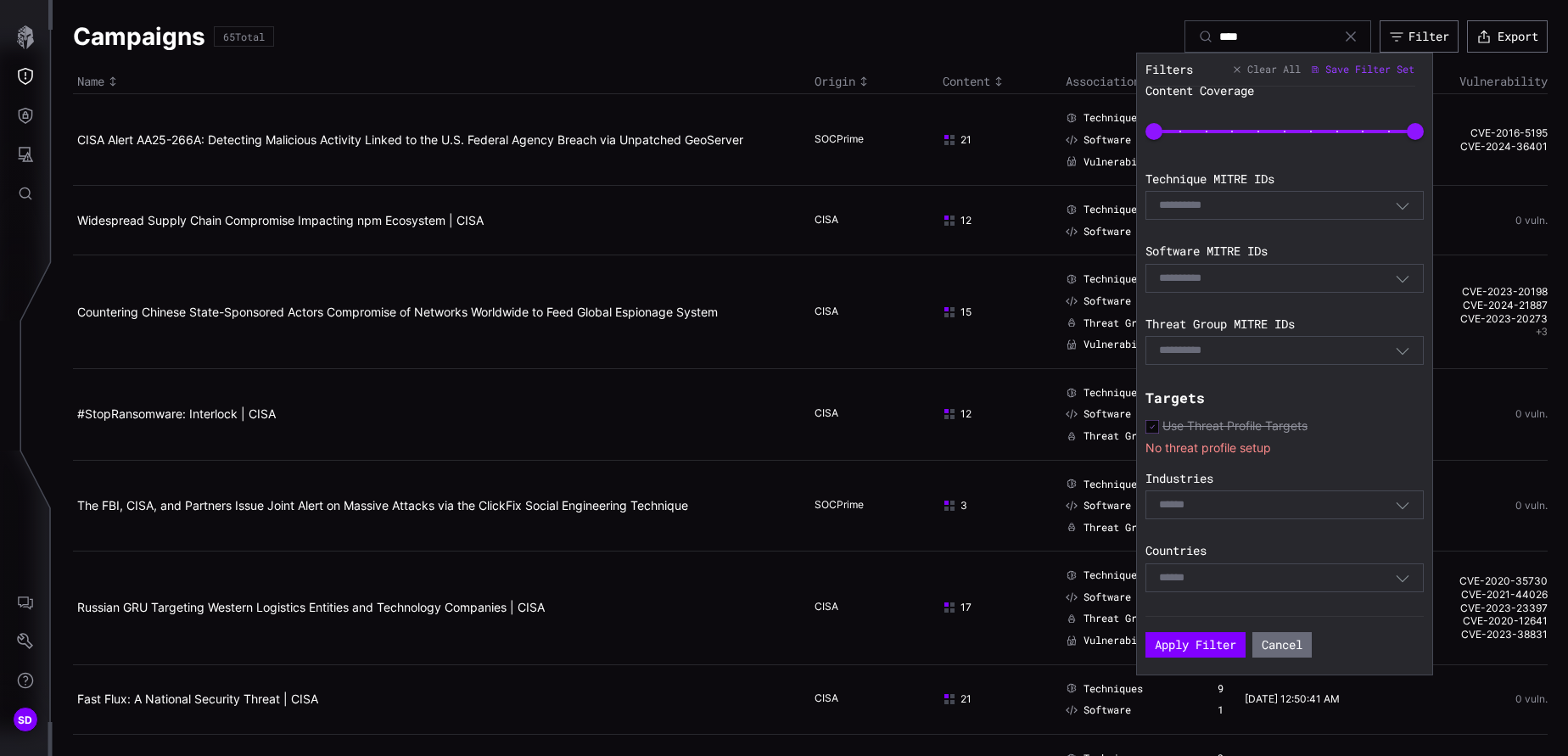
click at [1044, 503] on div "Select" at bounding box center [1284, 505] width 278 height 29
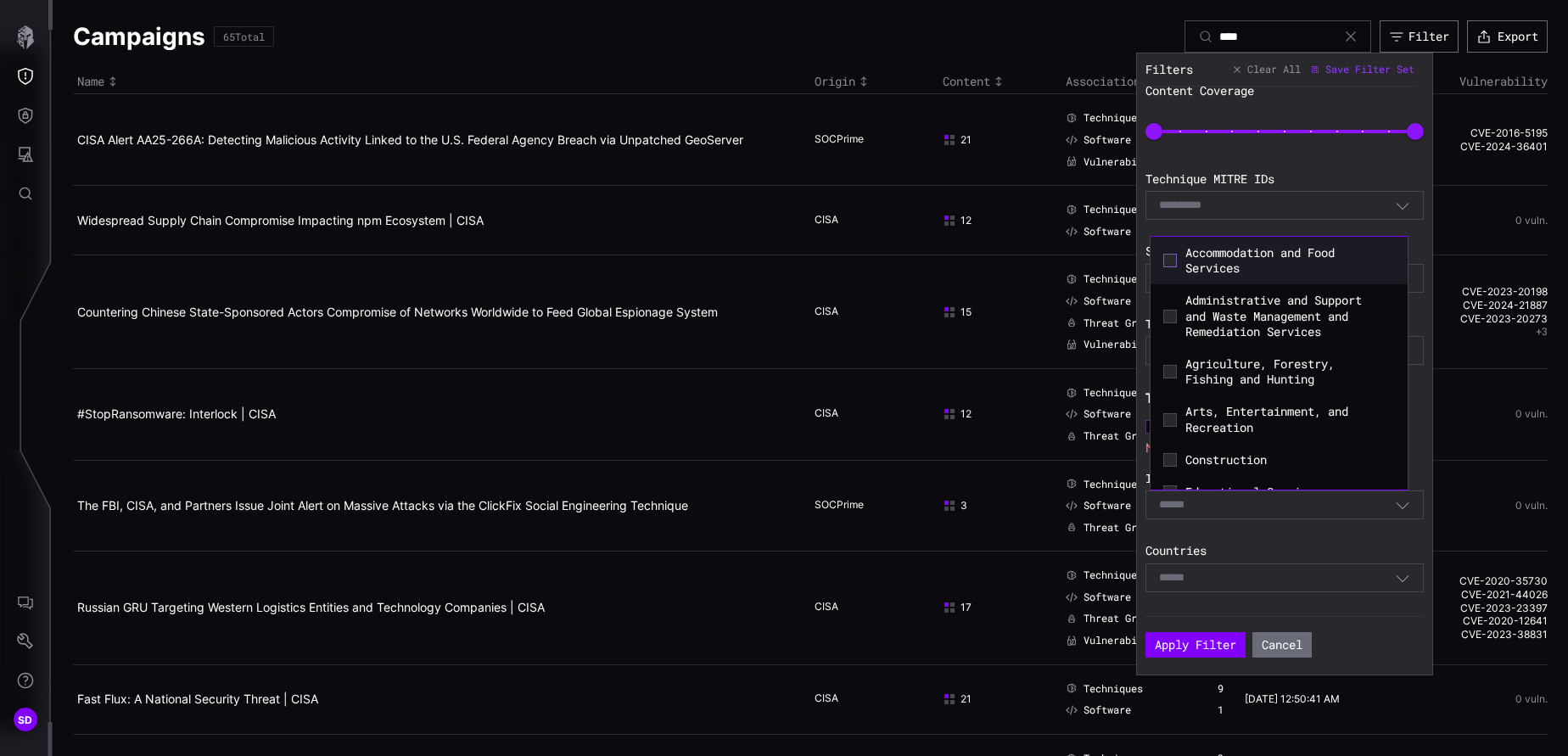
click at [1044, 259] on icon at bounding box center [1170, 260] width 14 height 14
click at [1044, 317] on icon at bounding box center [1170, 316] width 14 height 14
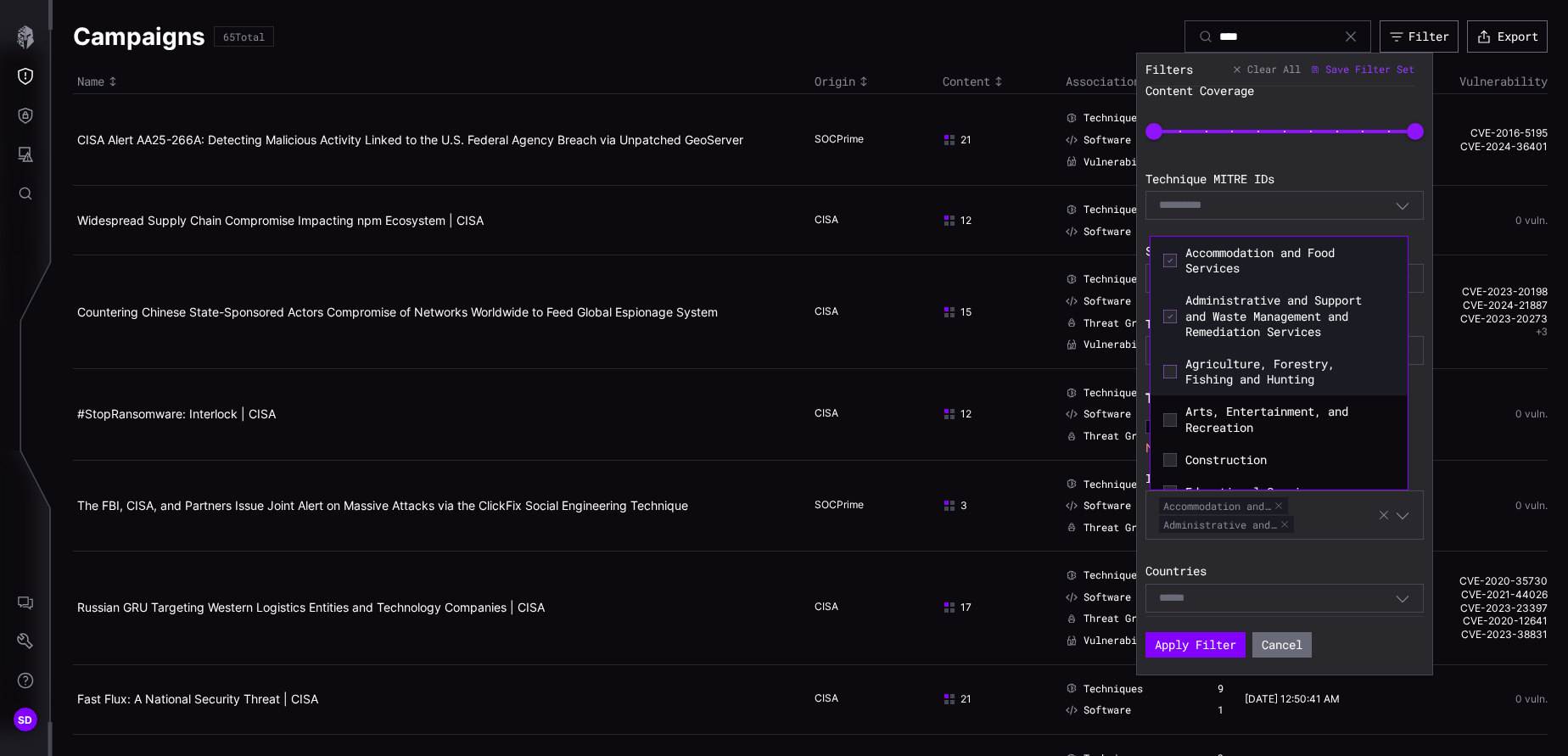
click at [1044, 373] on icon at bounding box center [1169, 372] width 5 height 4
click at [1044, 422] on div "Arts, Entertainment, and Recreation" at bounding box center [1279, 419] width 240 height 39
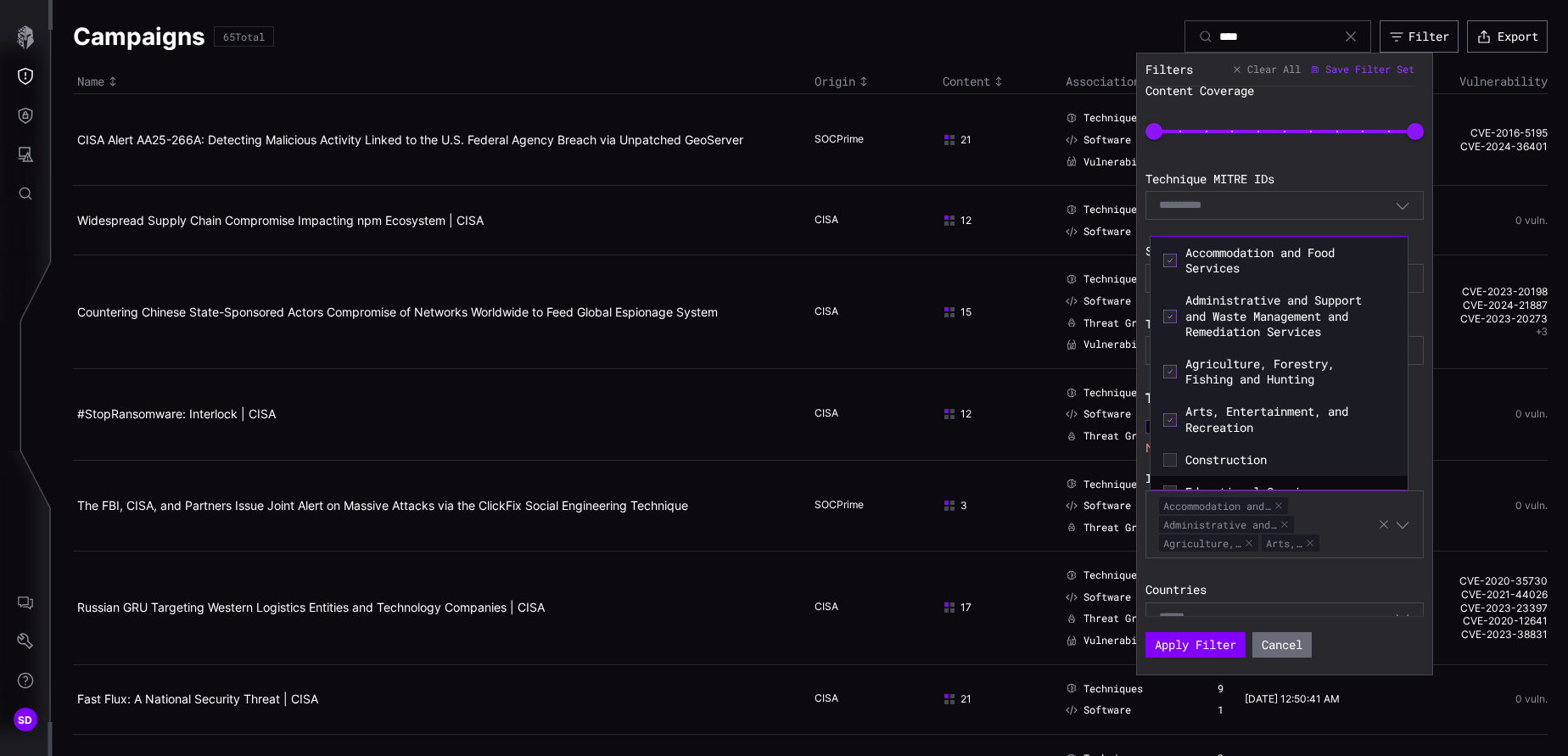
click at [1044, 468] on div "Construction" at bounding box center [1279, 460] width 240 height 24
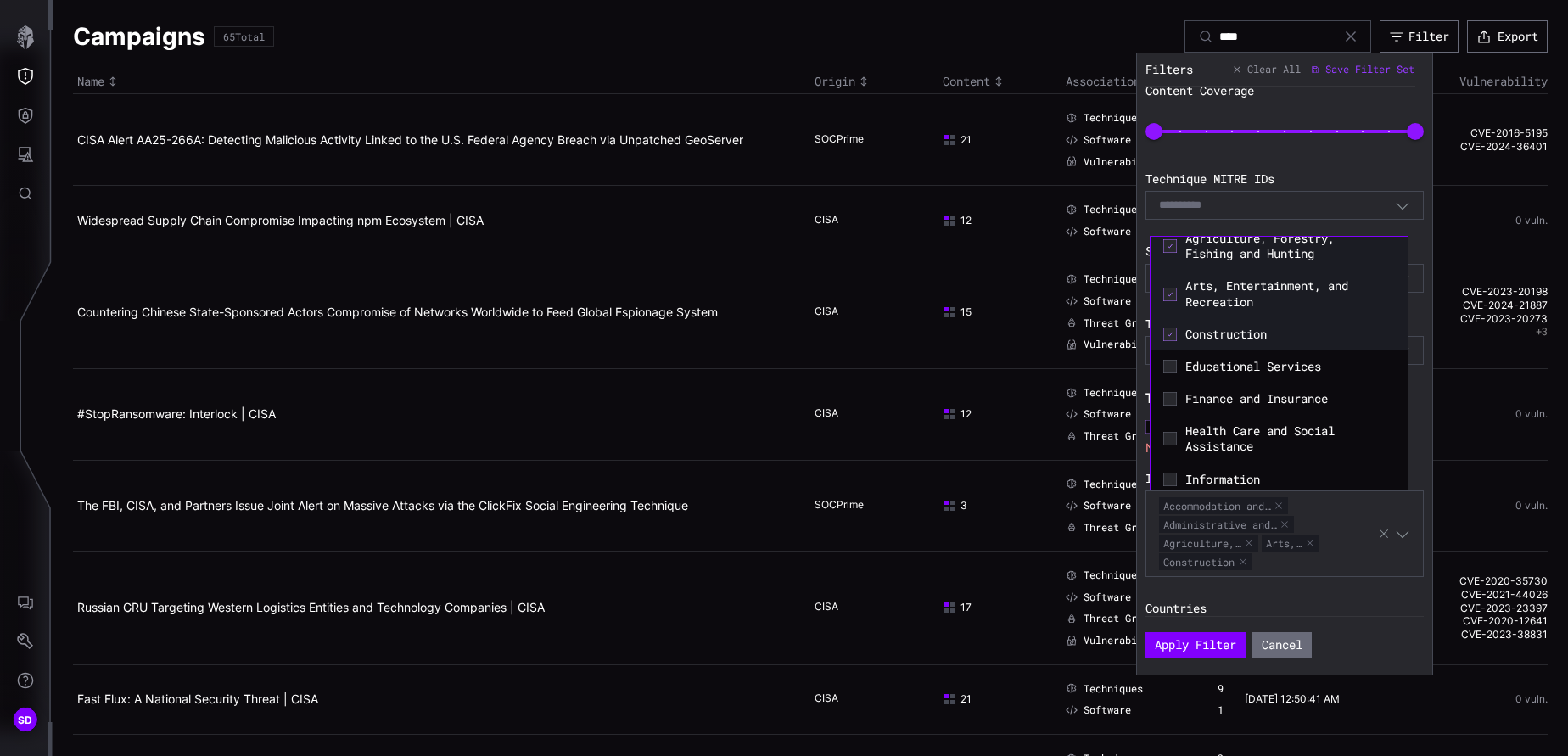
scroll to position [0, 0]
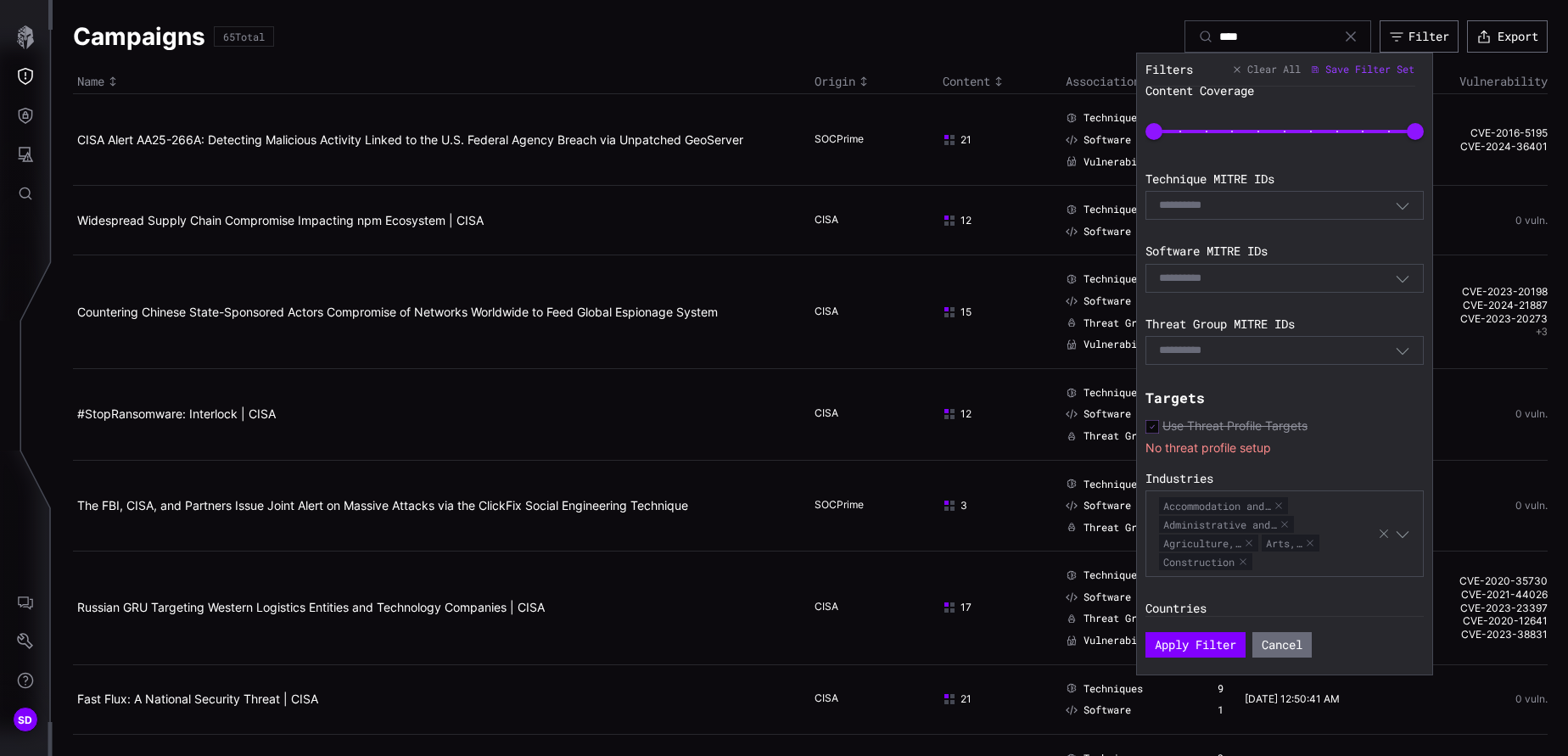
click at [1044, 167] on div "Show Only With Exploitation Filter Campaigns With Limited Content Saved Filter …" at bounding box center [1289, 351] width 286 height 530
click at [1044, 204] on div "E.g. T1234" at bounding box center [1277, 205] width 236 height 16
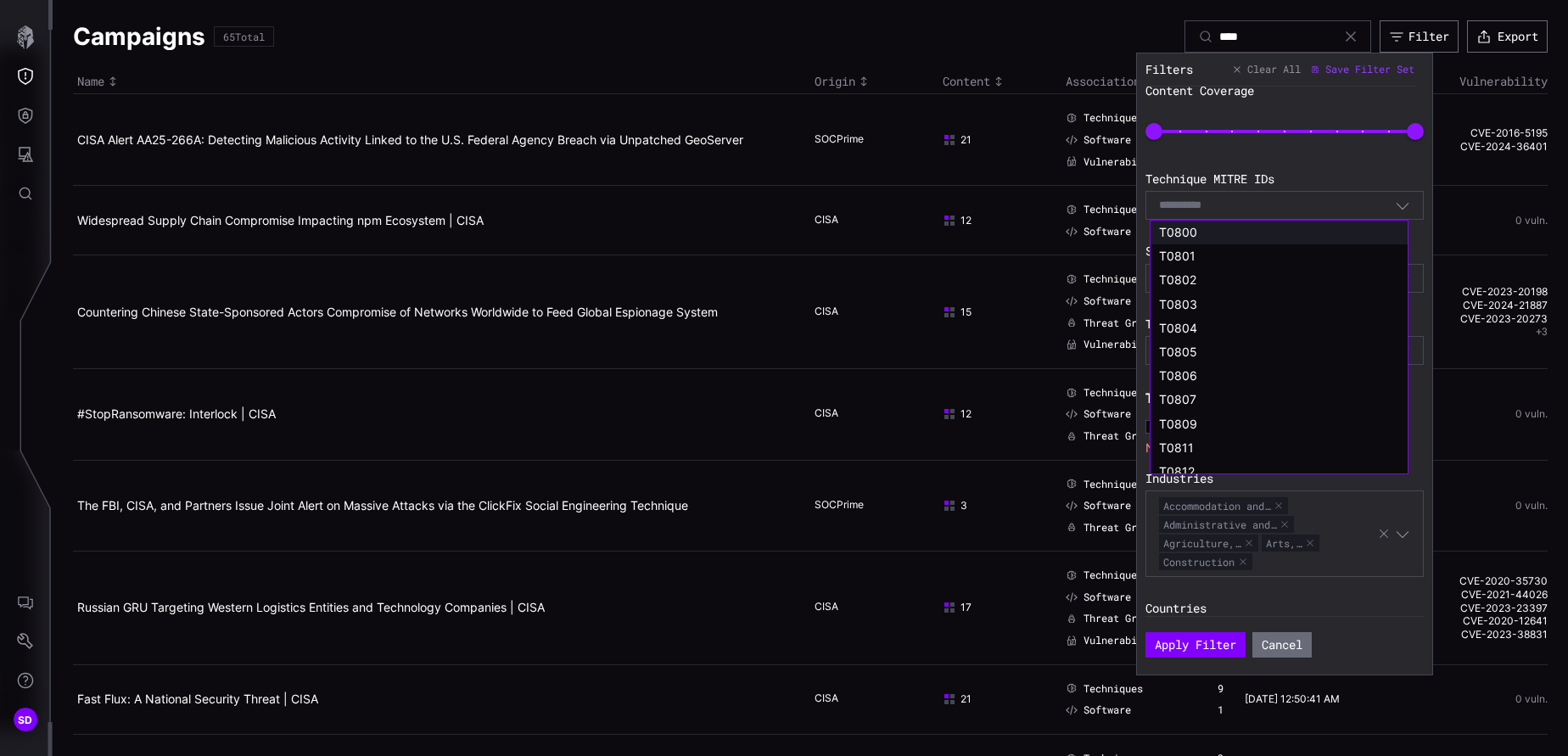
click at [1044, 224] on div "T0800" at bounding box center [1280, 233] width 257 height 24
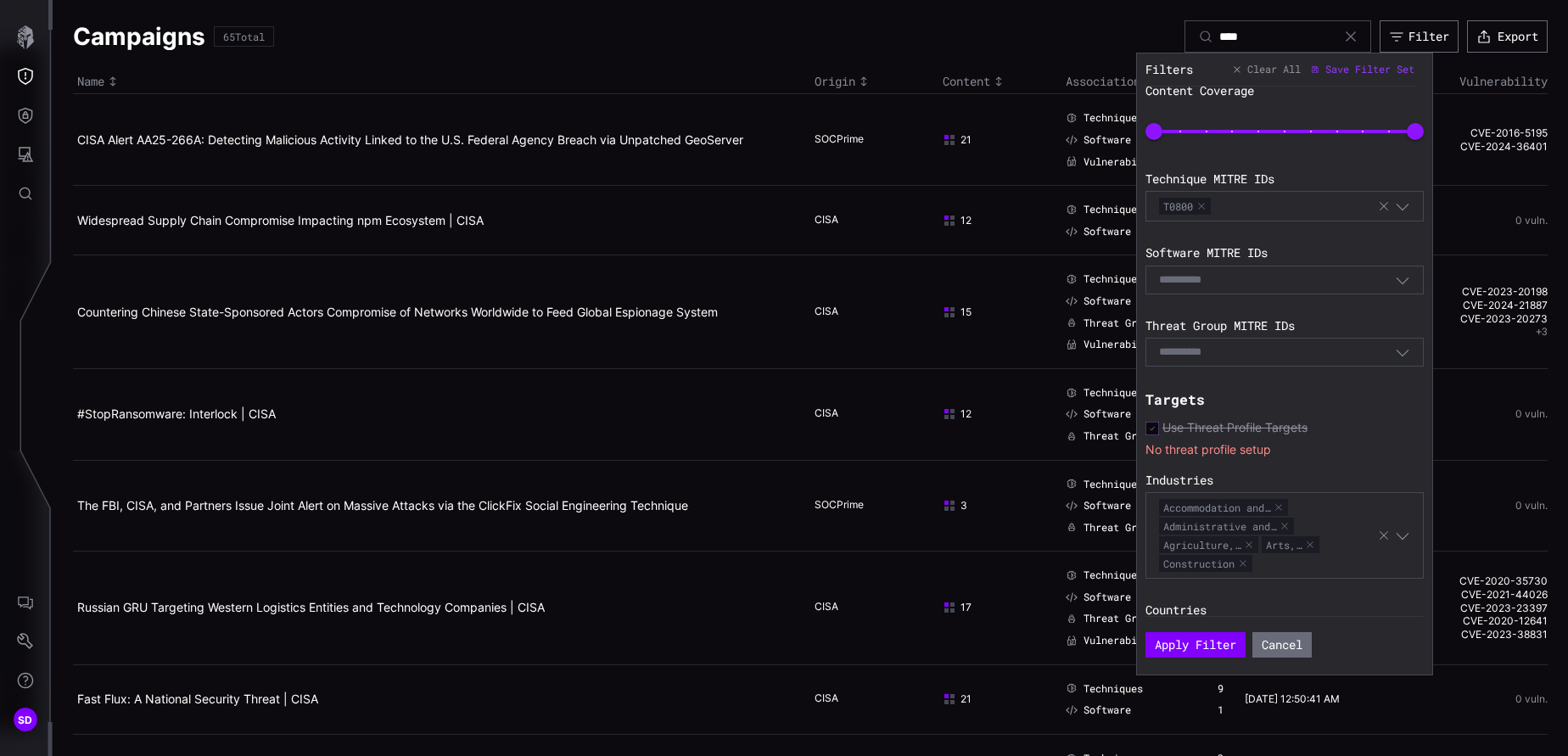
click at [1044, 284] on div "E.g. S1234" at bounding box center [1277, 280] width 236 height 16
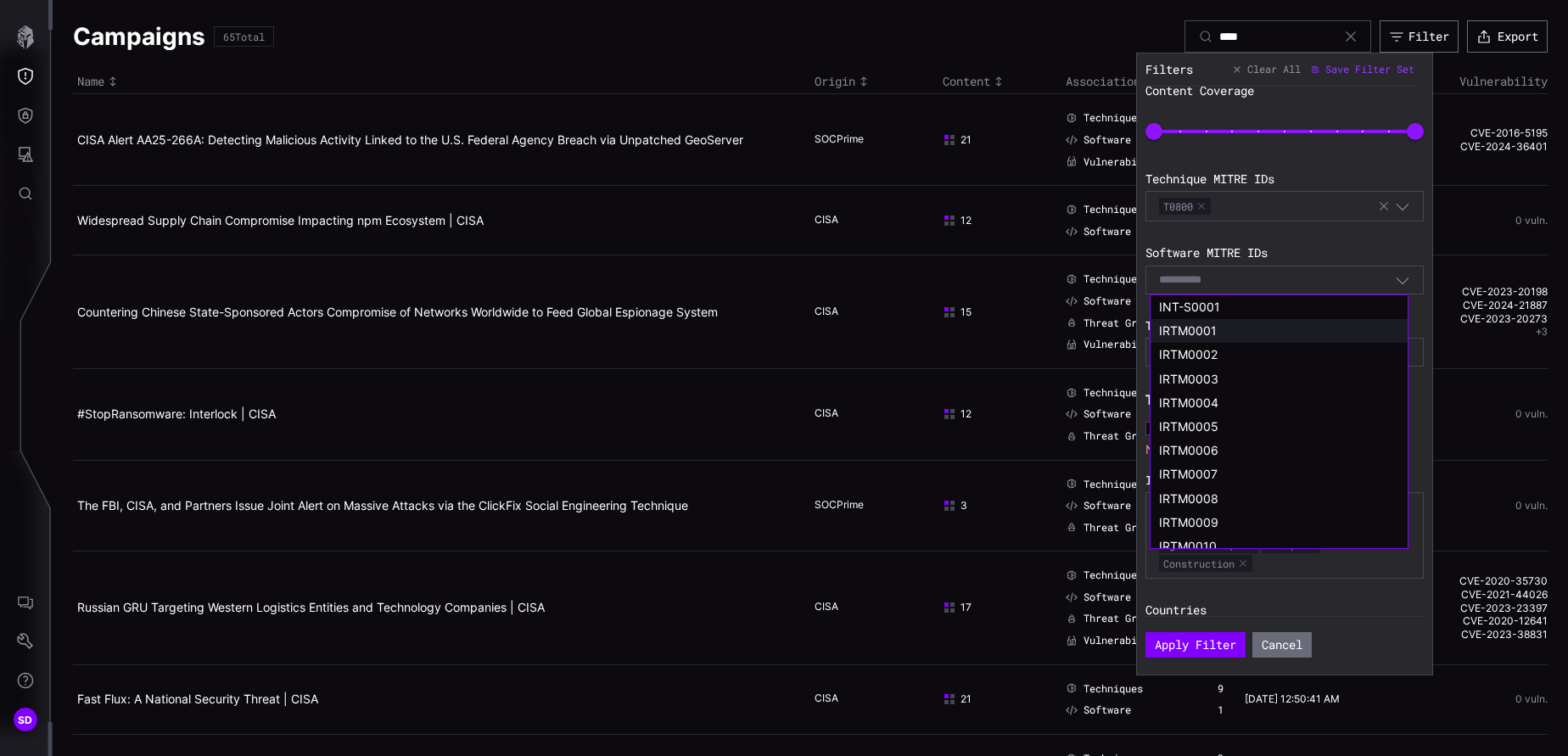
click at [1044, 330] on span "IRTM0001" at bounding box center [1188, 331] width 57 height 15
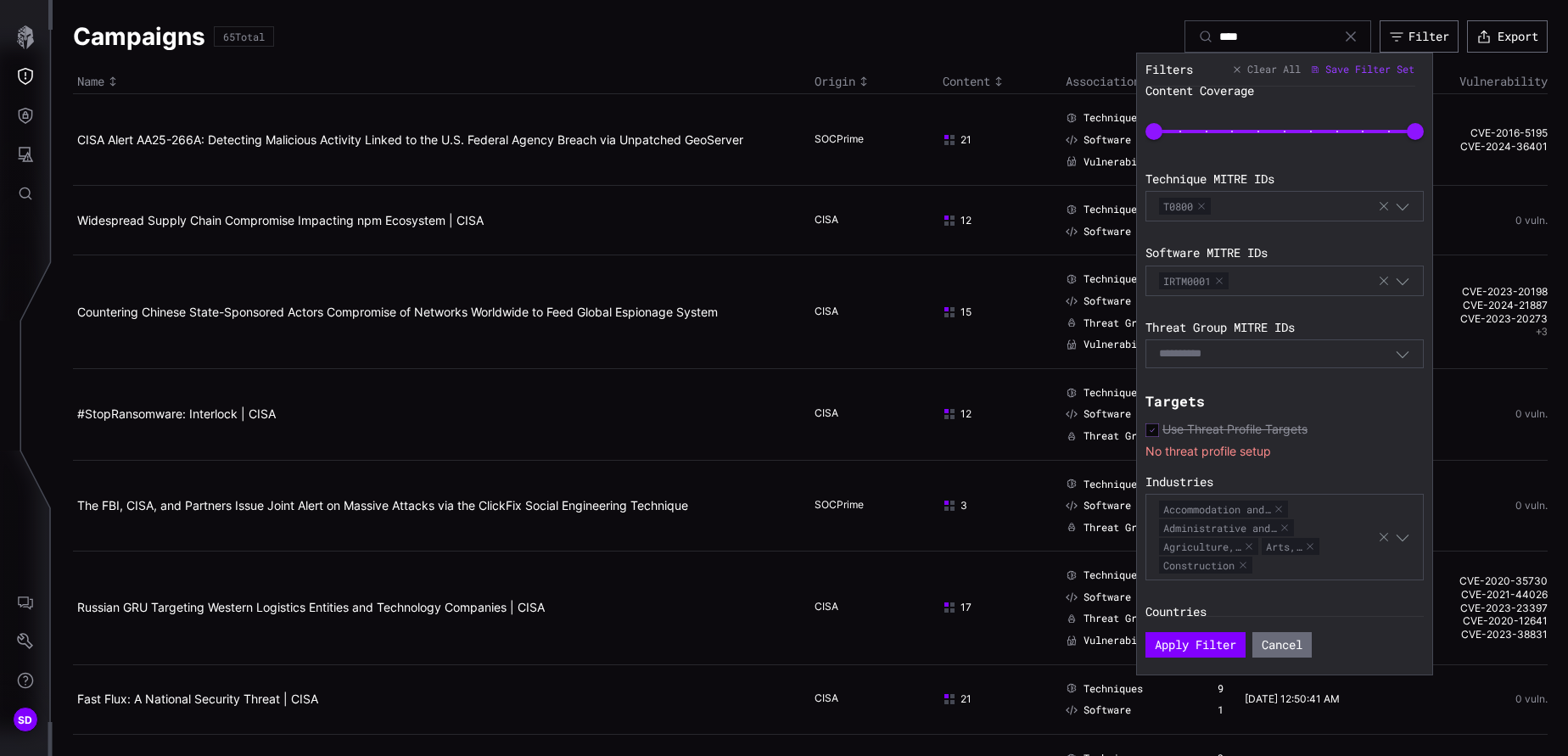
click at [1044, 352] on div "E.g. G1234" at bounding box center [1277, 354] width 236 height 16
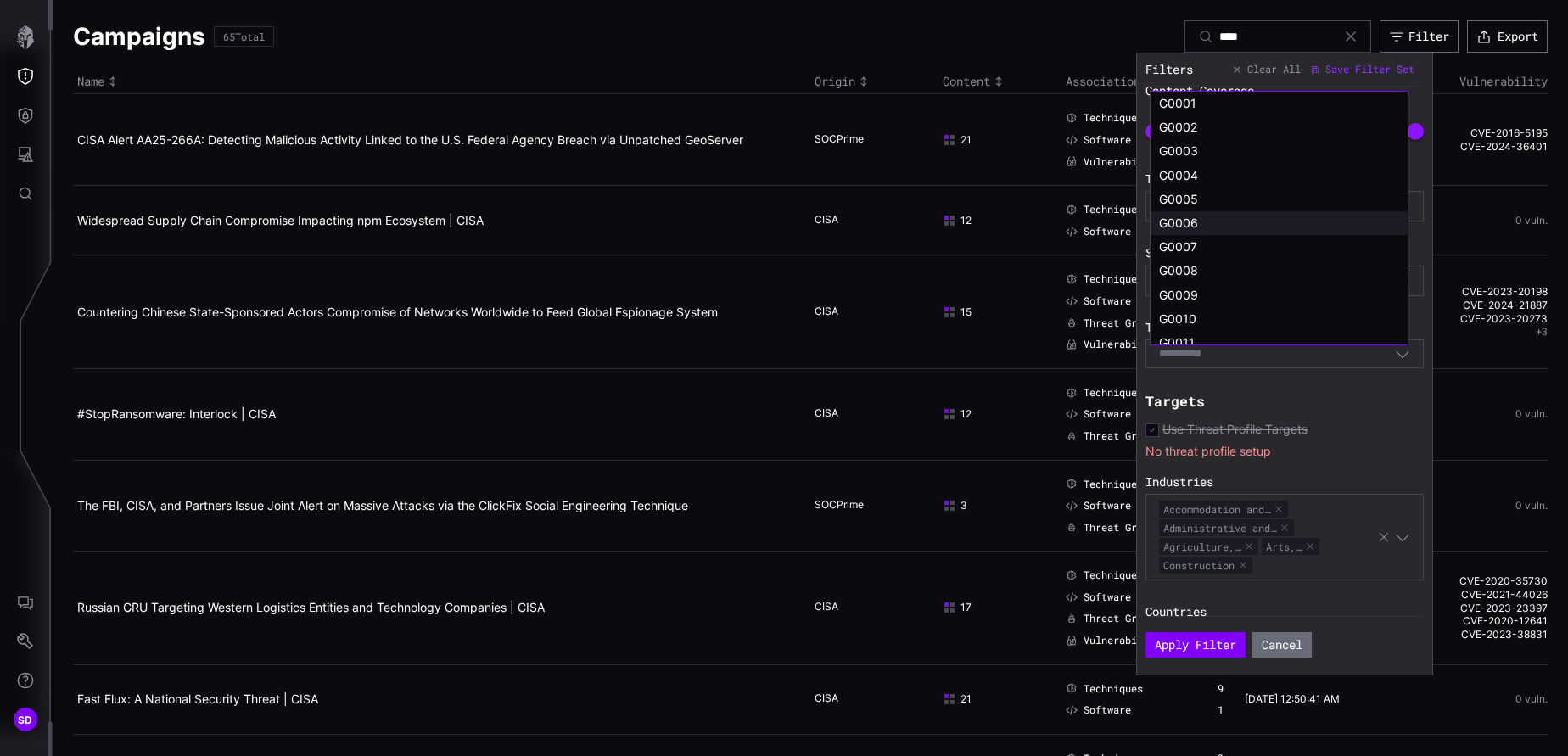
click at [1044, 225] on span "G0006" at bounding box center [1179, 223] width 39 height 15
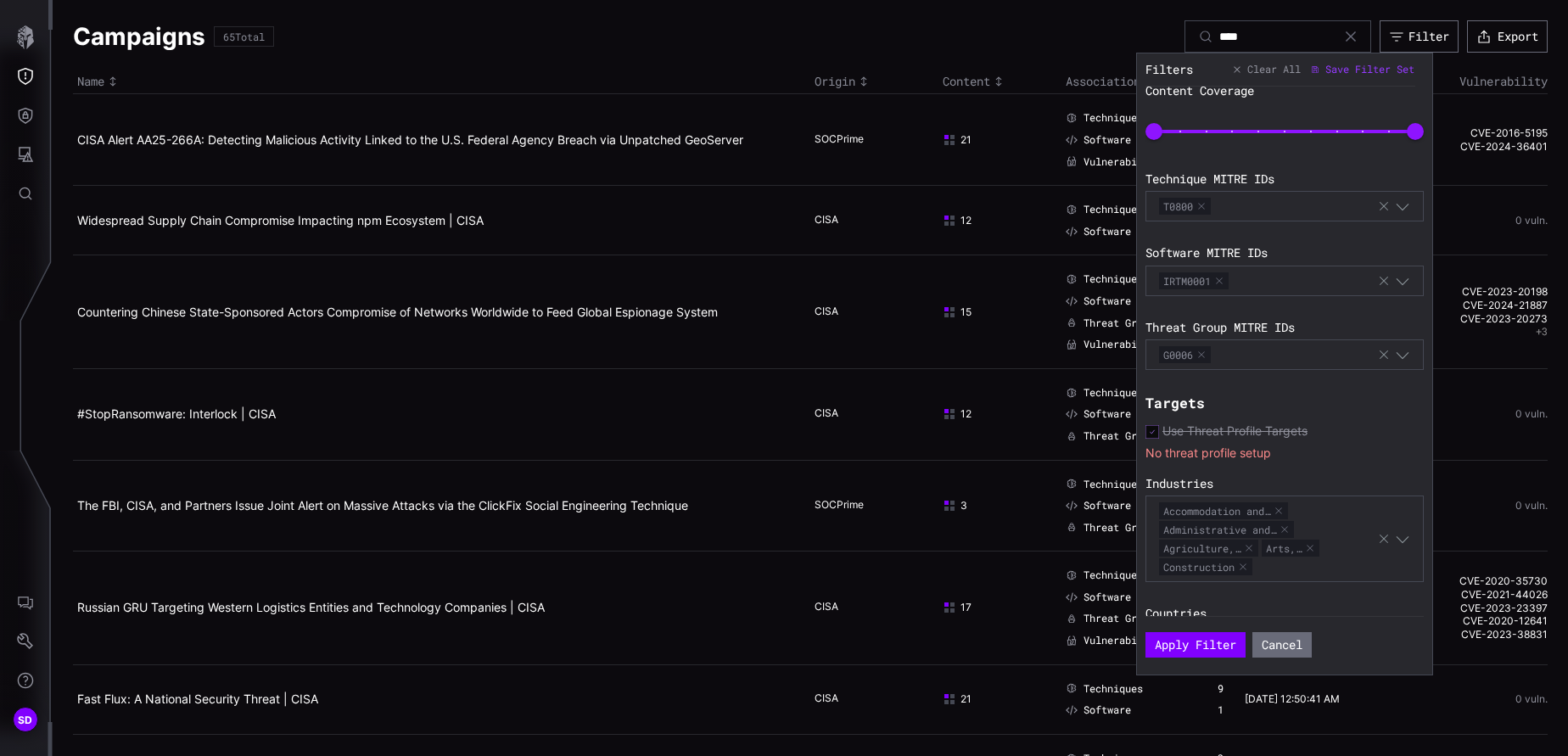
click at [1044, 388] on div "Show Only With Exploitation Filter Campaigns With Limited Content Saved Filter …" at bounding box center [1289, 351] width 286 height 530
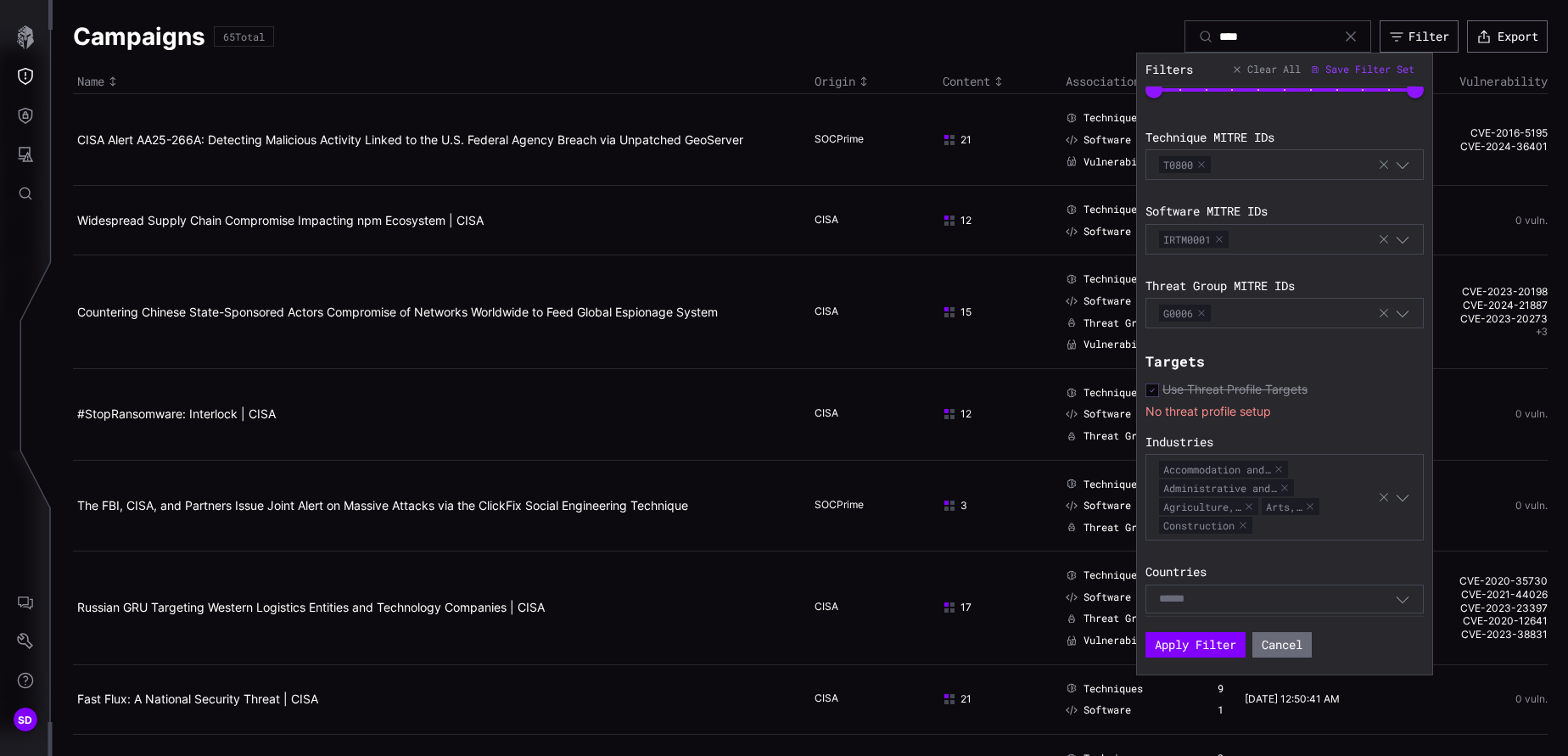
scroll to position [297, 0]
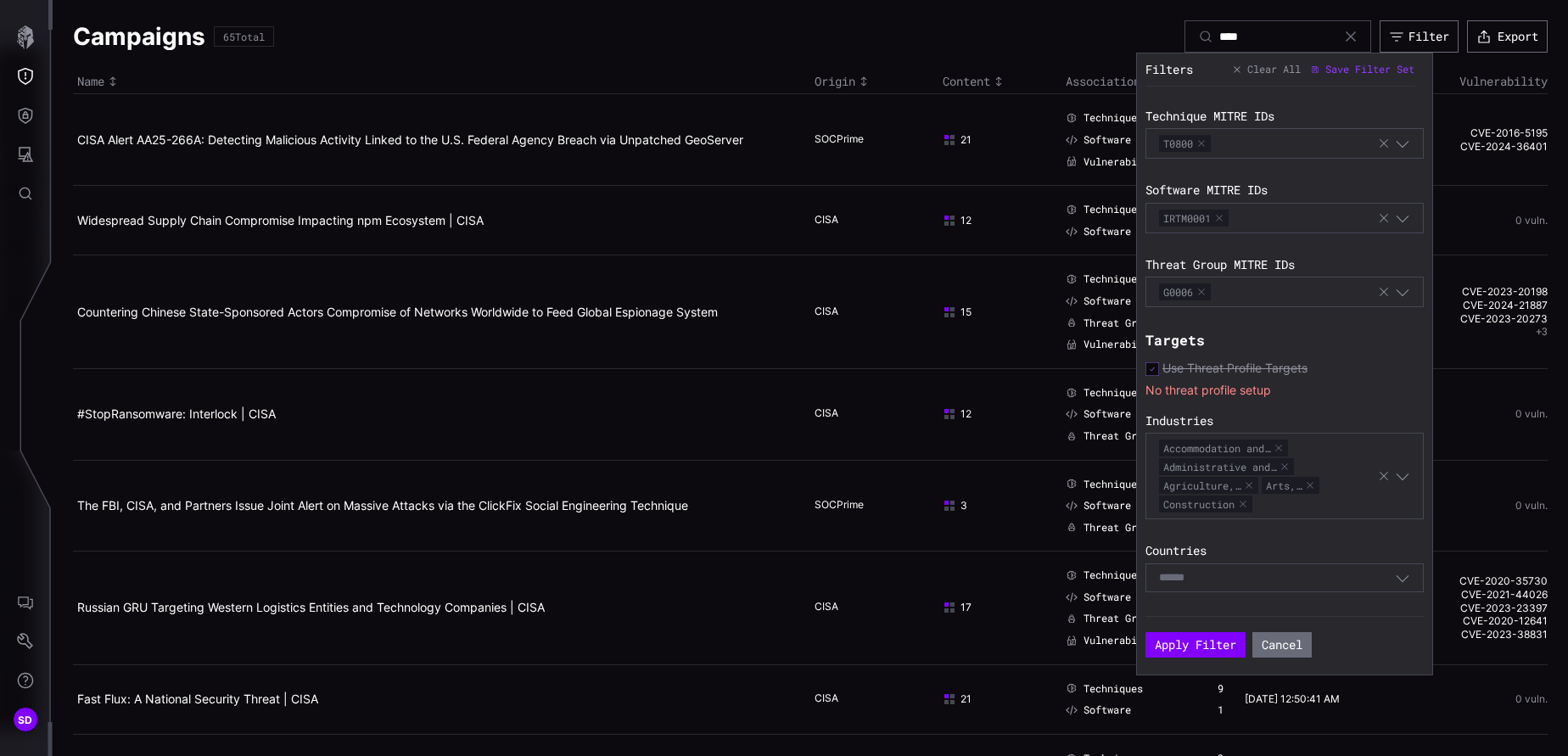
click at [1044, 503] on div "Select" at bounding box center [1277, 577] width 236 height 16
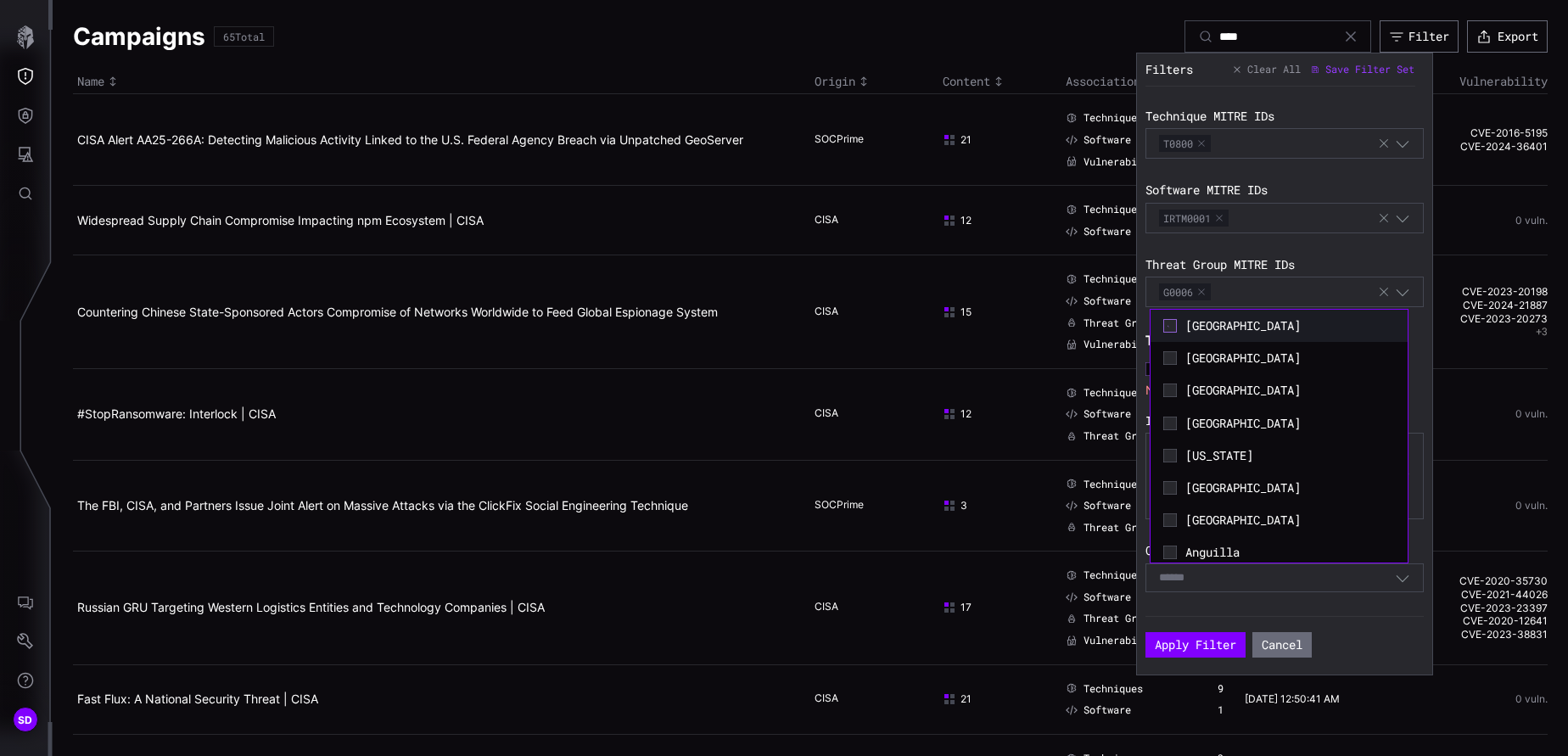
click at [1044, 320] on icon at bounding box center [1170, 326] width 13 height 13
click at [1044, 365] on icon at bounding box center [1170, 357] width 14 height 14
click at [1044, 393] on icon at bounding box center [1170, 390] width 13 height 13
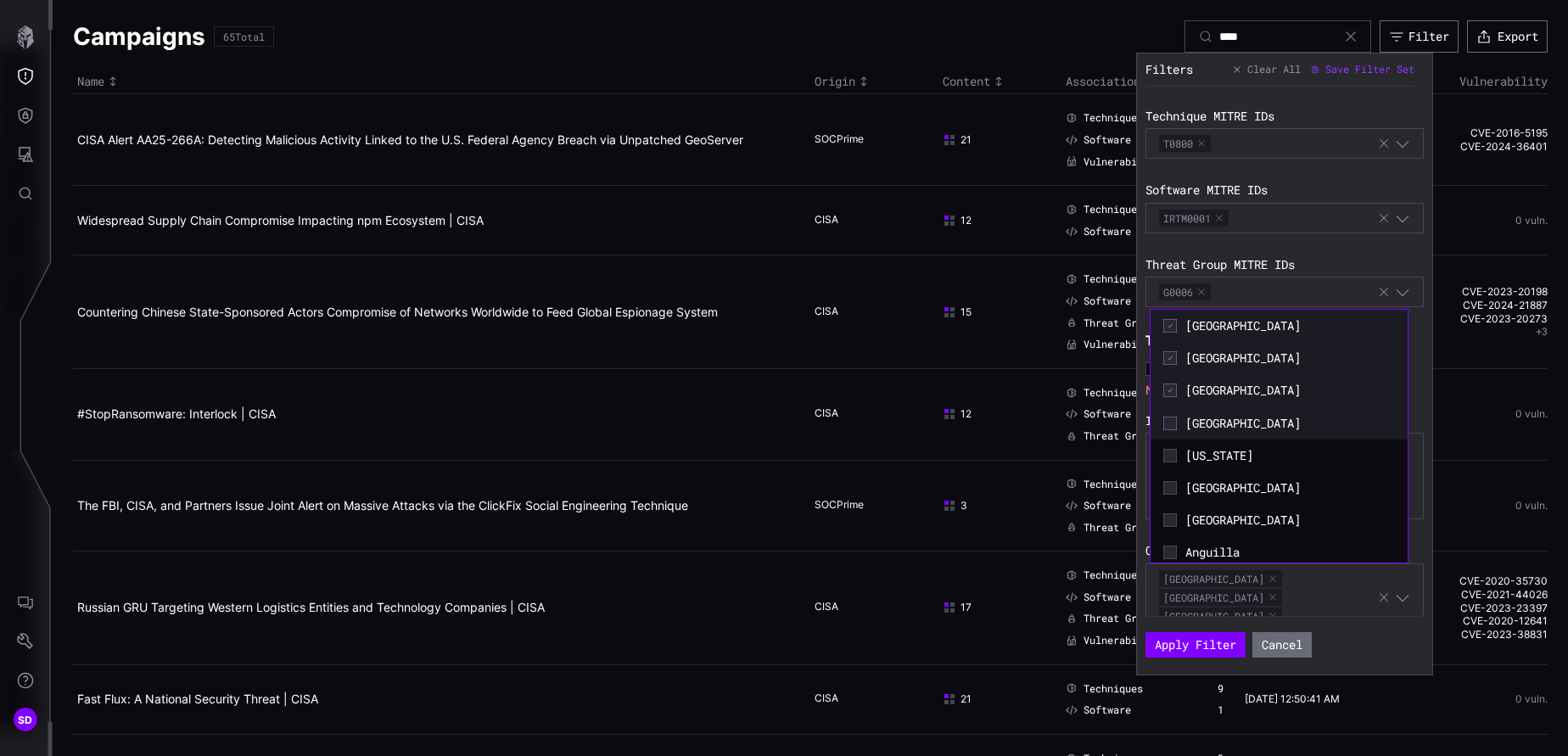
click at [1044, 420] on icon at bounding box center [1170, 423] width 14 height 14
click at [1044, 459] on icon at bounding box center [1170, 455] width 14 height 14
click at [1044, 492] on div "[GEOGRAPHIC_DATA]" at bounding box center [1279, 488] width 240 height 24
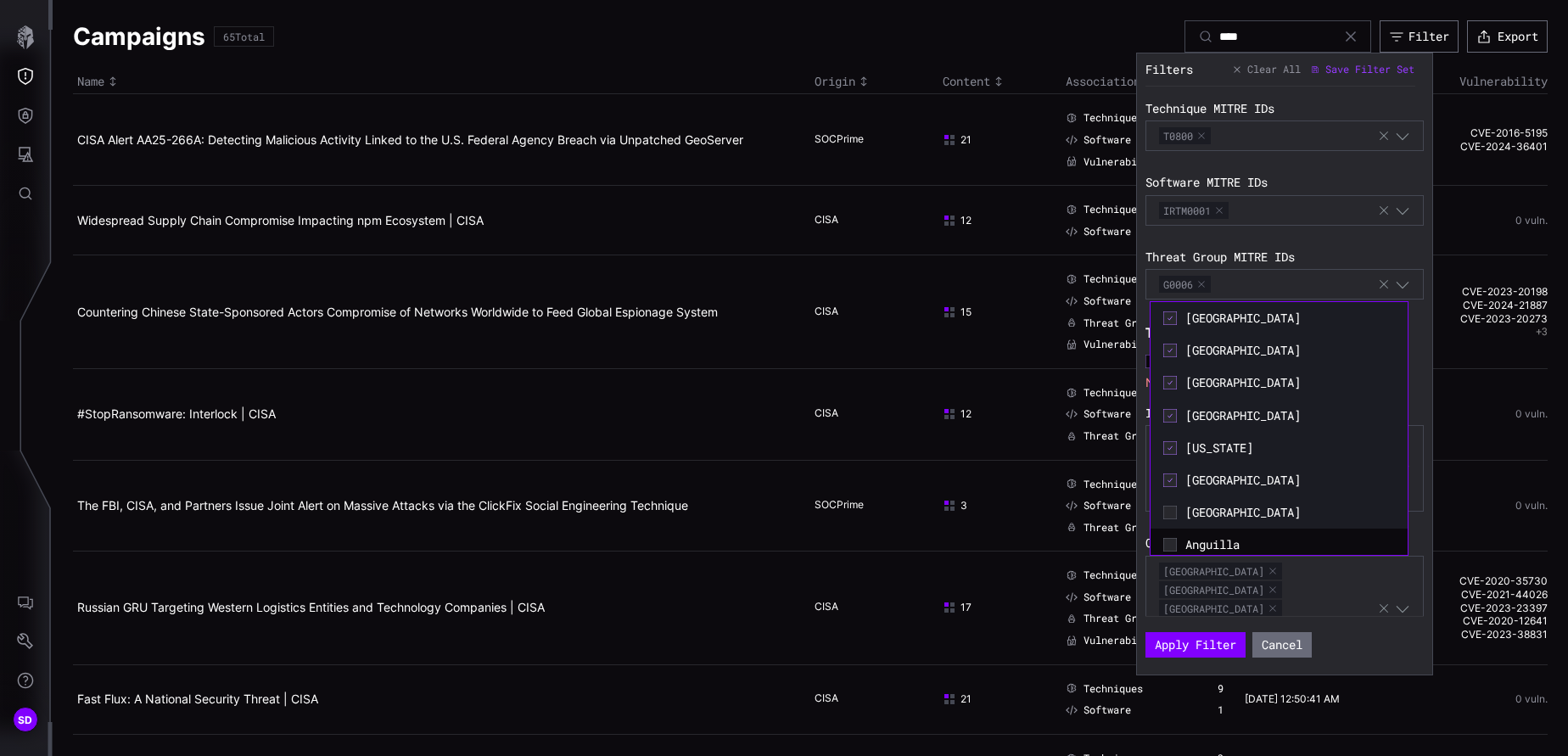
click at [1044, 503] on div "[GEOGRAPHIC_DATA]" at bounding box center [1279, 513] width 240 height 24
click at [1044, 503] on span "Anguilla" at bounding box center [1291, 544] width 210 height 16
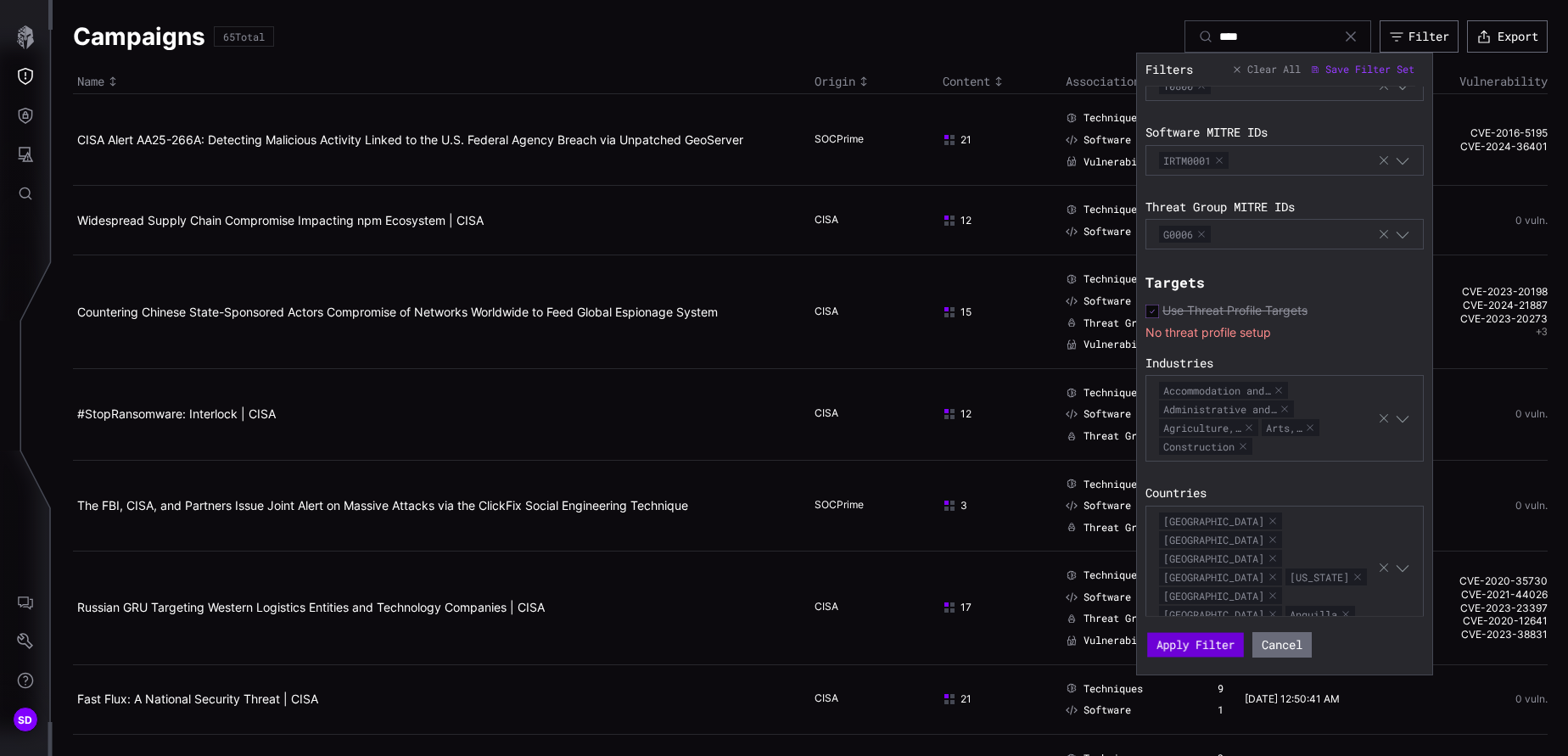
click at [1044, 503] on button "Apply Filter" at bounding box center [1196, 645] width 97 height 25
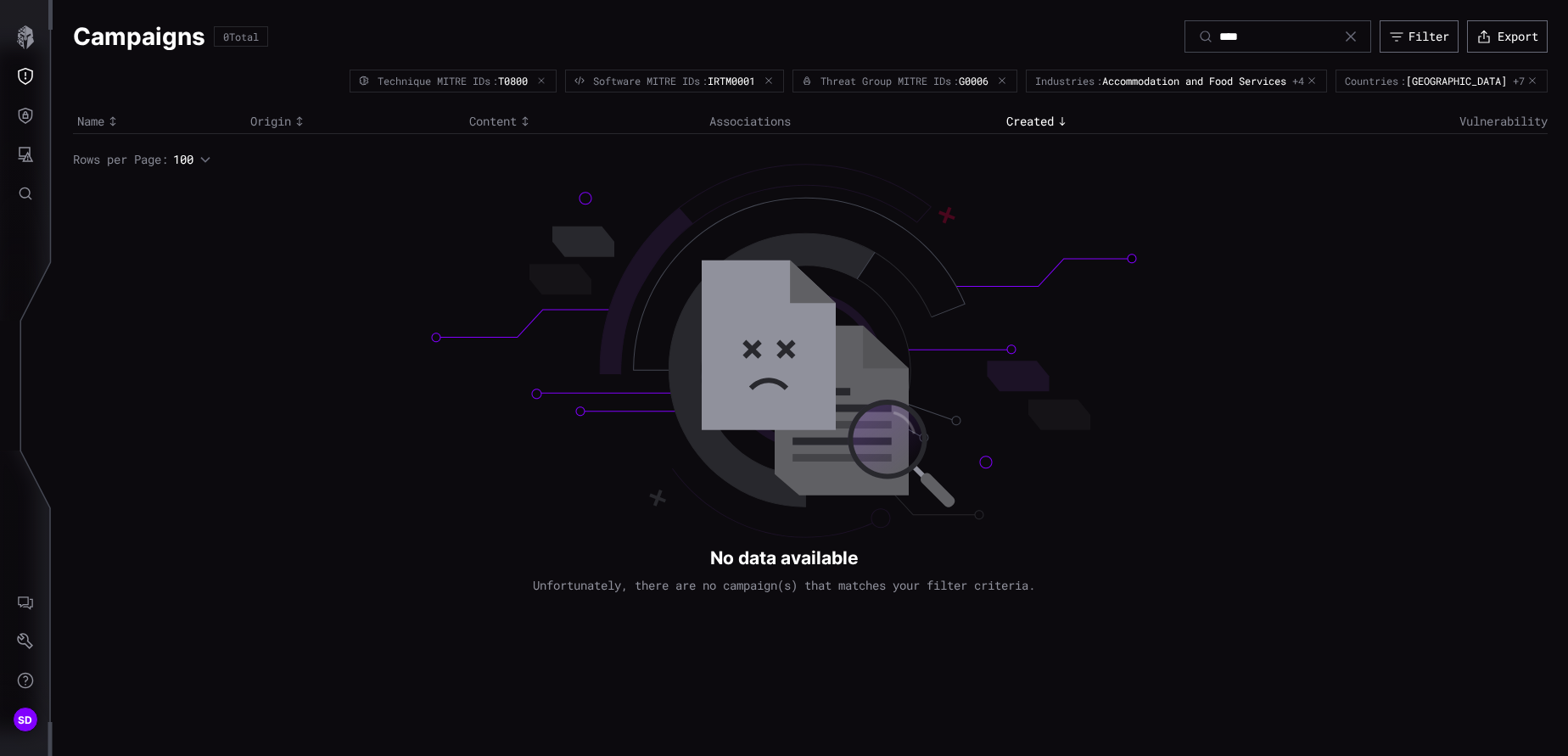
click at [537, 80] on icon "button" at bounding box center [542, 81] width 9 height 9
click at [772, 81] on icon "button" at bounding box center [769, 81] width 9 height 9
click at [1018, 74] on div "Threat Group MITRE IDs : G0006" at bounding box center [905, 80] width 225 height 22
click at [1006, 79] on icon "button" at bounding box center [1002, 81] width 6 height 6
click at [1044, 81] on icon "button" at bounding box center [1312, 80] width 10 height 10
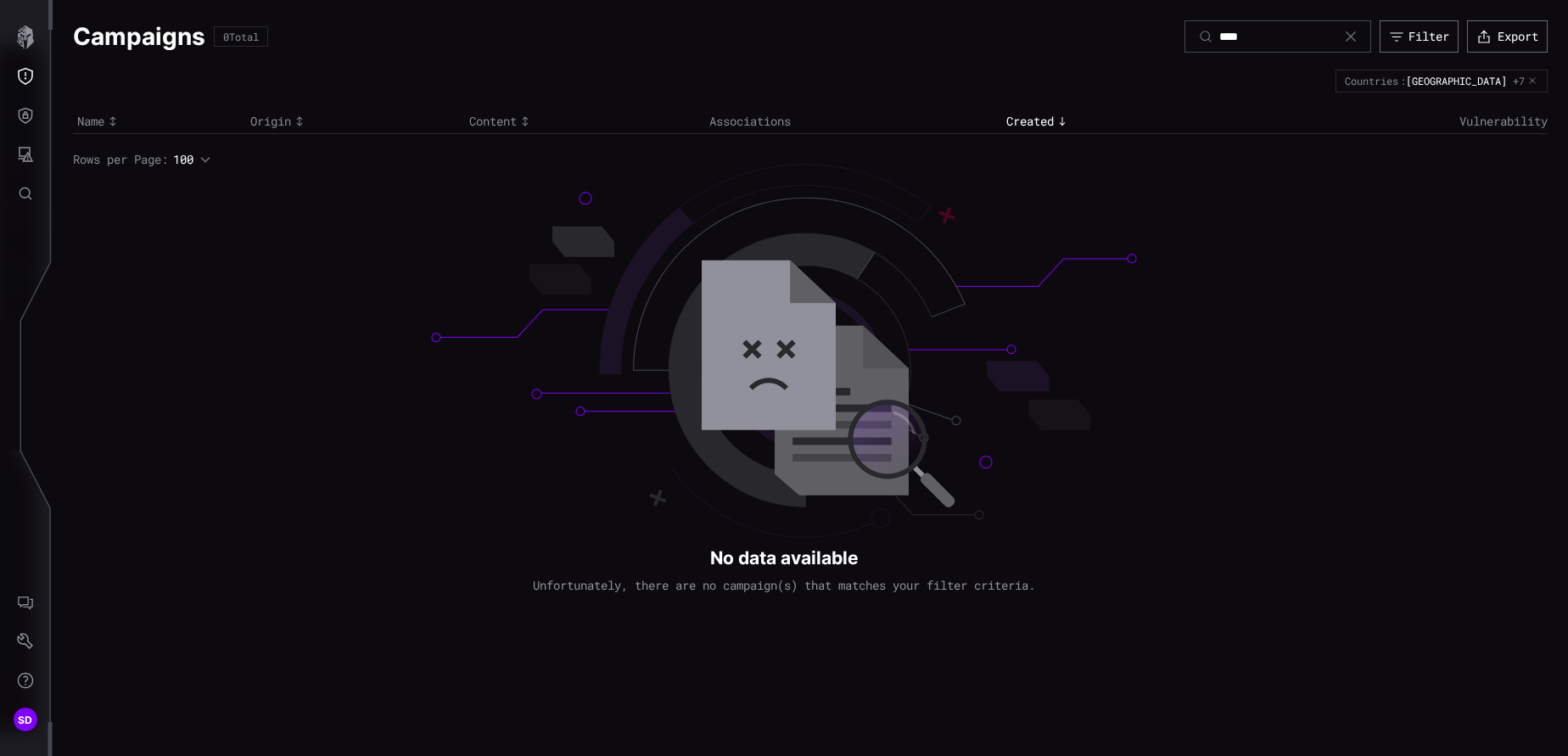
click at [1044, 81] on icon "button" at bounding box center [1532, 81] width 9 height 9
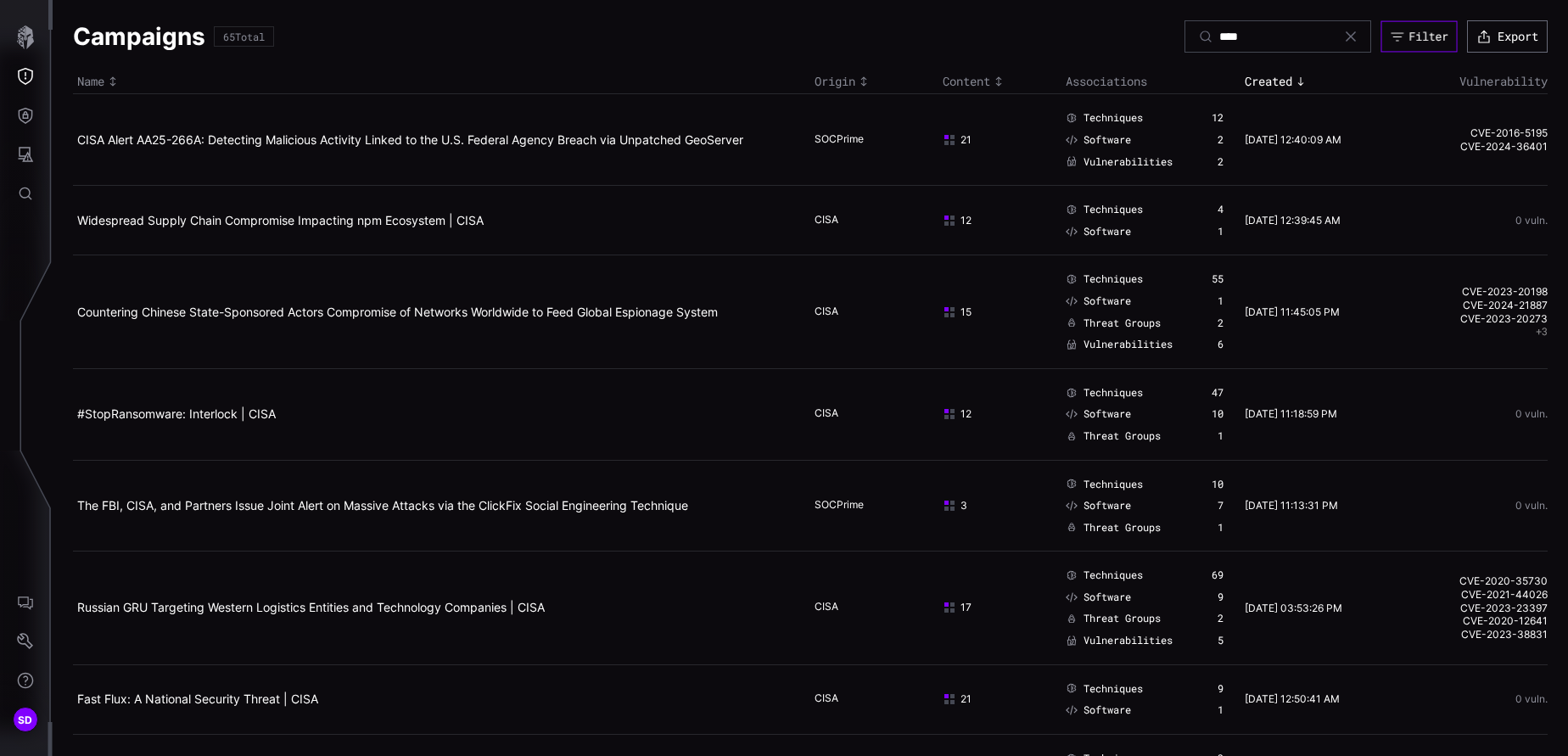
click at [1044, 36] on div "Filter" at bounding box center [1428, 36] width 39 height 16
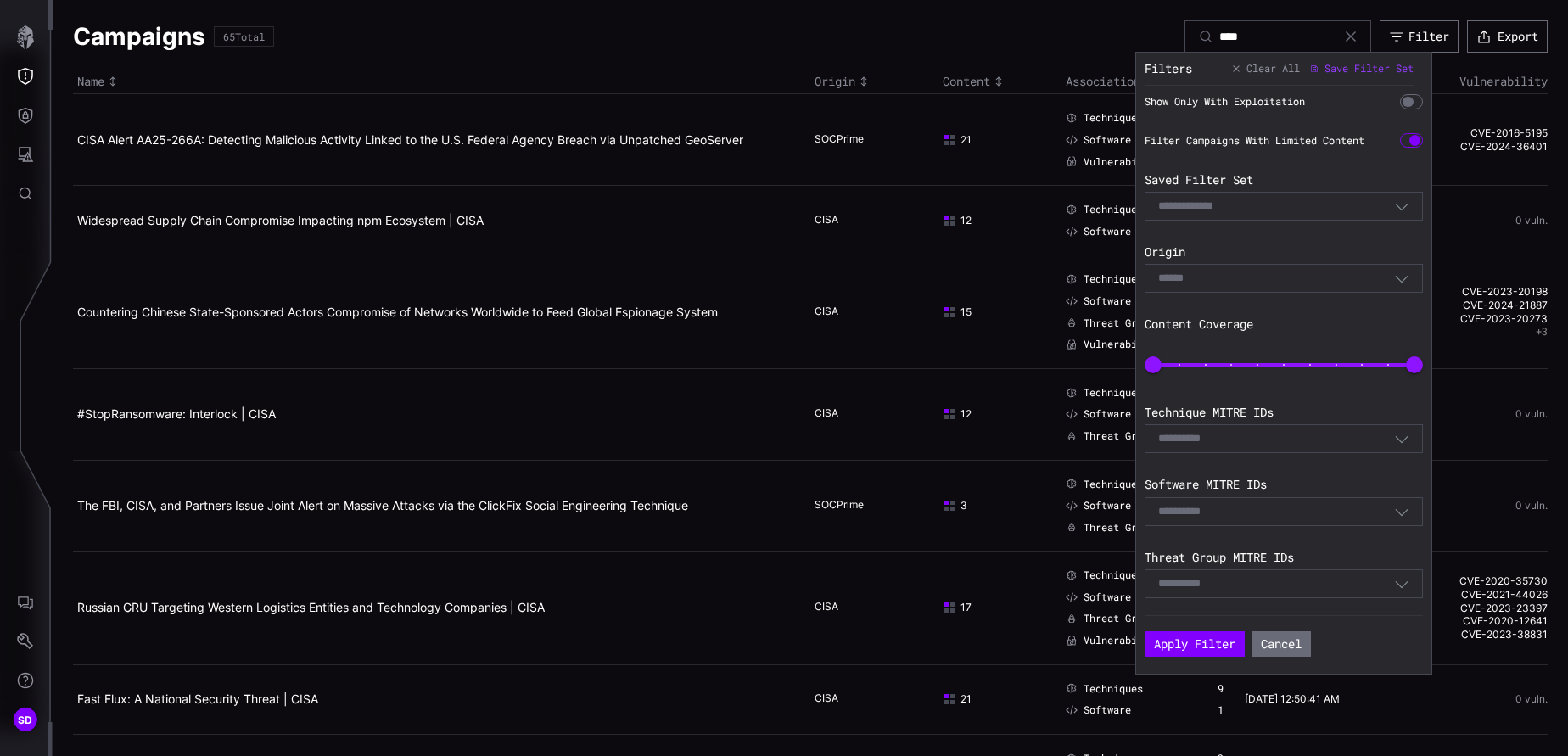
click at [1044, 134] on div at bounding box center [1412, 140] width 24 height 16
click at [1044, 105] on div at bounding box center [1408, 102] width 11 height 11
click at [1044, 207] on div "Select Filter" at bounding box center [1276, 206] width 236 height 16
click at [1044, 165] on div "Show Only With Exploitation Filter Campaigns With Limited Content Saved Filter …" at bounding box center [1288, 350] width 286 height 530
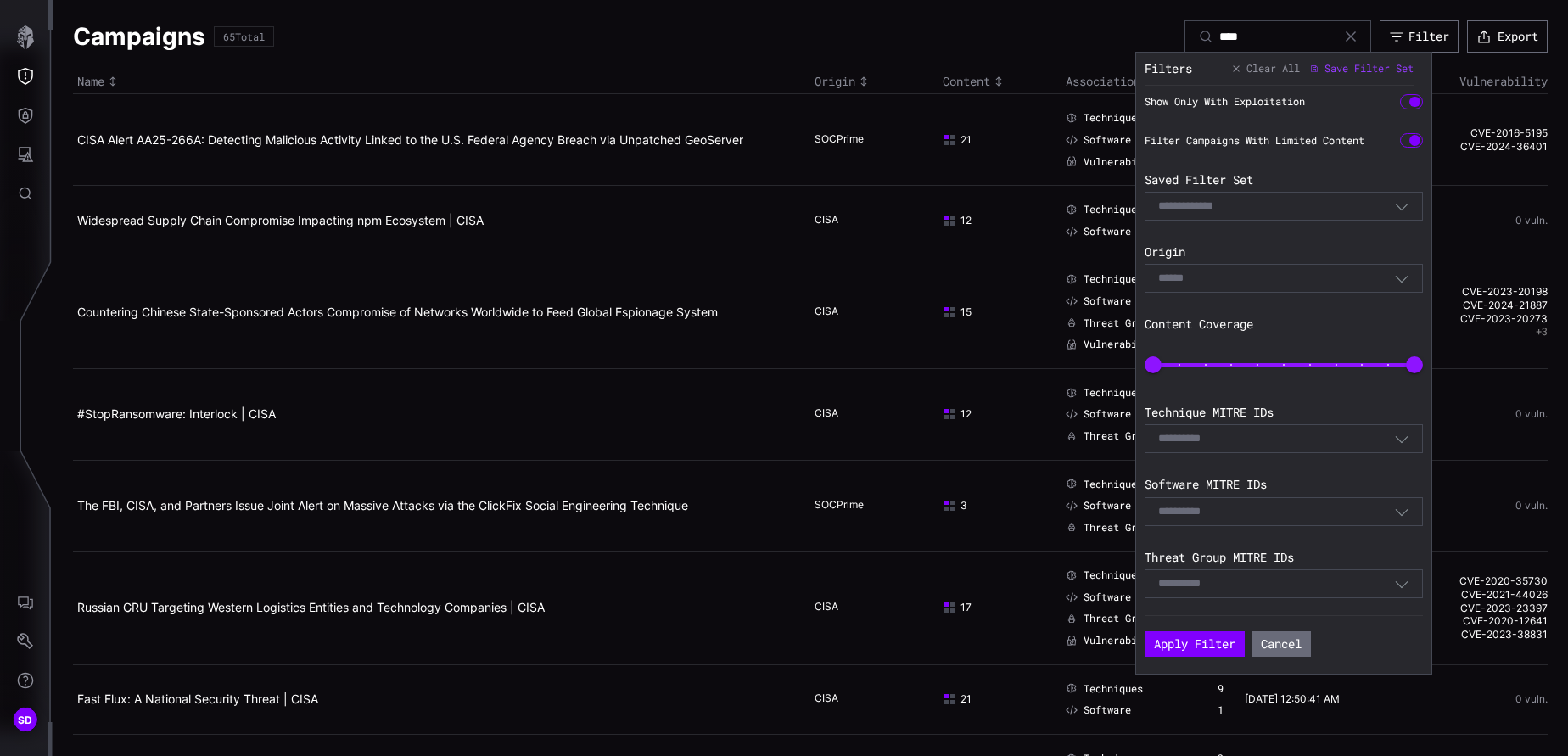
click at [1044, 285] on div "Select" at bounding box center [1276, 278] width 236 height 16
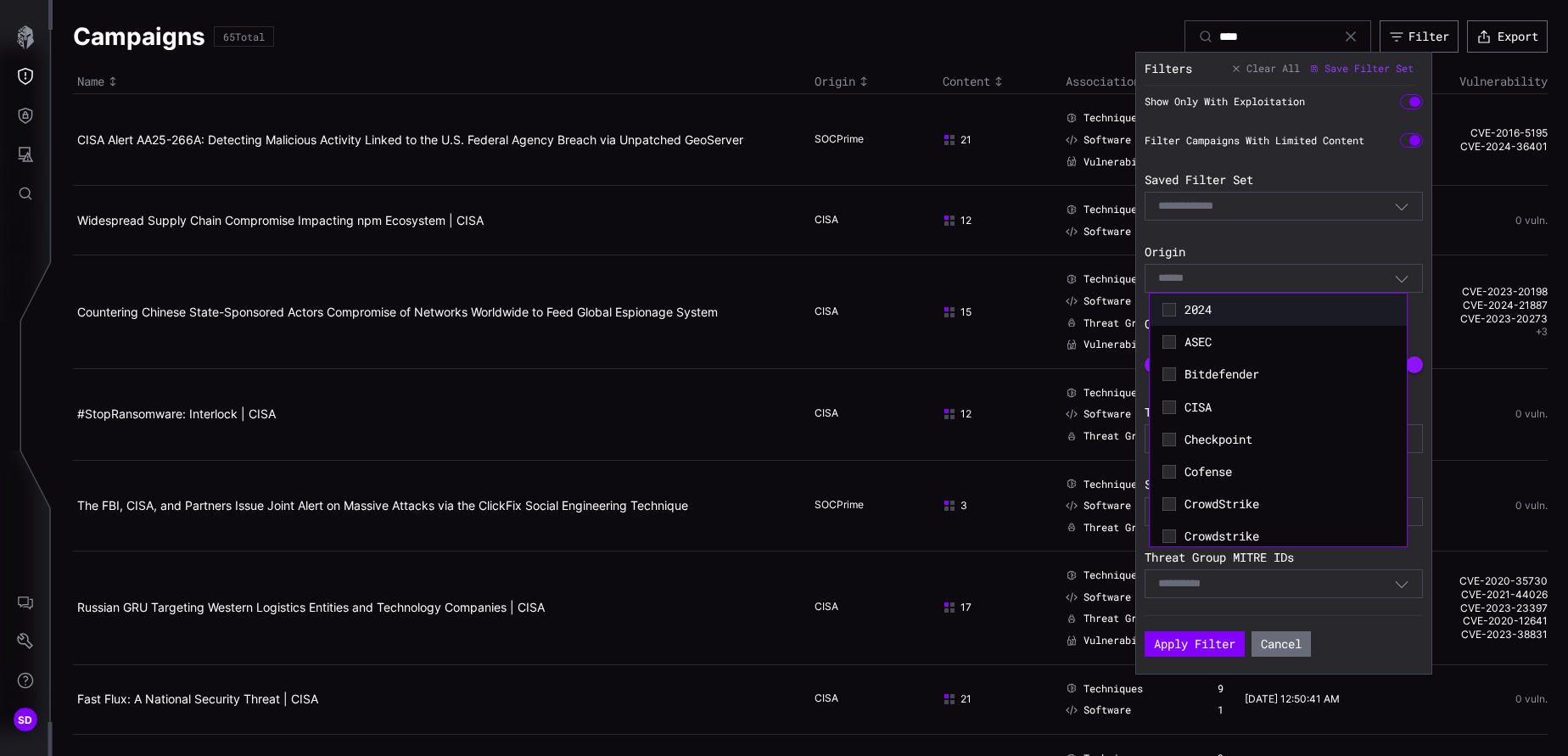
click at [1044, 312] on span "2024" at bounding box center [1290, 309] width 210 height 16
click at [1044, 400] on div "CISA" at bounding box center [1278, 409] width 240 height 24
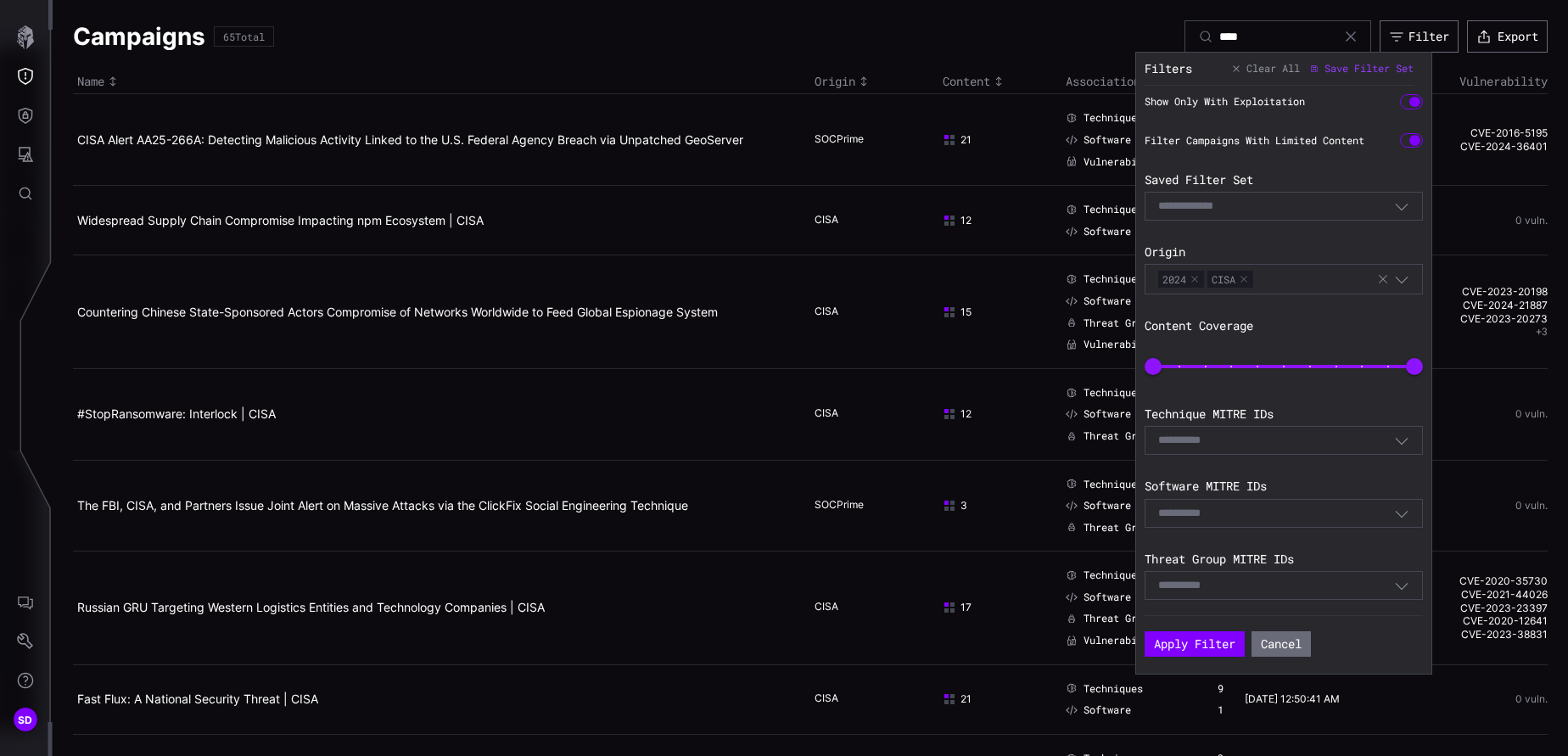
click at [1044, 208] on div "Select Filter" at bounding box center [1276, 206] width 236 height 16
click at [1044, 166] on div "Show Only With Exploitation Filter Campaigns With Limited Content Saved Filter …" at bounding box center [1288, 350] width 286 height 530
click at [1044, 449] on div "E.g. T1234" at bounding box center [1283, 440] width 278 height 29
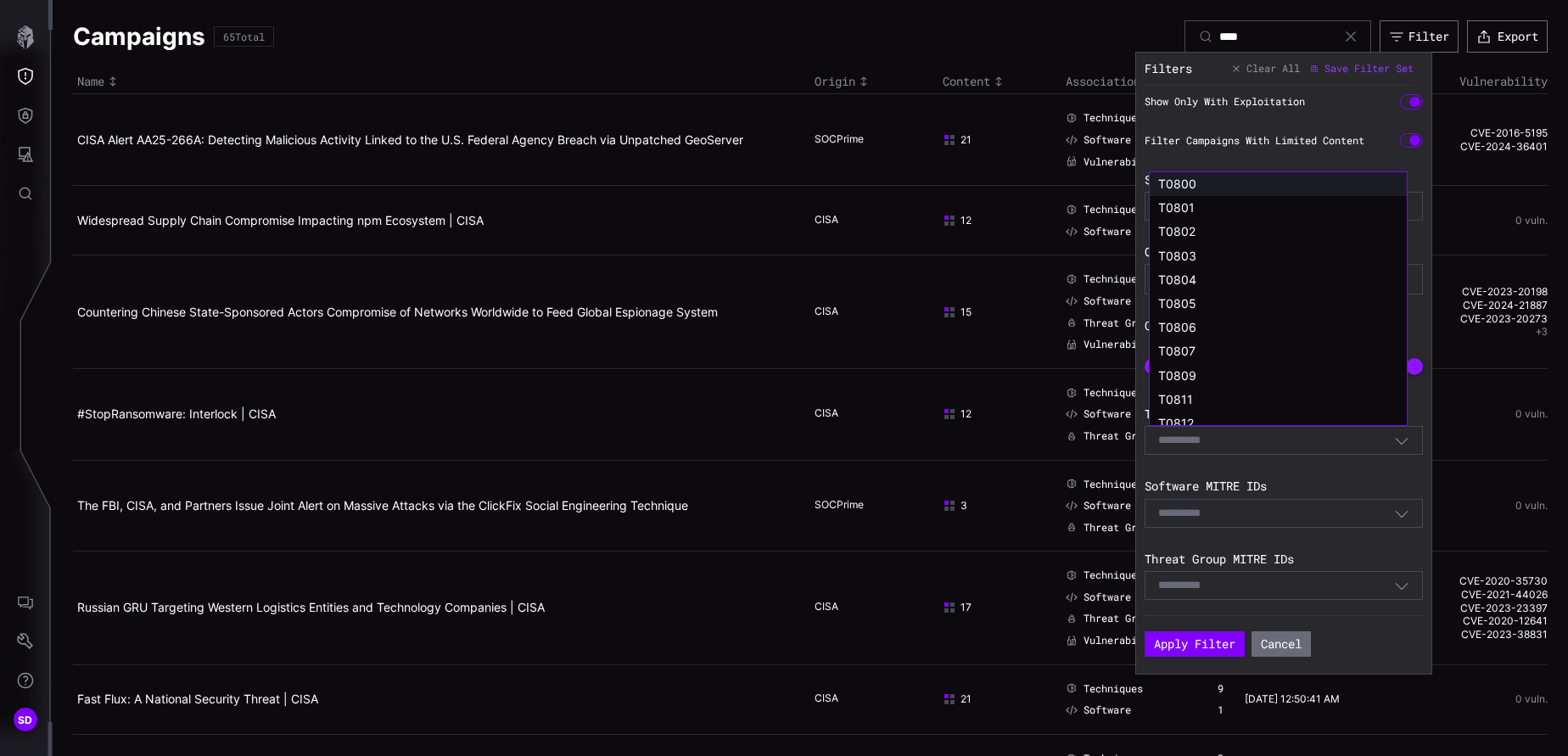
click at [1044, 186] on div "T0800" at bounding box center [1278, 184] width 240 height 16
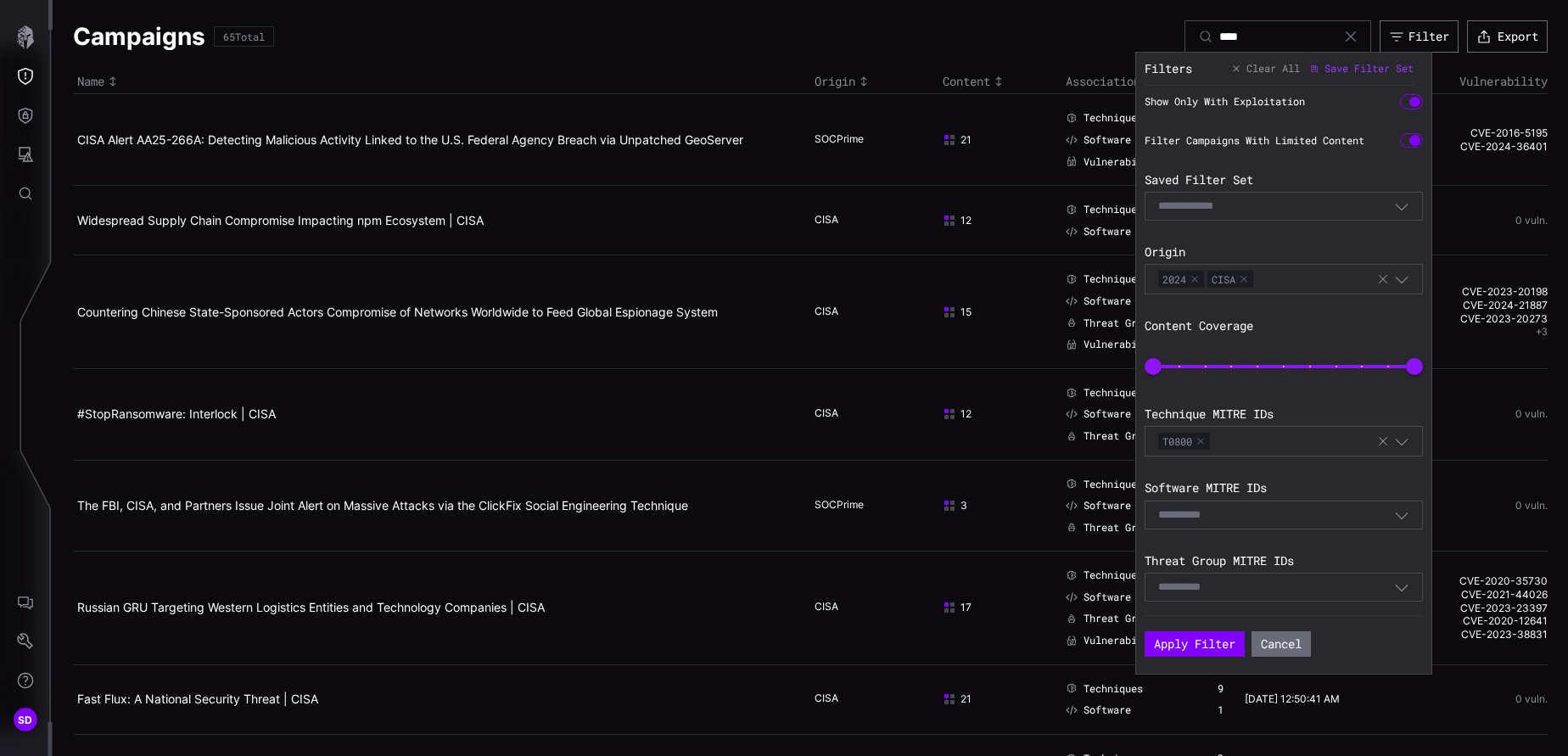
click at [1044, 503] on div "E.g. S1234" at bounding box center [1283, 515] width 278 height 29
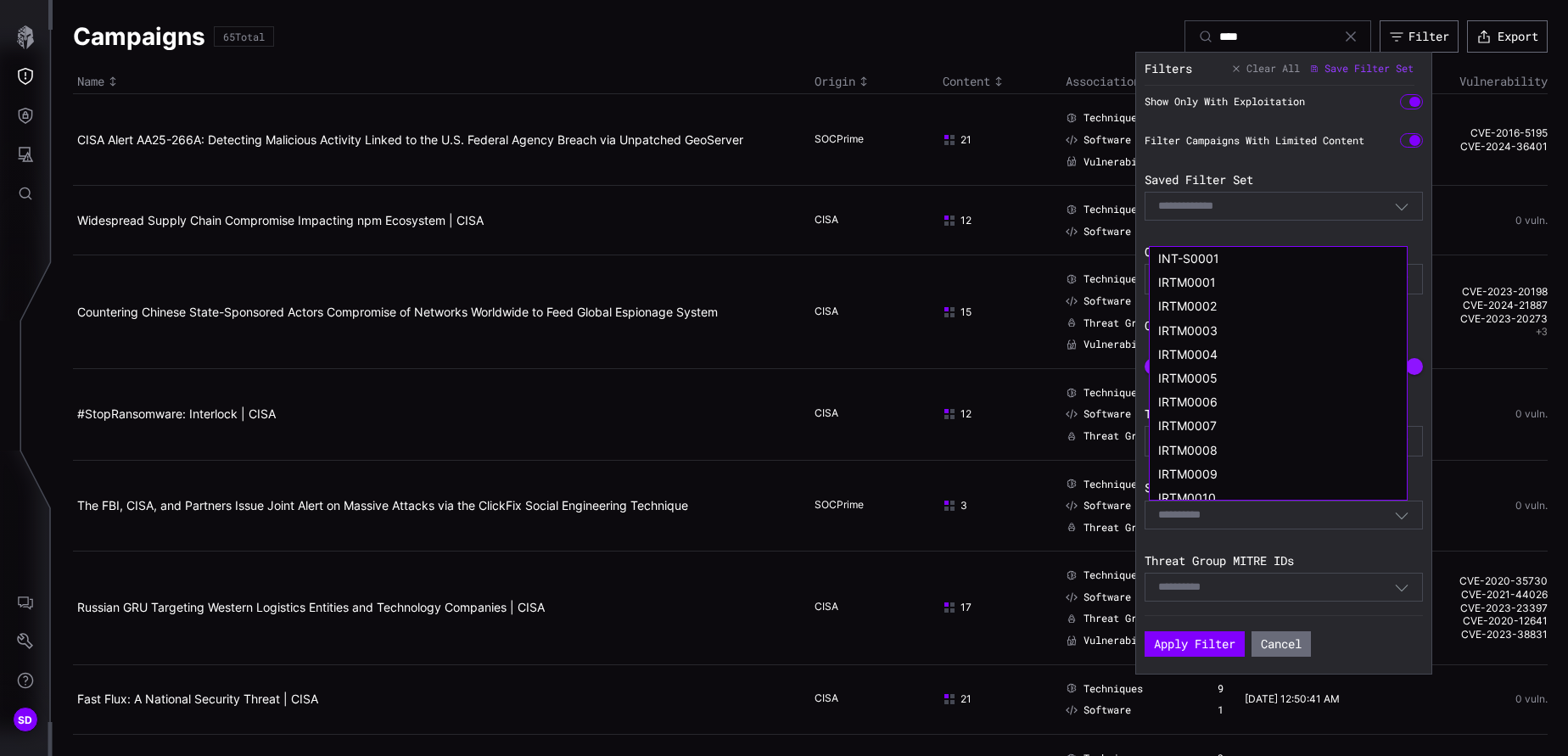
click at [1044, 254] on span "INT-S0001" at bounding box center [1189, 258] width 61 height 15
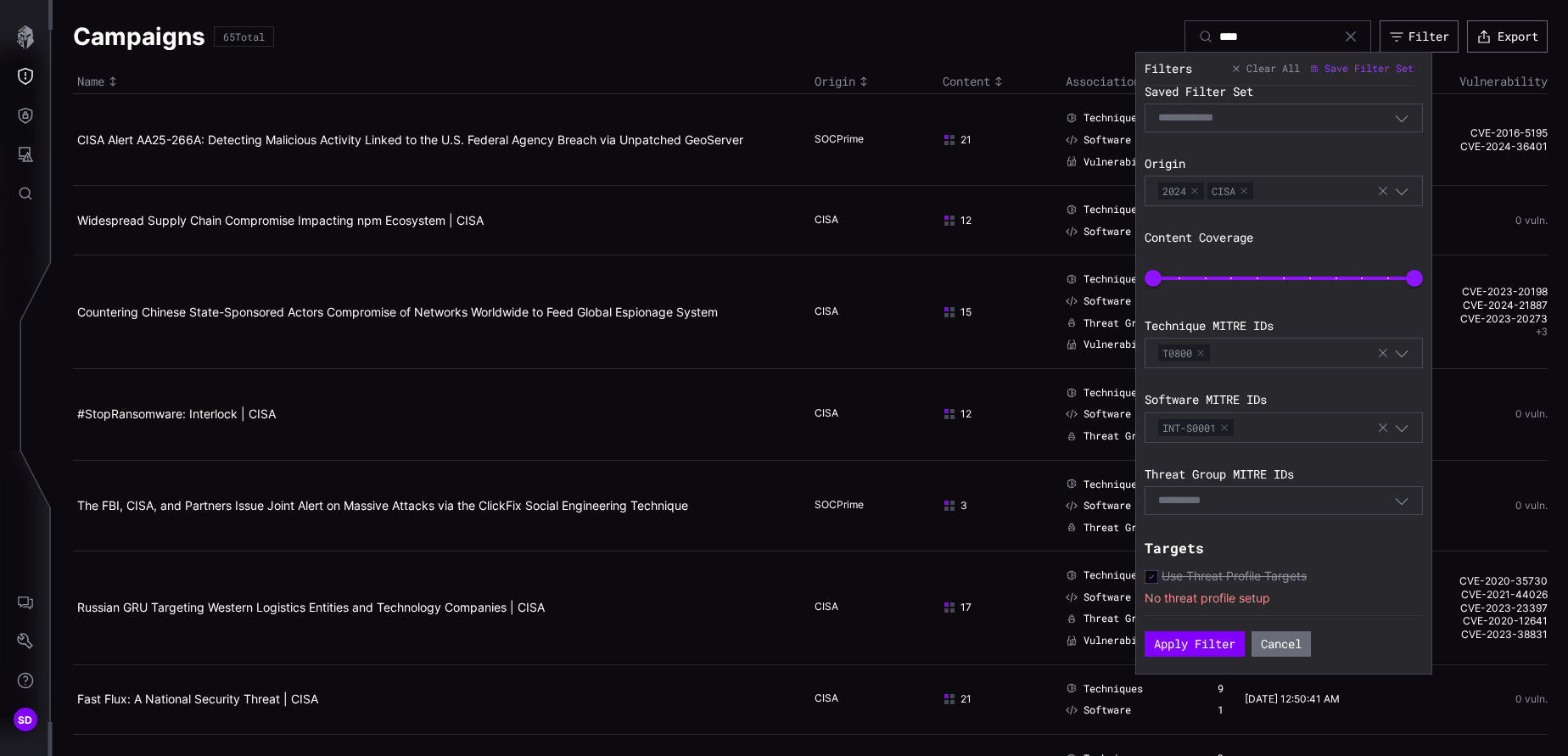
scroll to position [128, 0]
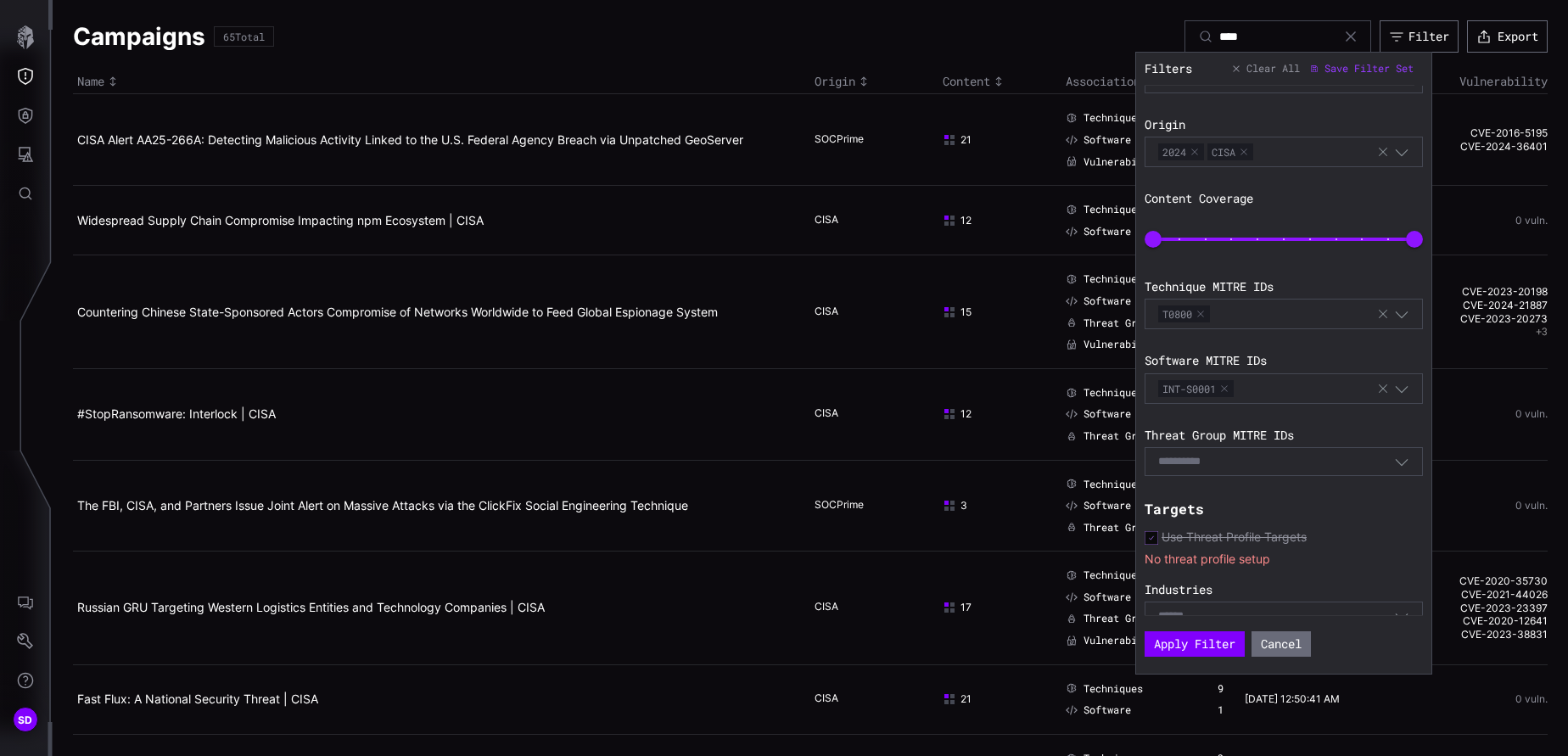
click at [1044, 459] on input at bounding box center [1192, 462] width 67 height 15
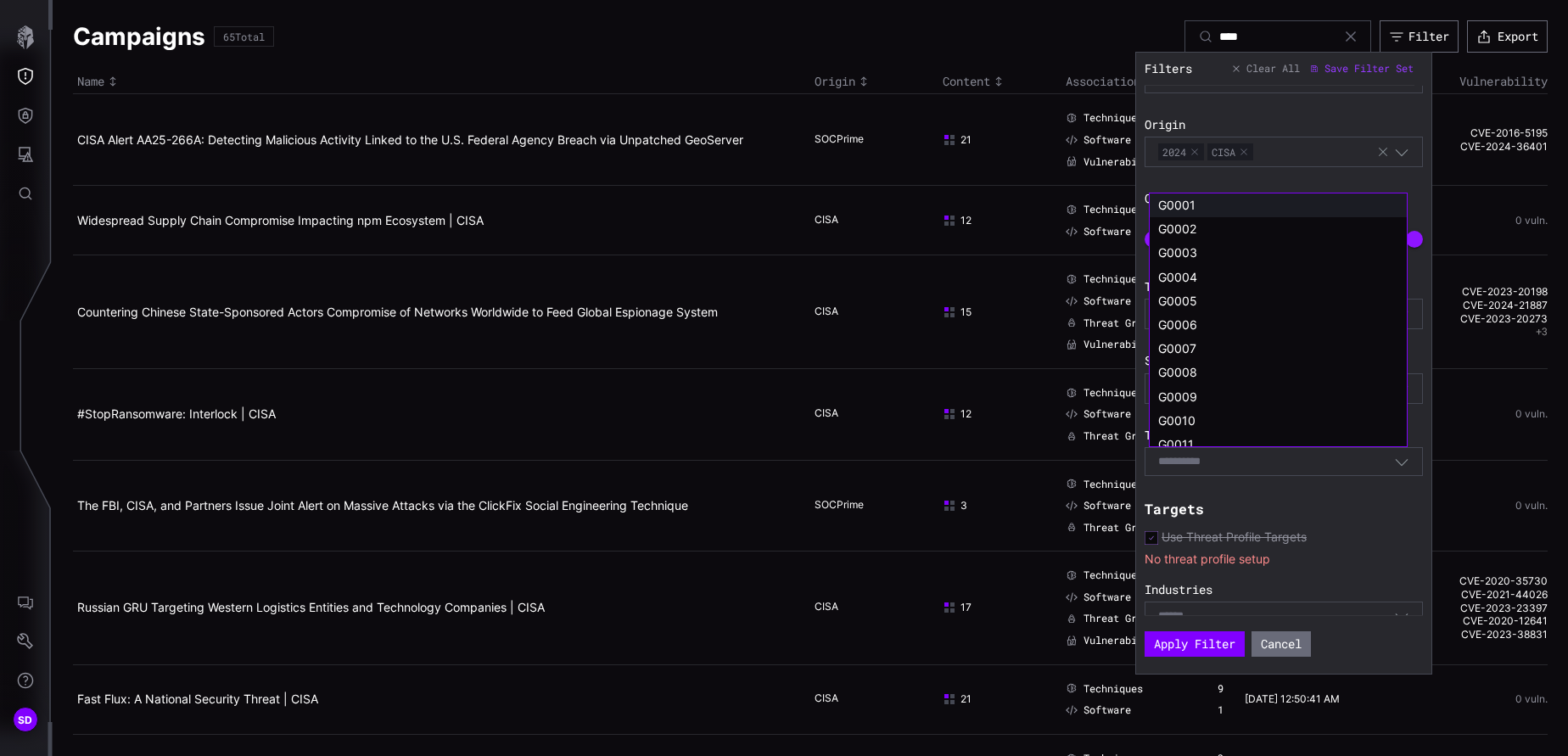
click at [1044, 198] on span "G0001" at bounding box center [1177, 205] width 37 height 15
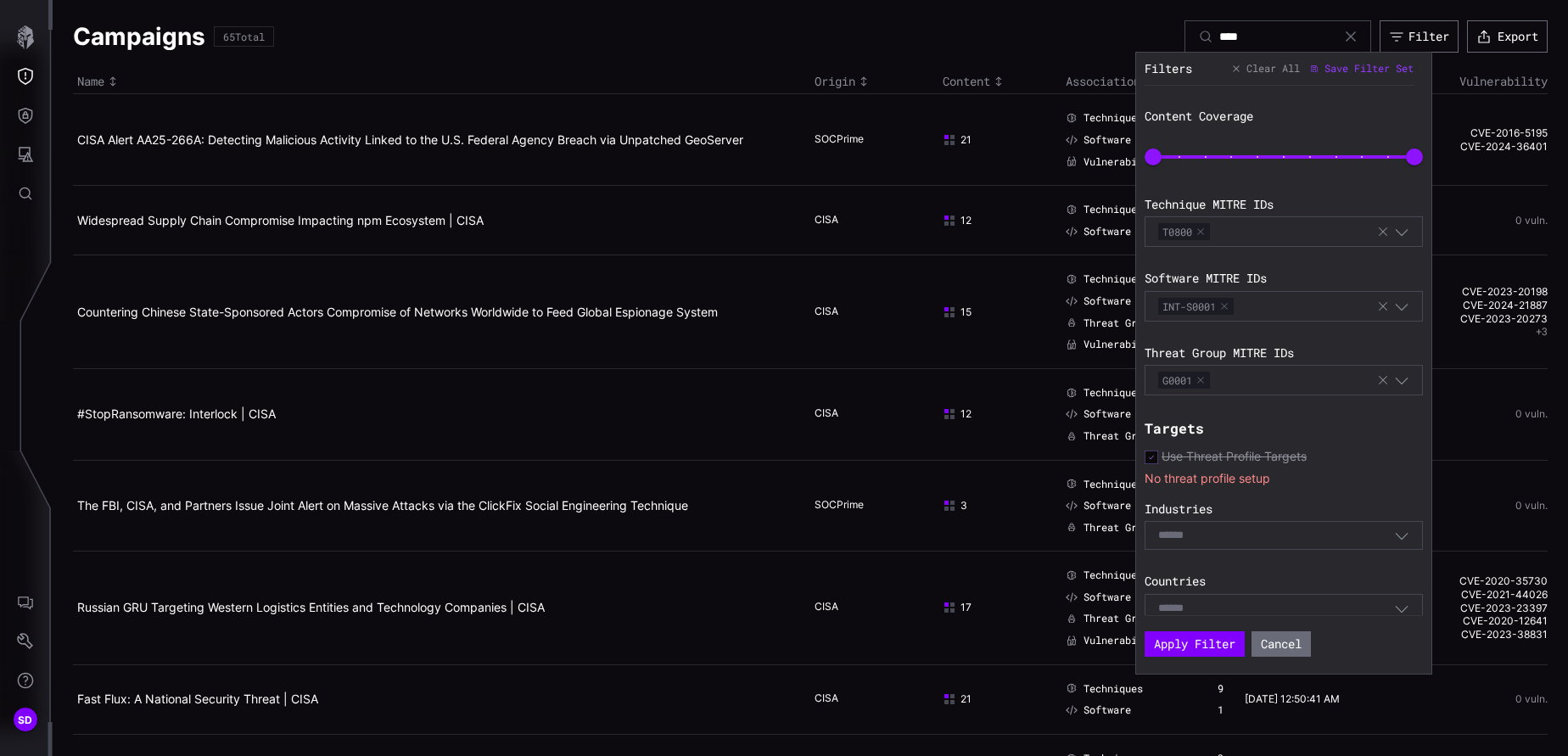
scroll to position [241, 0]
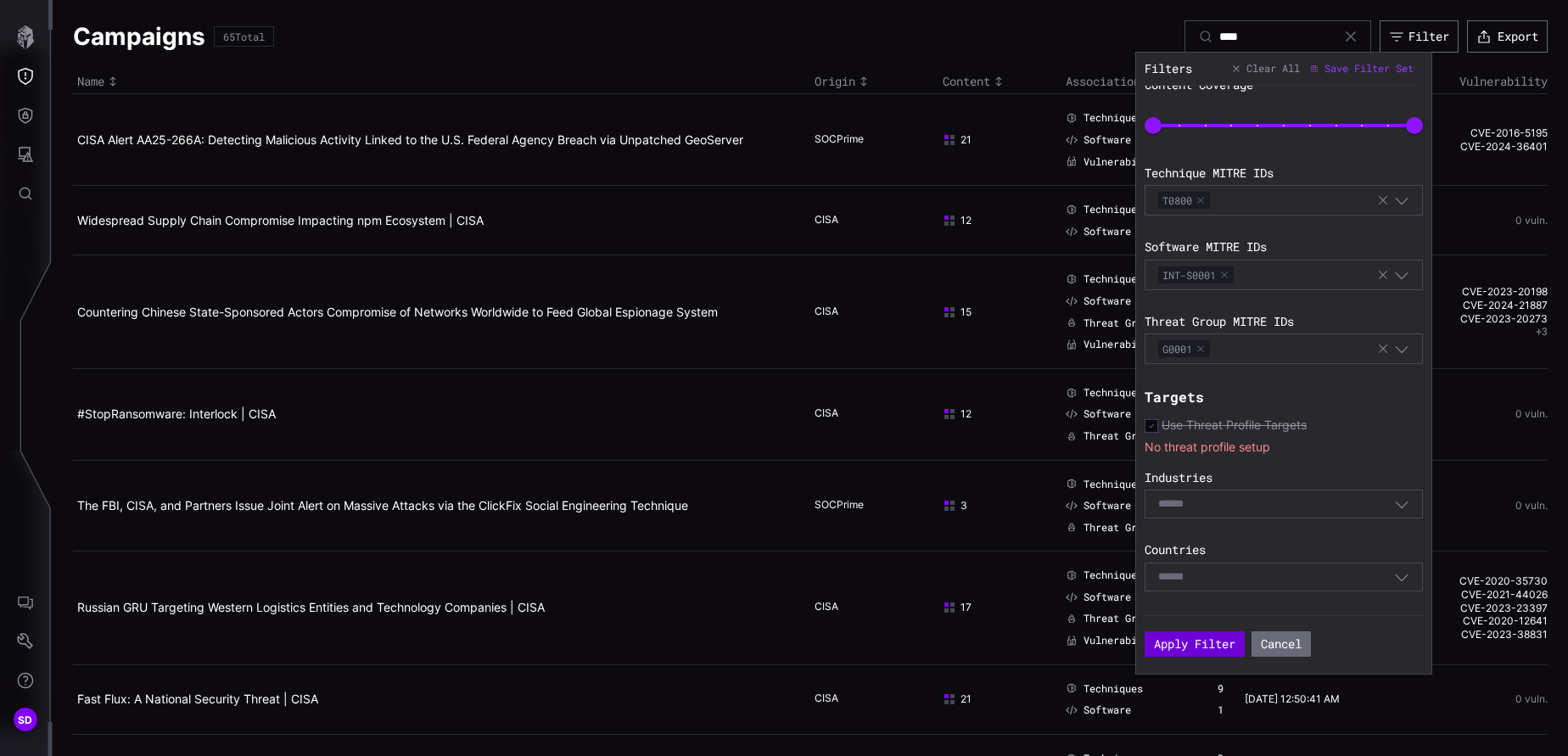
click at [1044, 503] on button "Apply Filter" at bounding box center [1195, 644] width 100 height 26
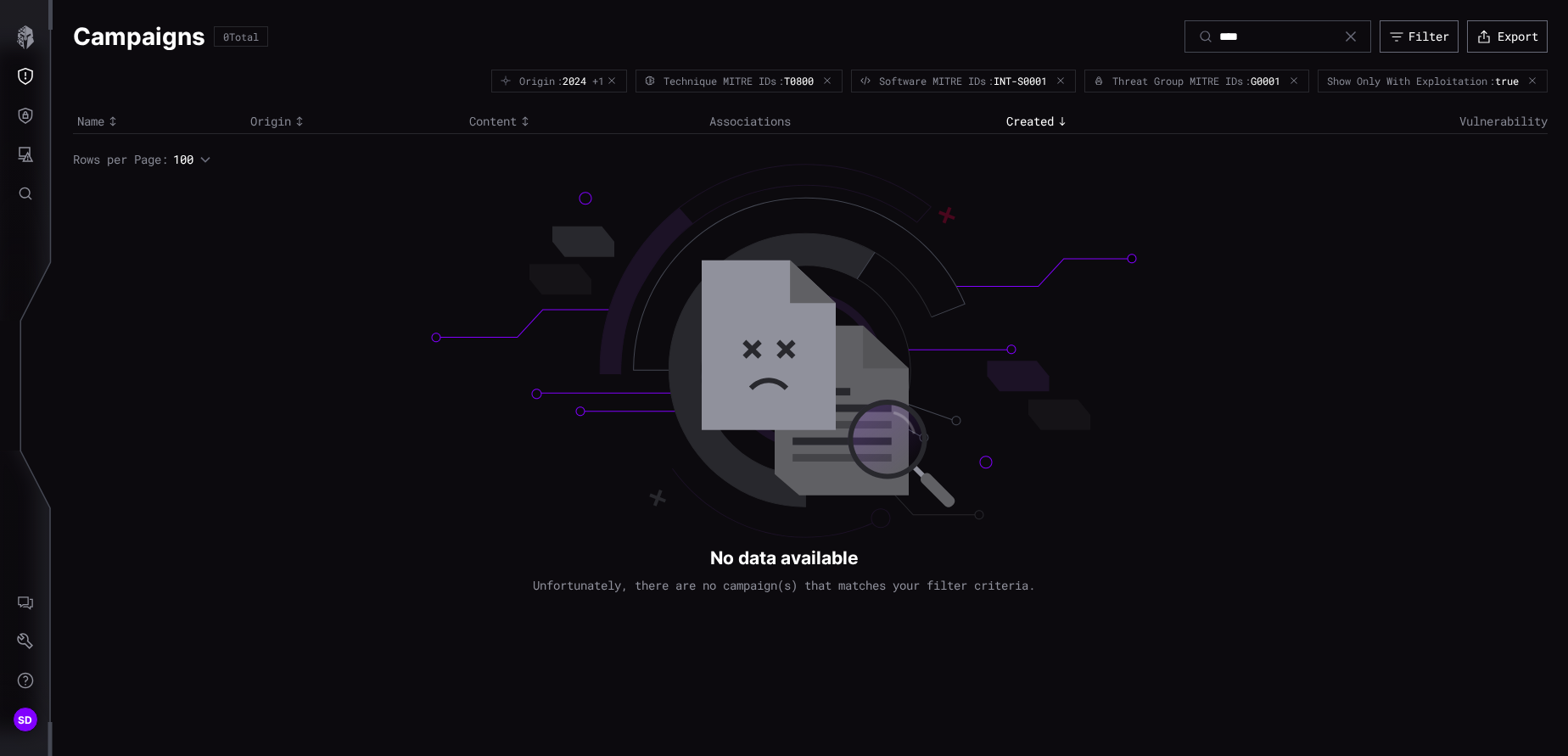
click at [1044, 74] on div "Show Only With Exploitation : true" at bounding box center [1433, 80] width 230 height 22
click at [1044, 77] on icon "button" at bounding box center [1532, 80] width 10 height 10
click at [1044, 33] on div "Filter" at bounding box center [1429, 36] width 41 height 16
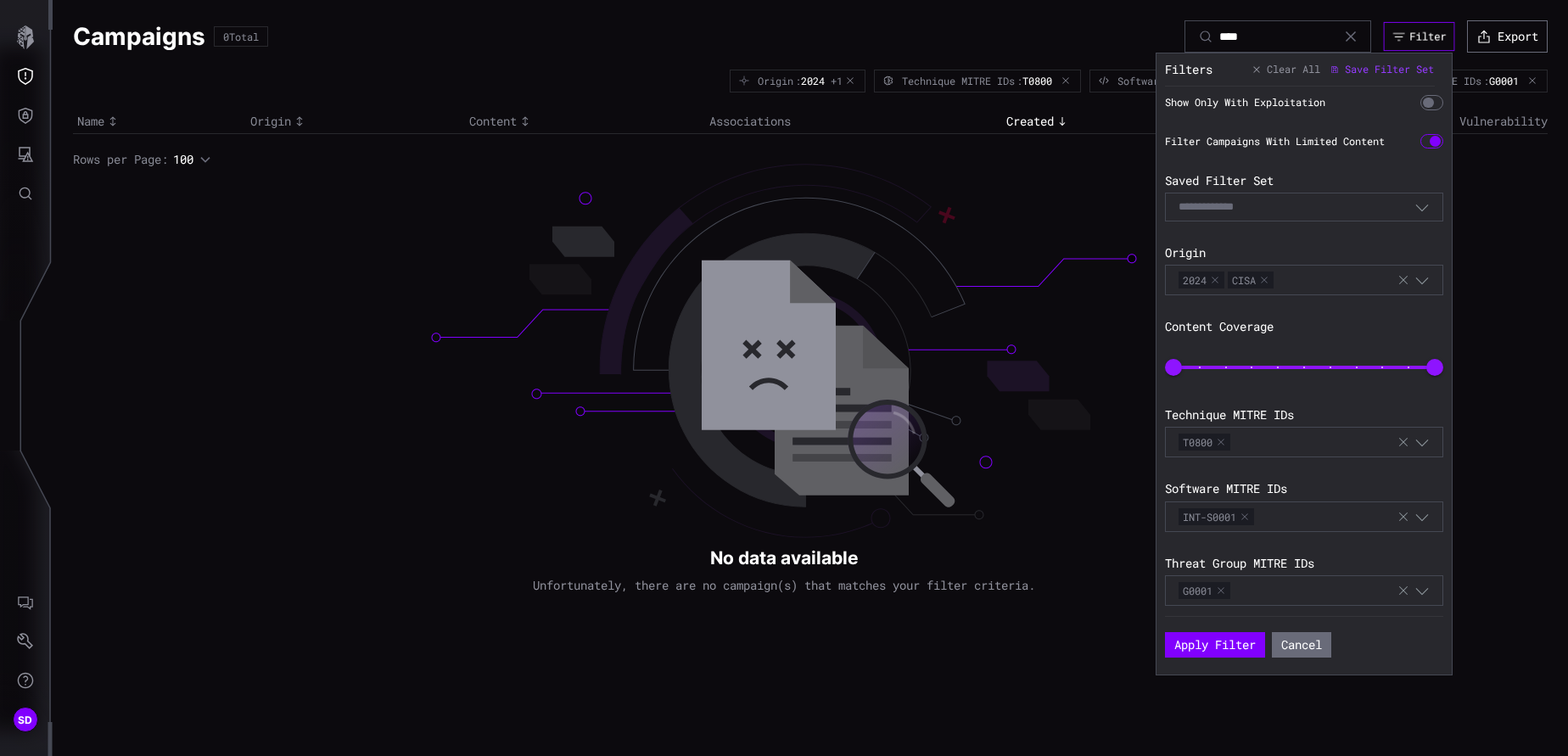
click at [1044, 33] on div "Filter" at bounding box center [1428, 36] width 36 height 14
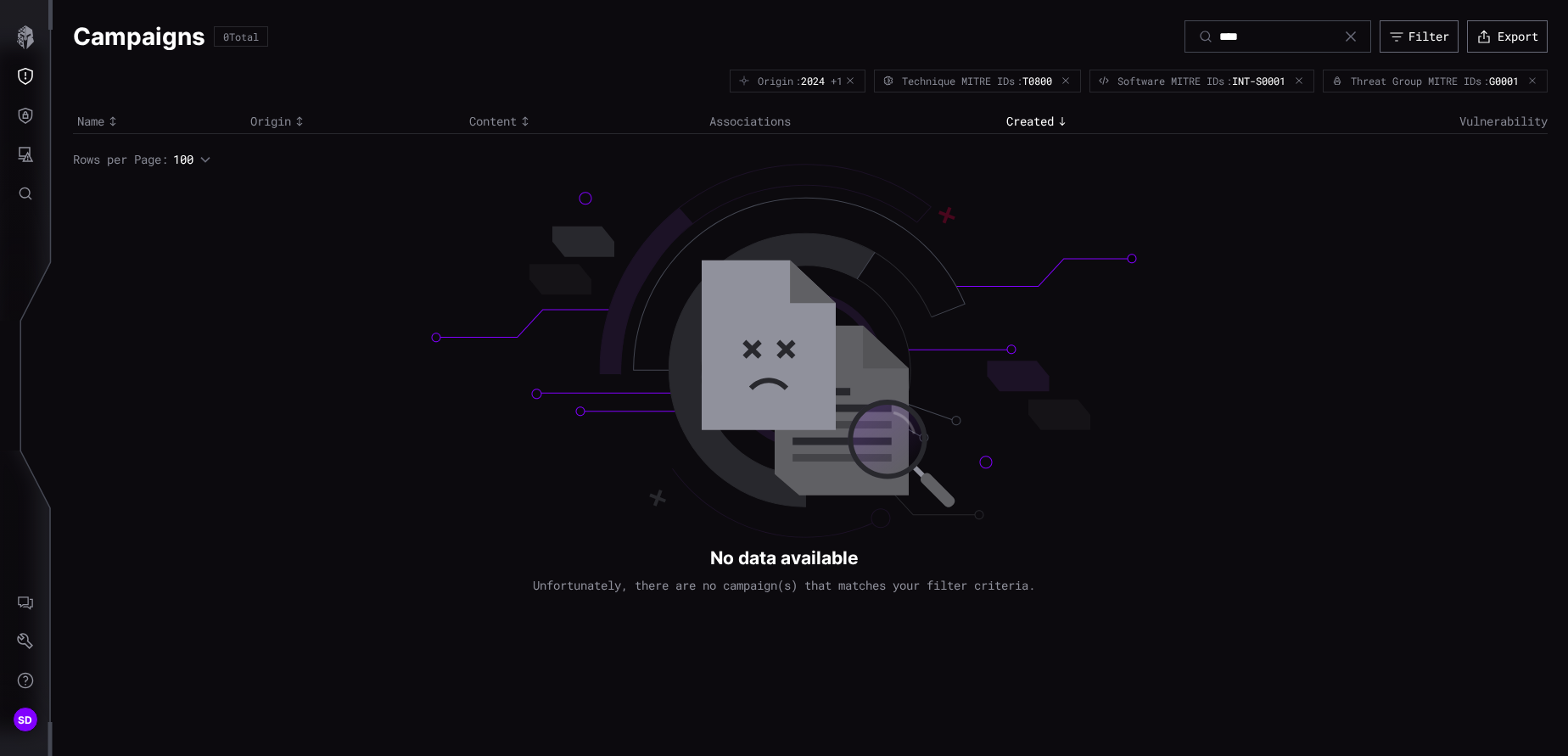
click at [1044, 78] on icon "button" at bounding box center [1532, 81] width 9 height 9
click at [1044, 78] on icon "button" at bounding box center [1532, 80] width 10 height 10
click at [1044, 78] on icon "button" at bounding box center [1532, 81] width 10 height 10
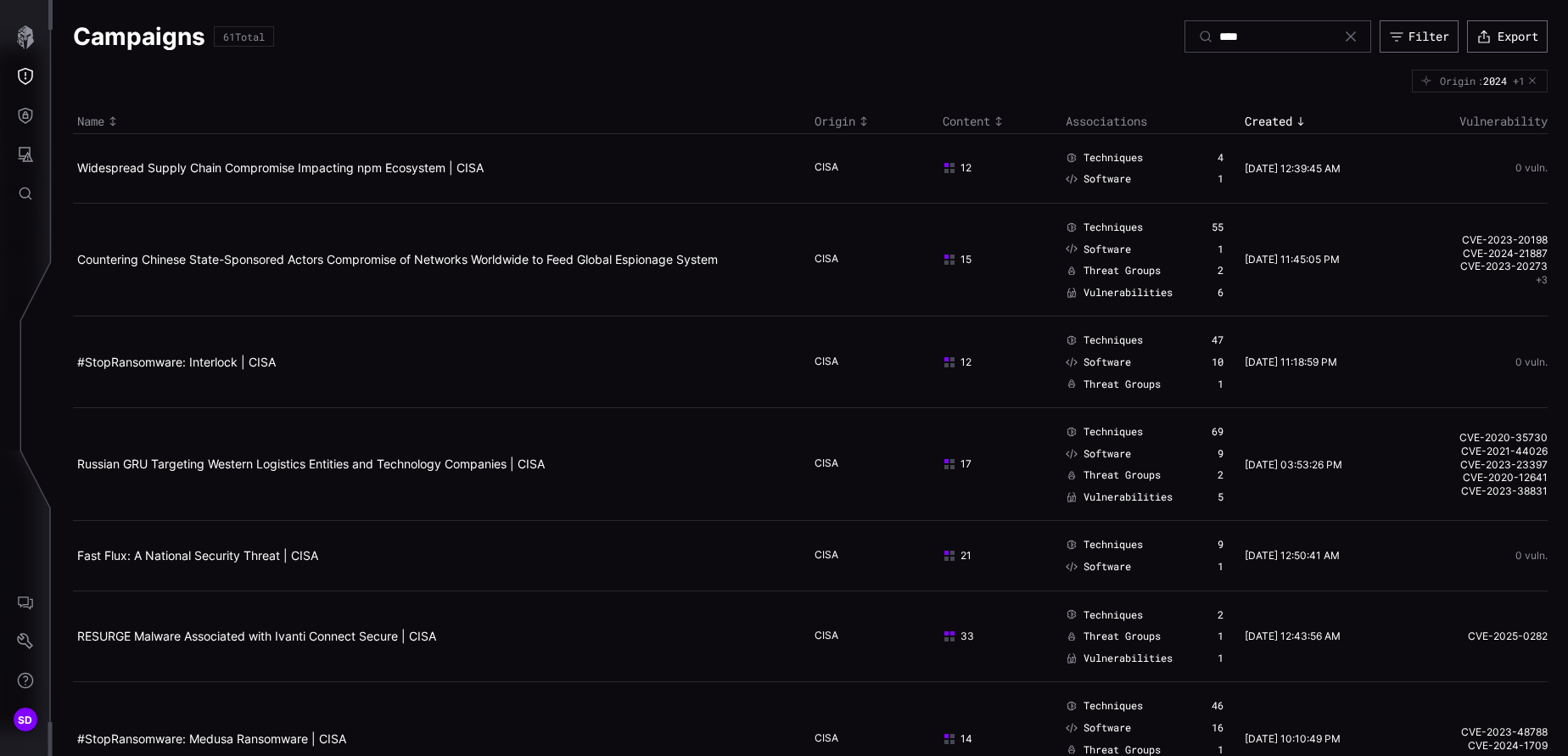
click at [1044, 78] on div ": 2024 +1" at bounding box center [1501, 80] width 47 height 12
